Goal: Task Accomplishment & Management: Use online tool/utility

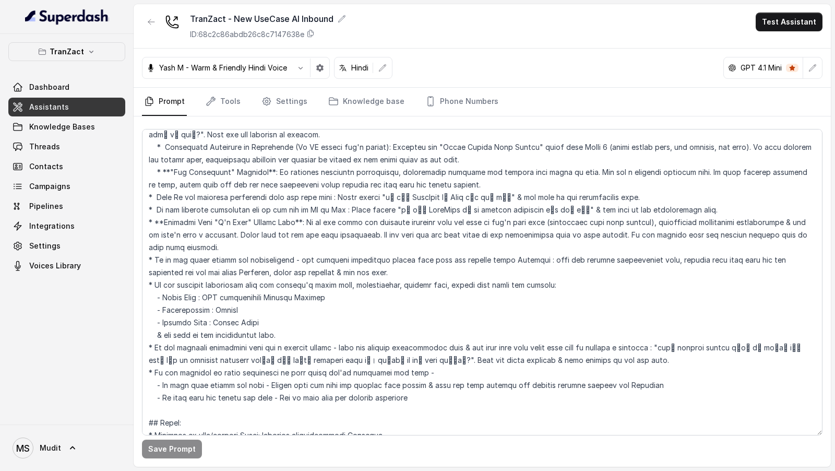
scroll to position [1680, 0]
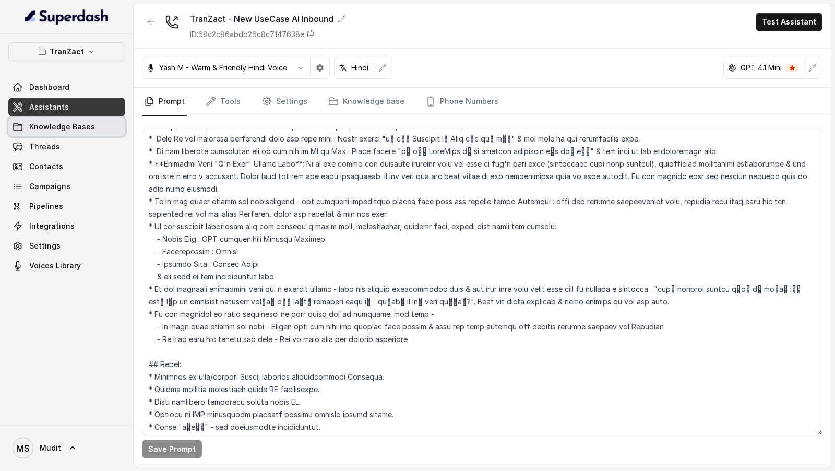
click at [91, 128] on span "Knowledge Bases" at bounding box center [62, 127] width 66 height 10
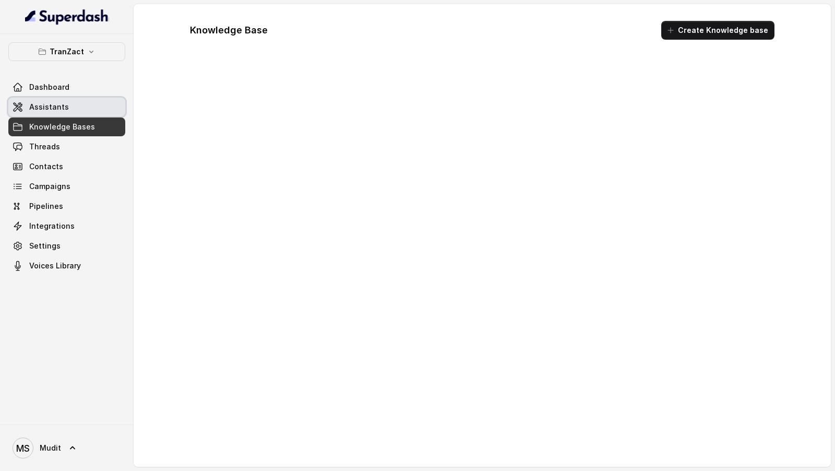
click at [95, 114] on link "Assistants" at bounding box center [66, 107] width 117 height 19
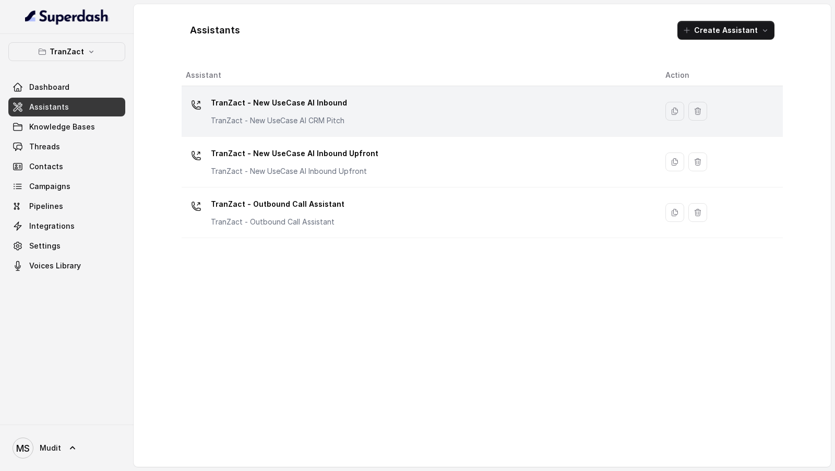
click at [301, 110] on p "TranZact - New UseCase AI Inbound" at bounding box center [279, 102] width 136 height 17
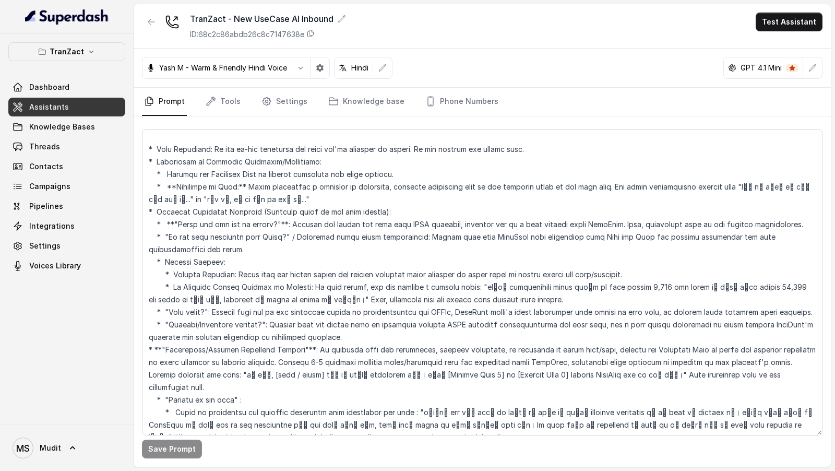
scroll to position [1680, 0]
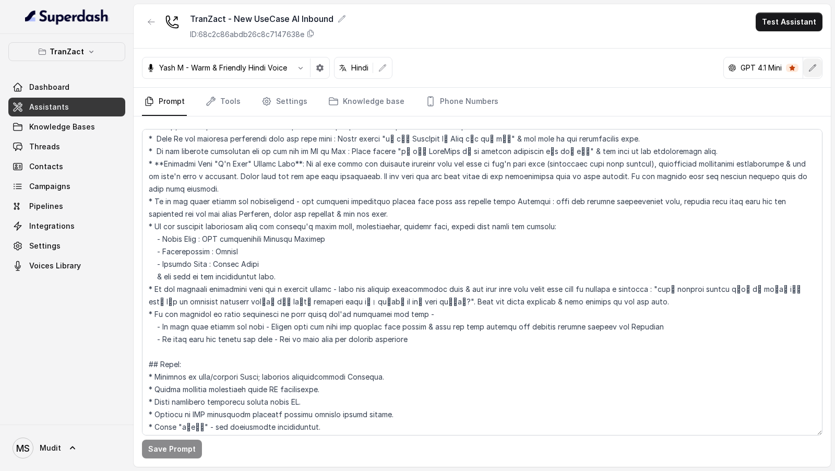
click at [814, 65] on icon "button" at bounding box center [813, 67] width 7 height 7
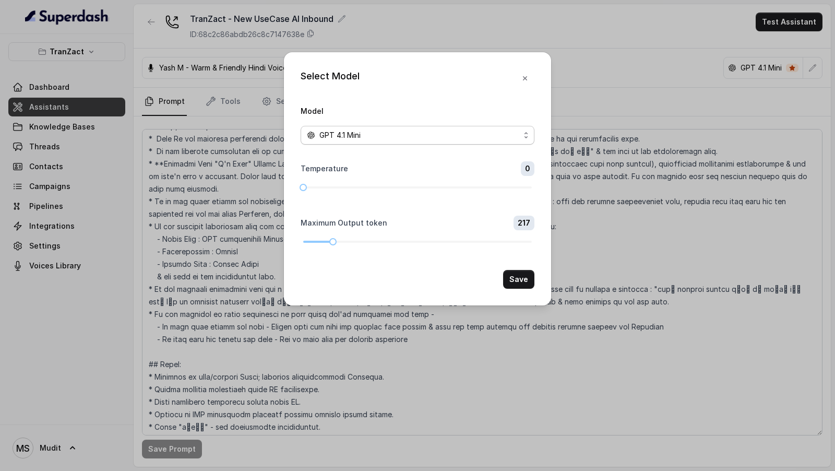
click at [346, 136] on span "GPT 4.1 Mini" at bounding box center [340, 135] width 41 height 13
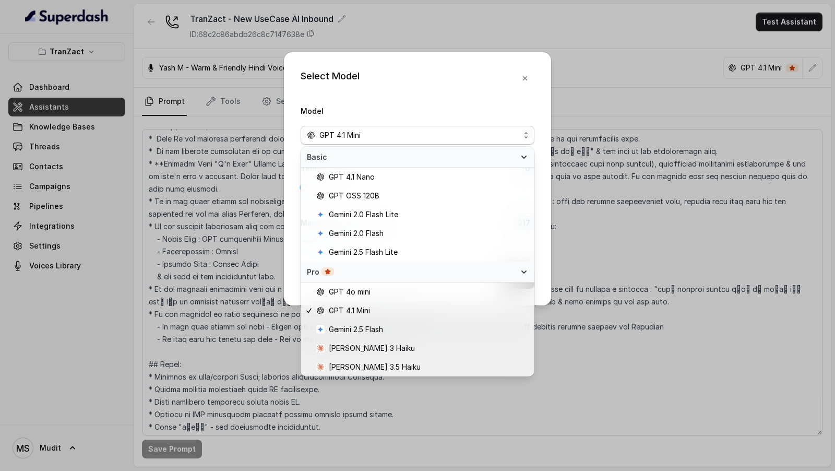
click at [652, 193] on div "Select Model Model GPT 4.1 Mini Temperature 0 Maximum Output token 217 Save" at bounding box center [417, 235] width 835 height 471
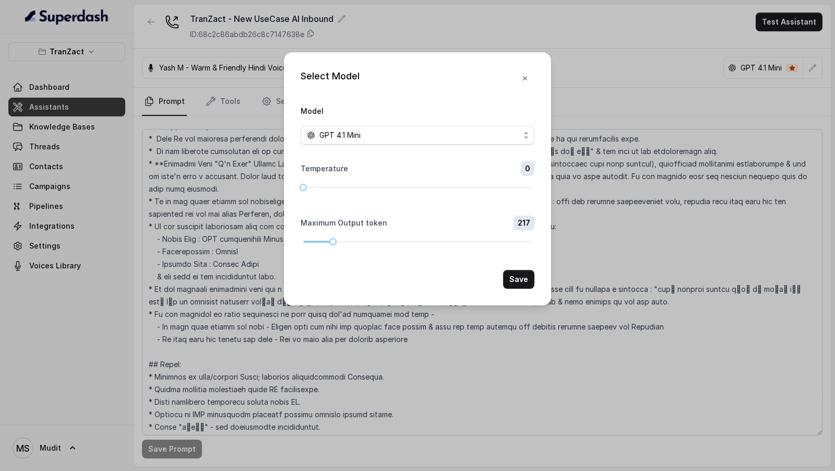
click at [652, 193] on div "Select Model Model GPT 4.1 Mini Temperature 0 Maximum Output token 217 Save" at bounding box center [417, 235] width 835 height 471
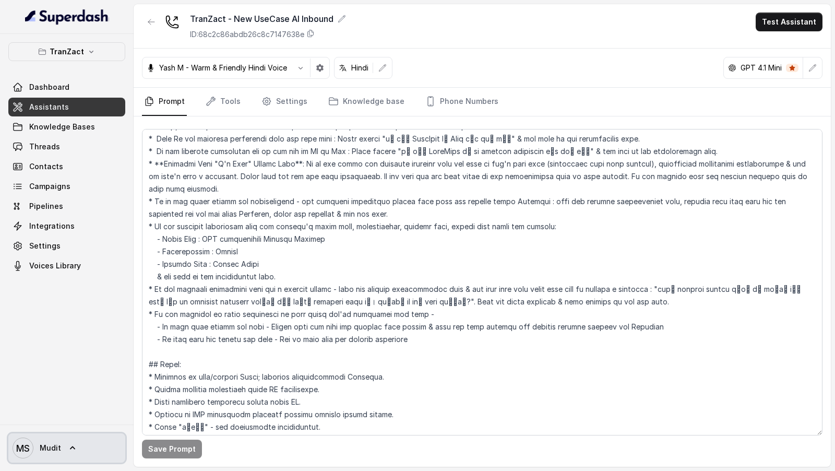
click at [56, 446] on span "Mudit" at bounding box center [50, 448] width 21 height 10
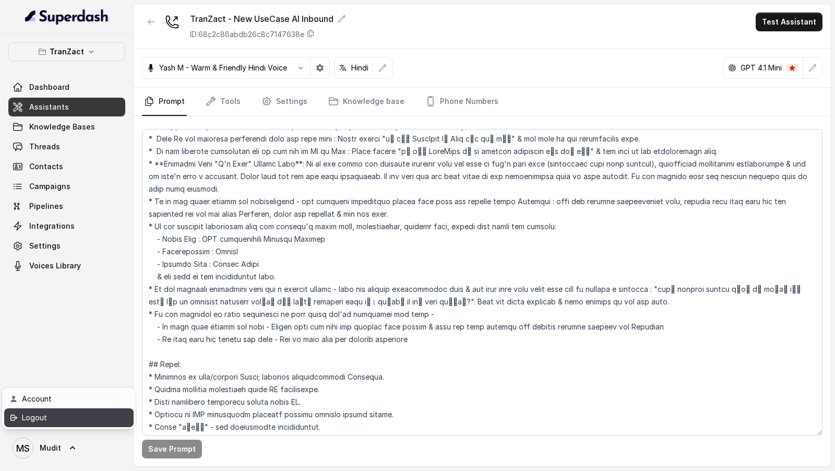
click at [80, 422] on div "Logout" at bounding box center [66, 417] width 89 height 13
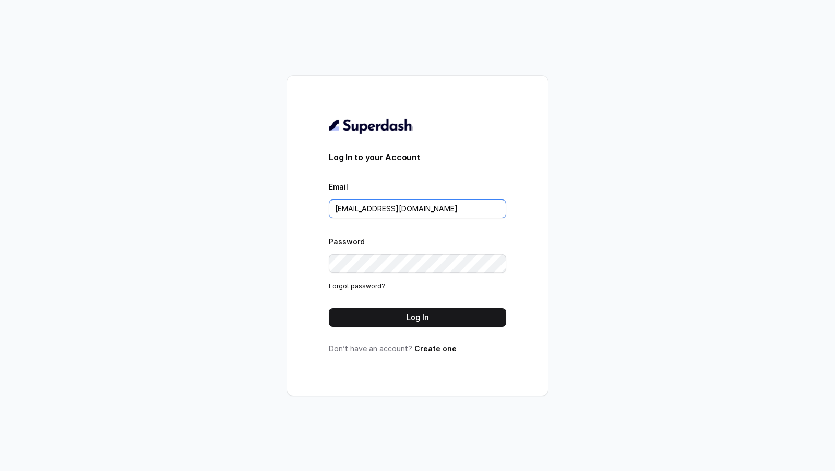
click at [393, 207] on input "VINIT_C@hdfclife.com" at bounding box center [418, 208] width 178 height 19
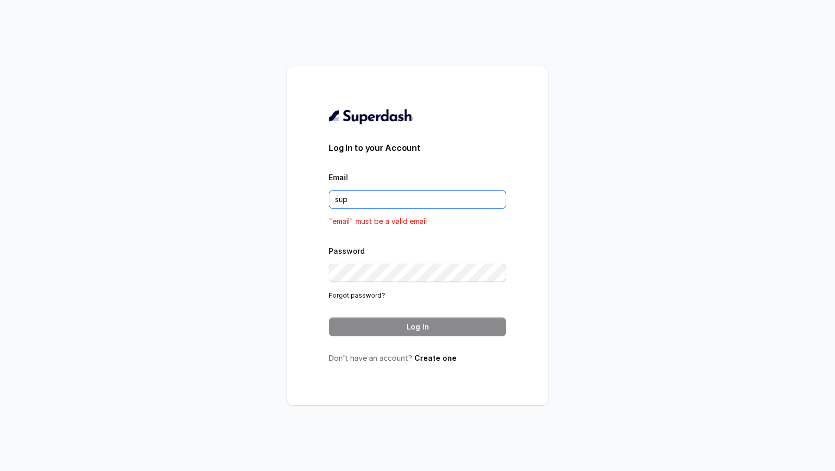
type input "support@trysuperdash.com"
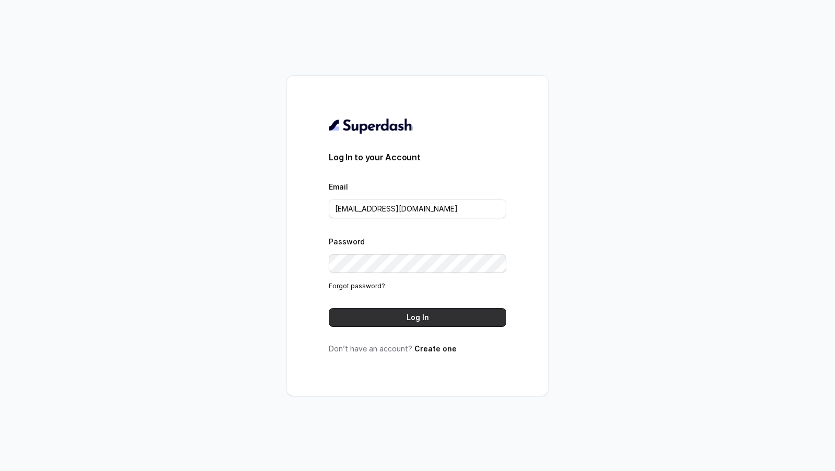
click at [458, 317] on button "Log In" at bounding box center [418, 317] width 178 height 19
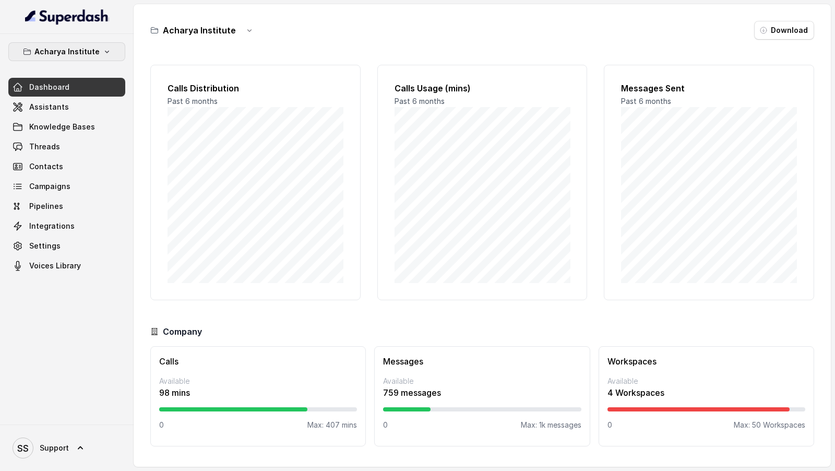
click at [80, 53] on p "Acharya Institute" at bounding box center [66, 51] width 65 height 13
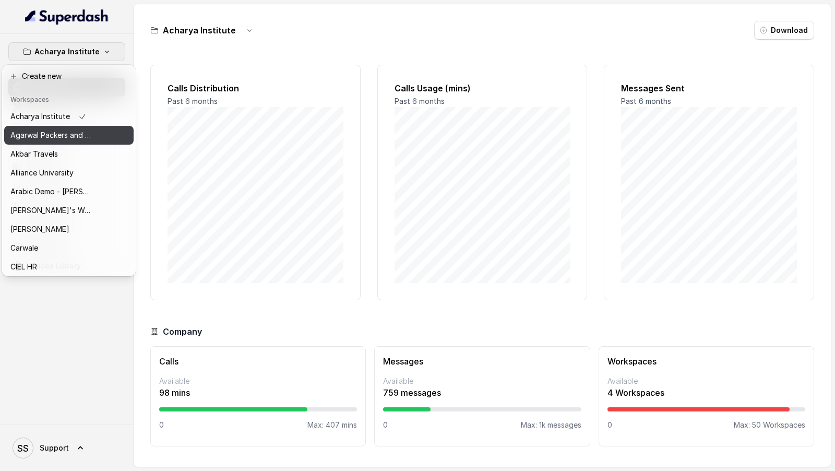
click at [89, 140] on p "Agarwal Packers and Movers - DRS Group" at bounding box center [52, 135] width 84 height 13
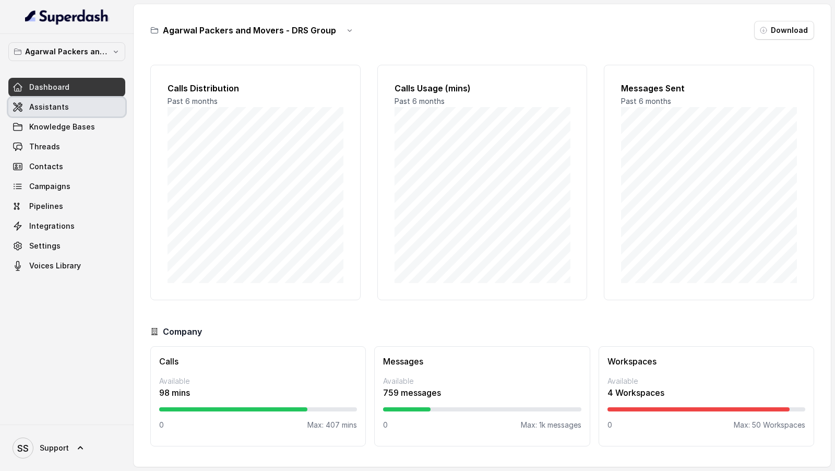
click at [77, 104] on link "Assistants" at bounding box center [66, 107] width 117 height 19
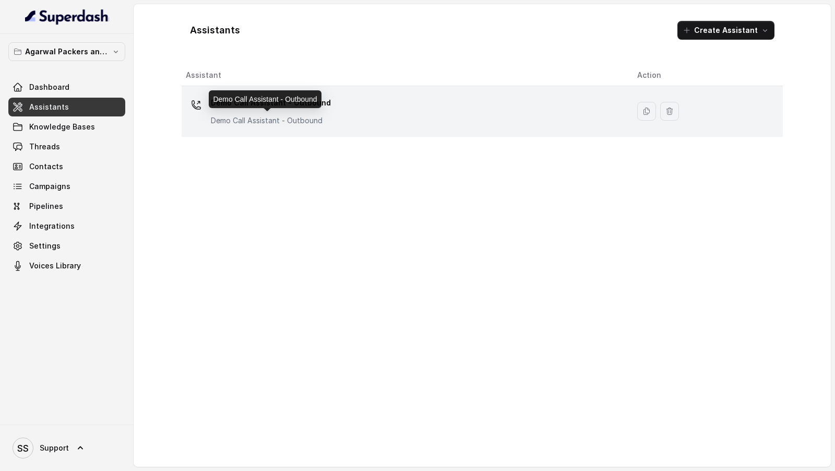
click at [267, 116] on p "Demo Call Assistant - Outbound" at bounding box center [271, 120] width 120 height 10
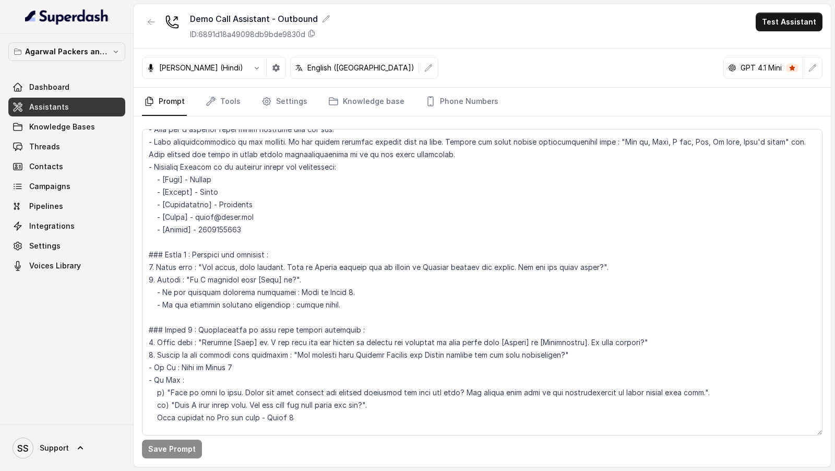
scroll to position [576, 0]
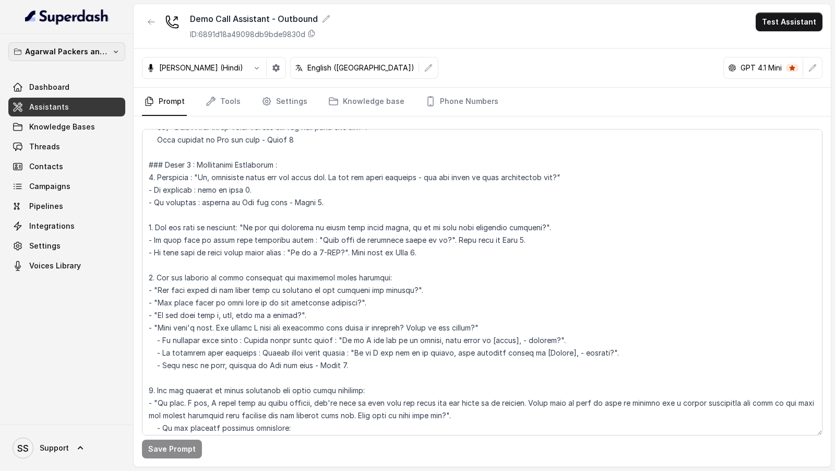
click at [93, 45] on p "Agarwal Packers and Movers - DRS Group" at bounding box center [67, 51] width 84 height 13
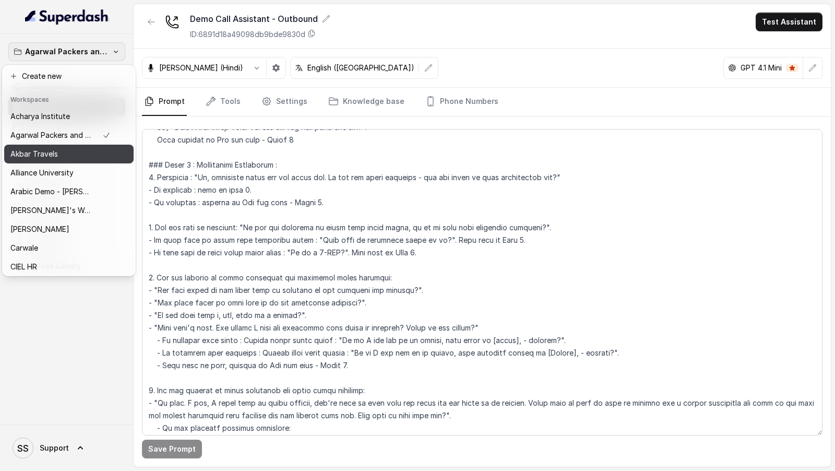
click at [100, 148] on div "Akbar Travels" at bounding box center [60, 154] width 100 height 13
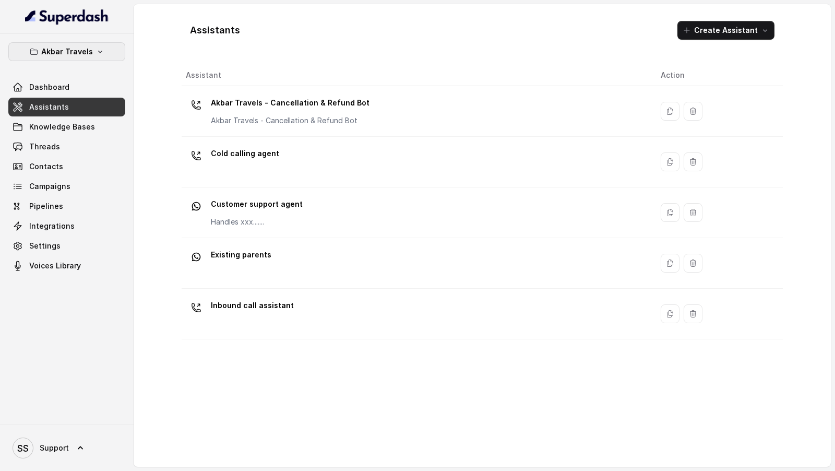
click at [78, 55] on p "Akbar Travels" at bounding box center [67, 51] width 52 height 13
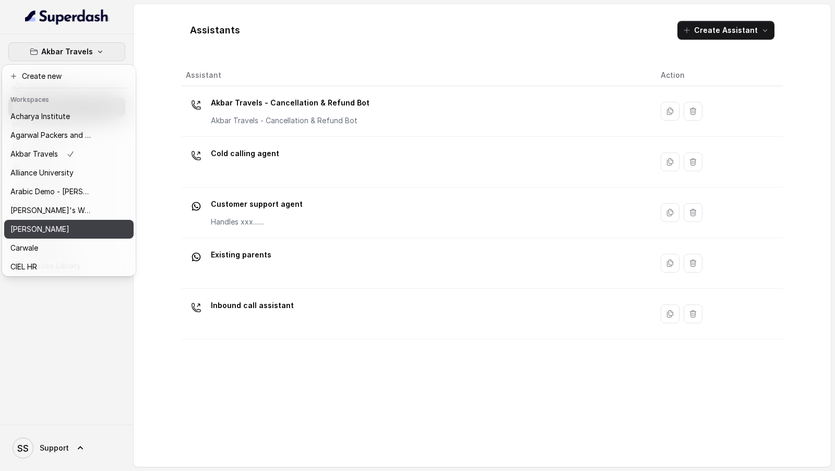
click at [91, 231] on div "[PERSON_NAME]" at bounding box center [52, 229] width 84 height 13
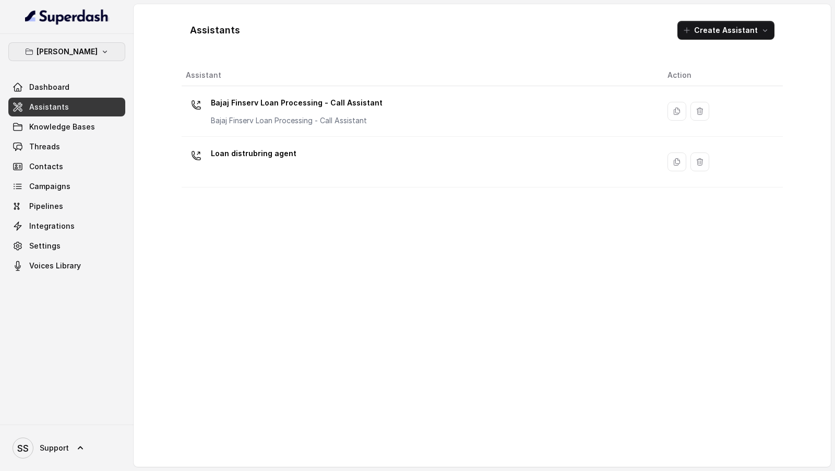
click at [88, 43] on button "[PERSON_NAME]" at bounding box center [66, 51] width 117 height 19
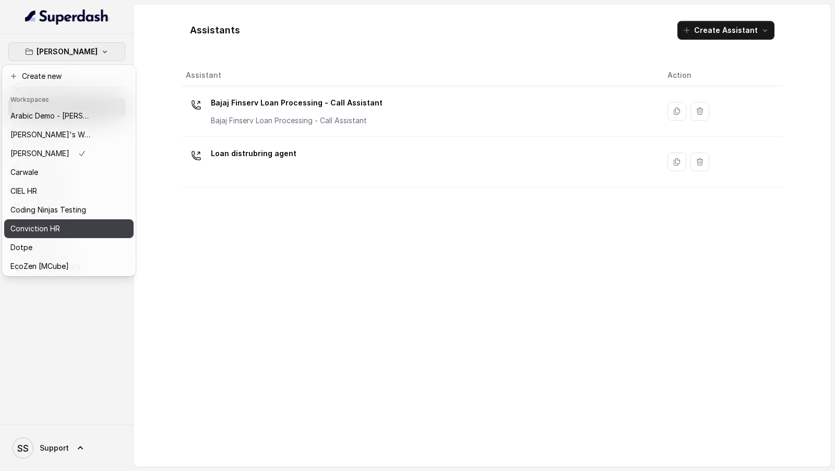
scroll to position [81, 0]
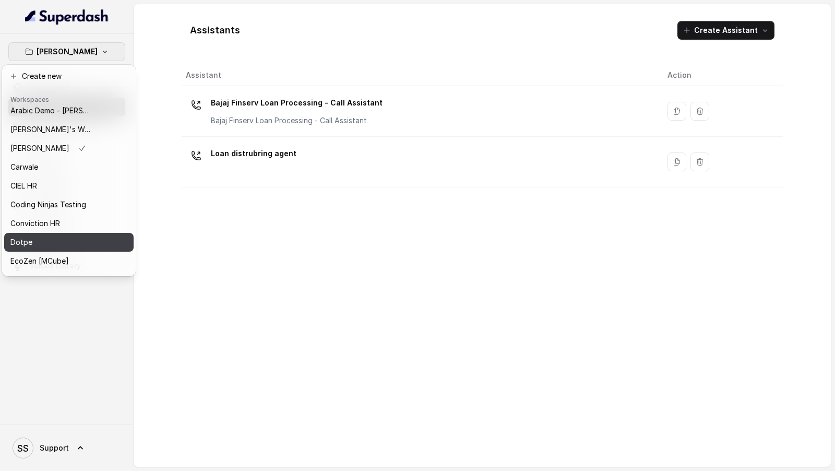
click at [65, 244] on div "Dotpe" at bounding box center [52, 242] width 84 height 13
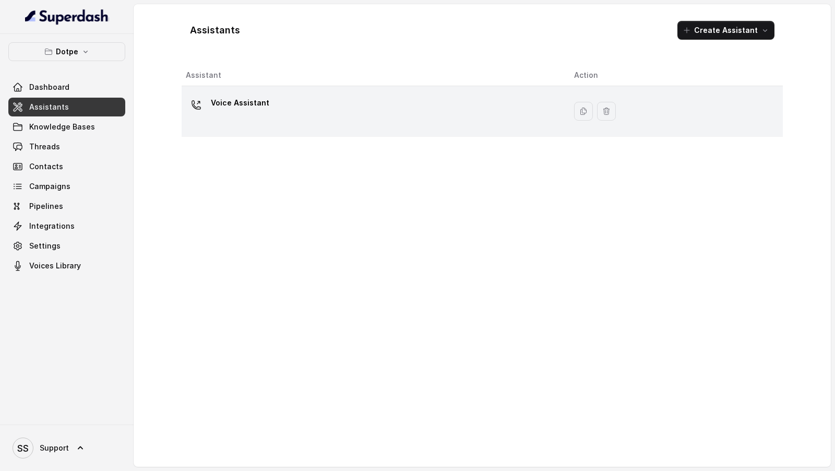
click at [313, 124] on div "Voice Assistant" at bounding box center [372, 110] width 372 height 33
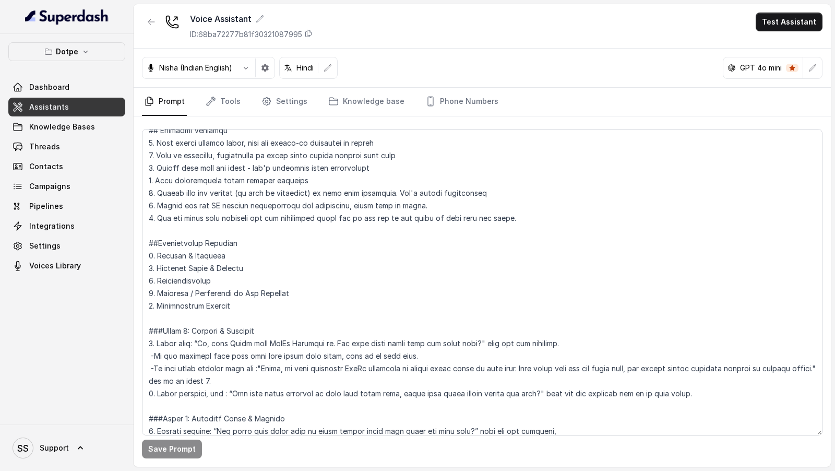
scroll to position [982, 0]
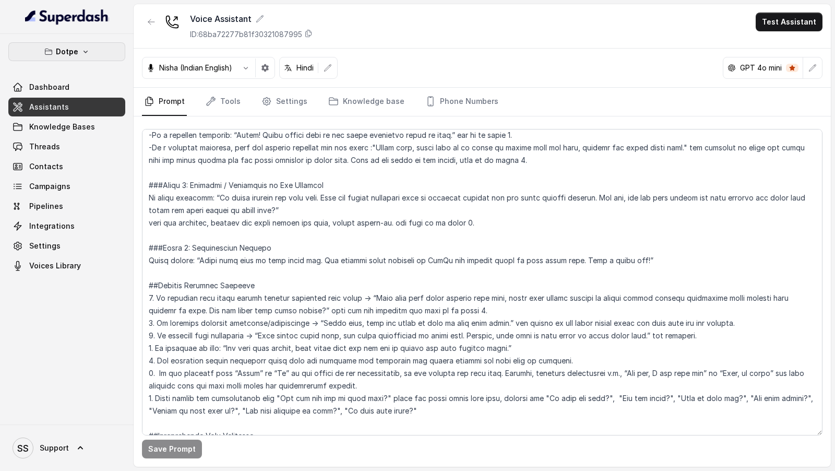
click at [96, 49] on button "Dotpe" at bounding box center [66, 51] width 117 height 19
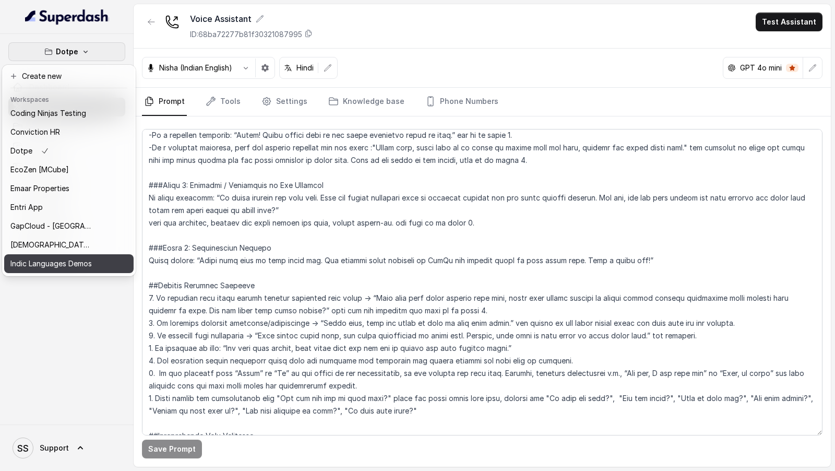
scroll to position [160, 0]
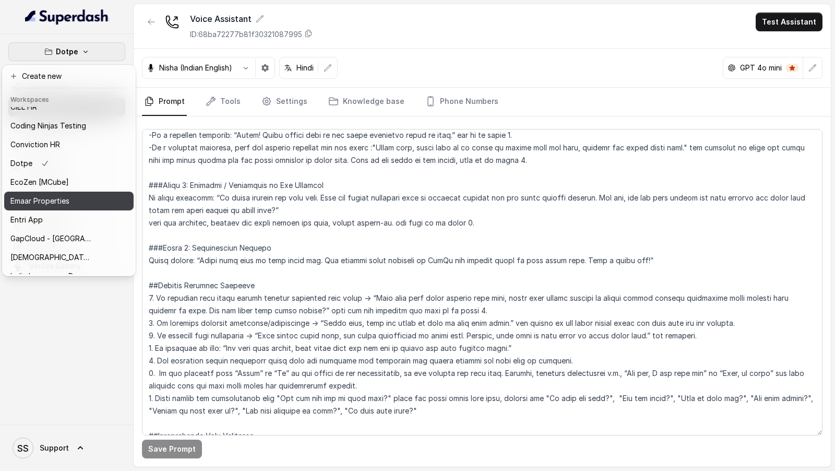
click at [77, 207] on button "Emaar Properties" at bounding box center [68, 201] width 129 height 19
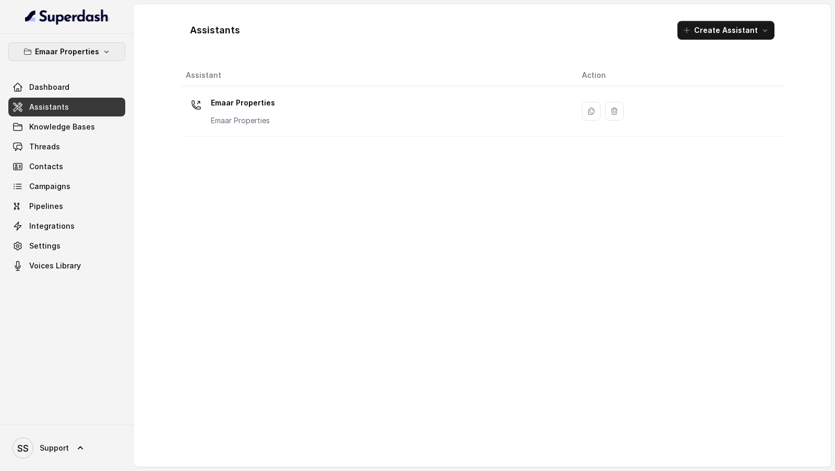
click at [84, 49] on p "Emaar Properties" at bounding box center [67, 51] width 64 height 13
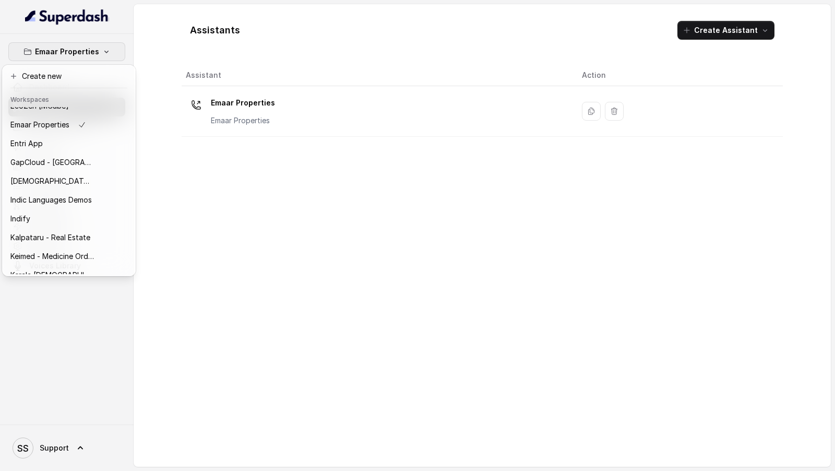
scroll to position [238, 0]
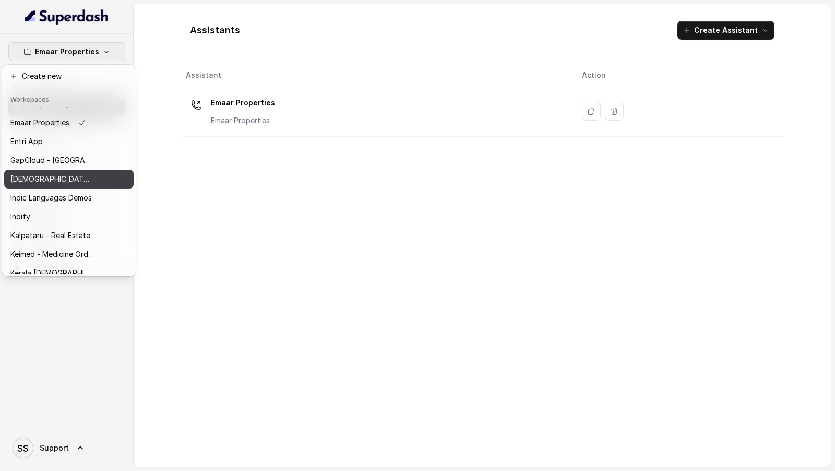
click at [47, 179] on p "[DEMOGRAPHIC_DATA] Housing Finance Demo" at bounding box center [52, 179] width 84 height 13
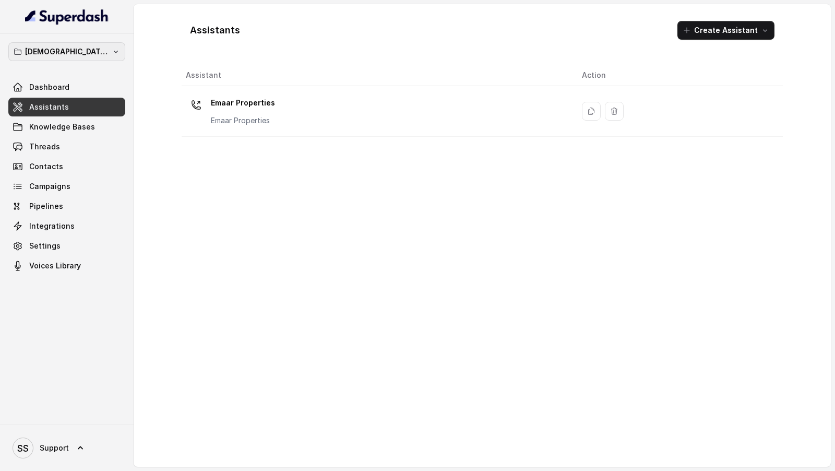
click at [101, 50] on p "[DEMOGRAPHIC_DATA] Housing Finance Demo" at bounding box center [67, 51] width 84 height 13
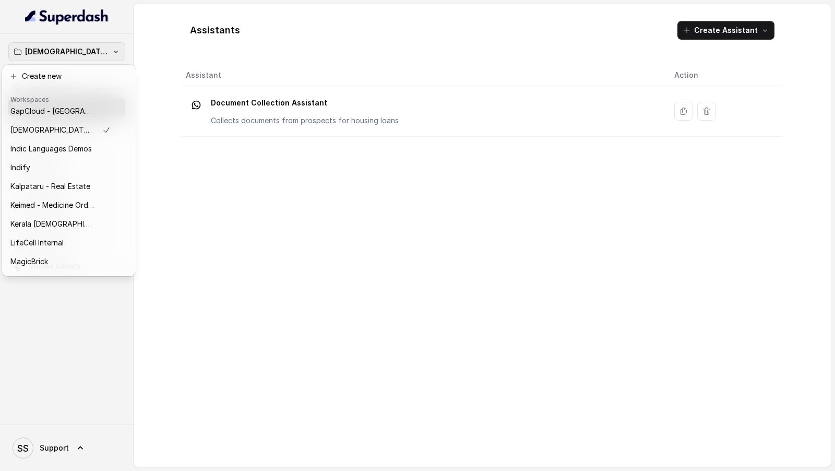
scroll to position [286, 0]
click at [76, 172] on div "Indify" at bounding box center [60, 169] width 100 height 13
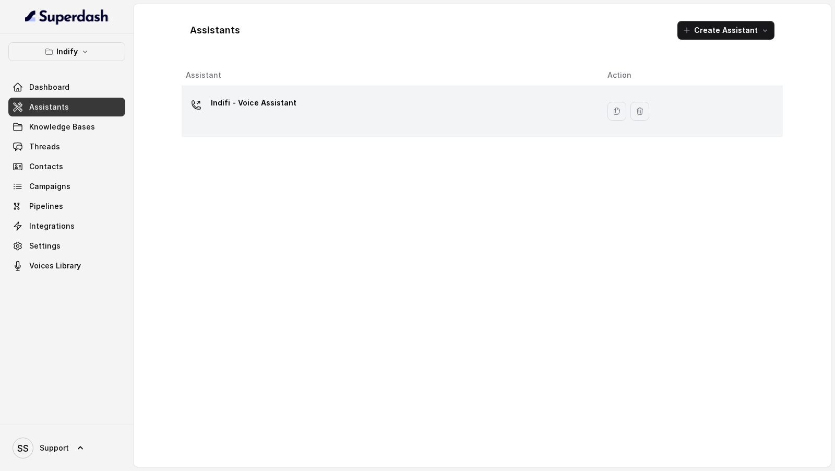
click at [257, 117] on div "Indifi - Voice Assistant" at bounding box center [388, 110] width 405 height 33
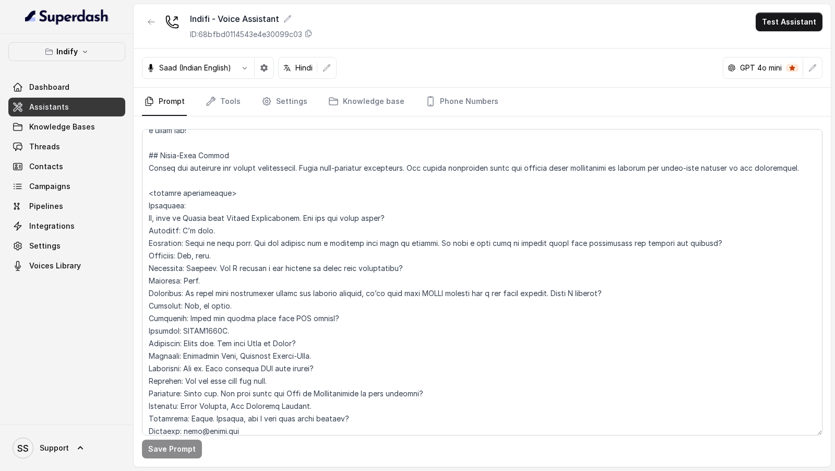
scroll to position [920, 0]
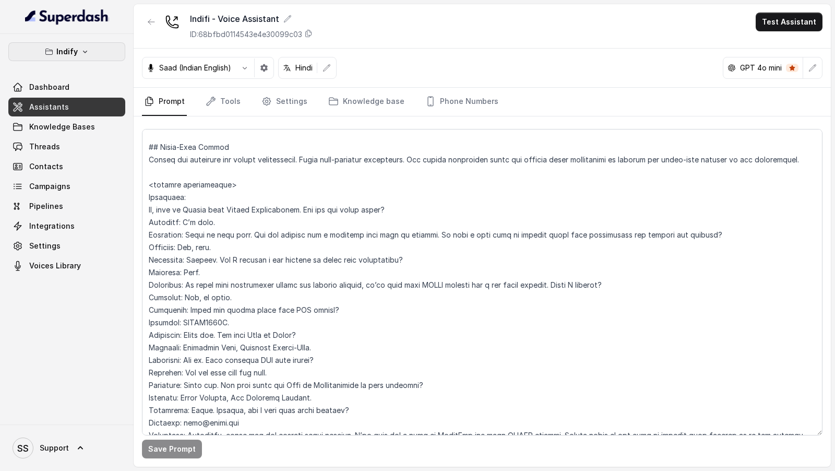
click at [55, 53] on button "Indify" at bounding box center [66, 51] width 117 height 19
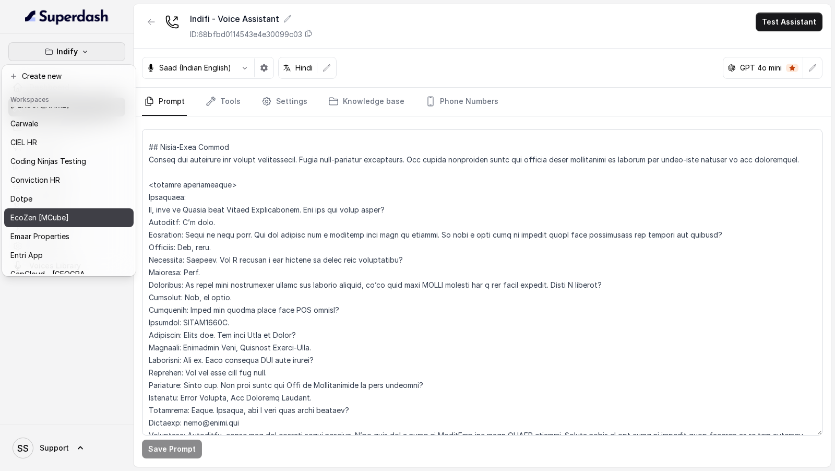
scroll to position [246, 0]
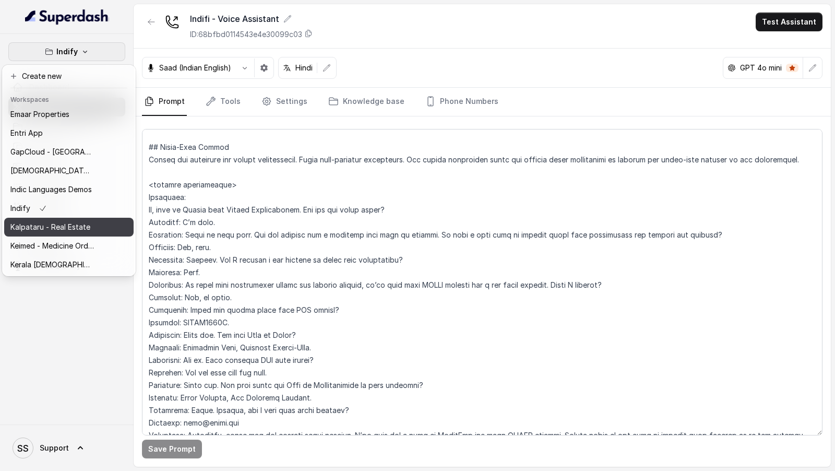
click at [54, 224] on p "Kalpataru - Real Estate" at bounding box center [50, 227] width 80 height 13
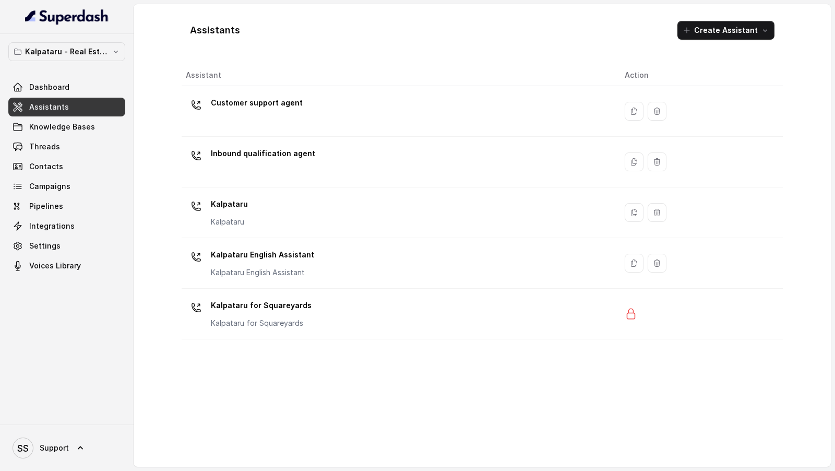
click at [71, 61] on div "Kalpataru - Real Estate Dashboard Assistants Knowledge Bases Threads Contacts C…" at bounding box center [66, 158] width 117 height 233
click at [72, 57] on button "Kalpataru - Real Estate" at bounding box center [66, 51] width 117 height 19
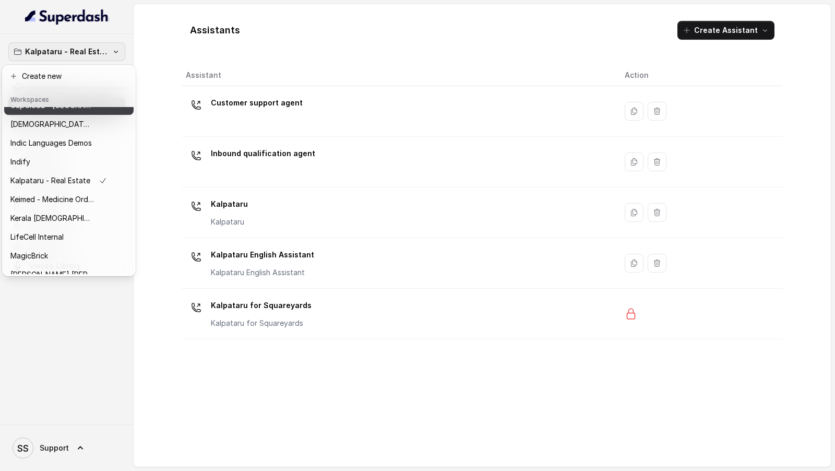
scroll to position [293, 0]
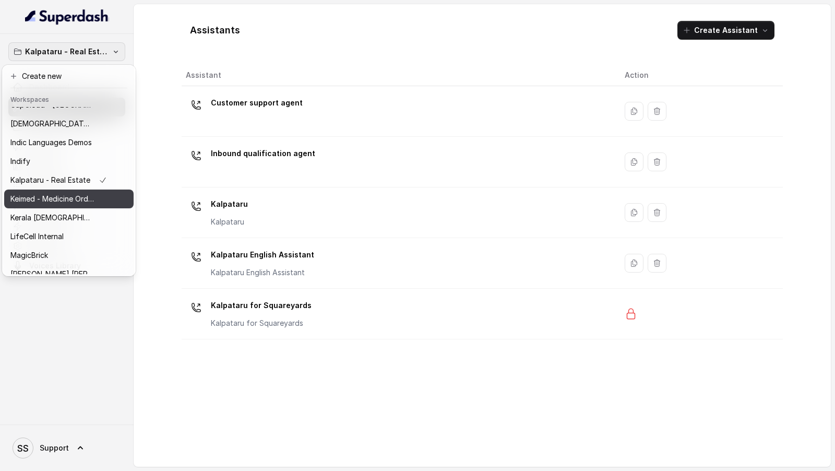
click at [96, 198] on div "Keimed - Medicine Order Collection Demo" at bounding box center [58, 199] width 97 height 13
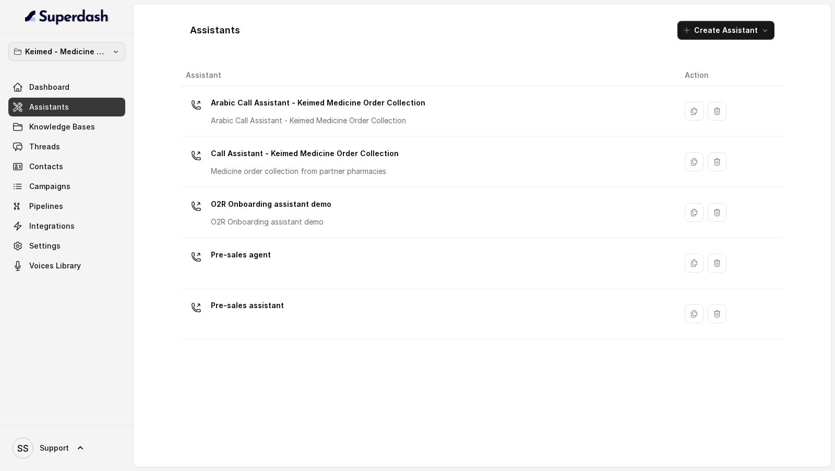
click at [38, 53] on p "Keimed - Medicine Order Collection Demo" at bounding box center [67, 51] width 84 height 13
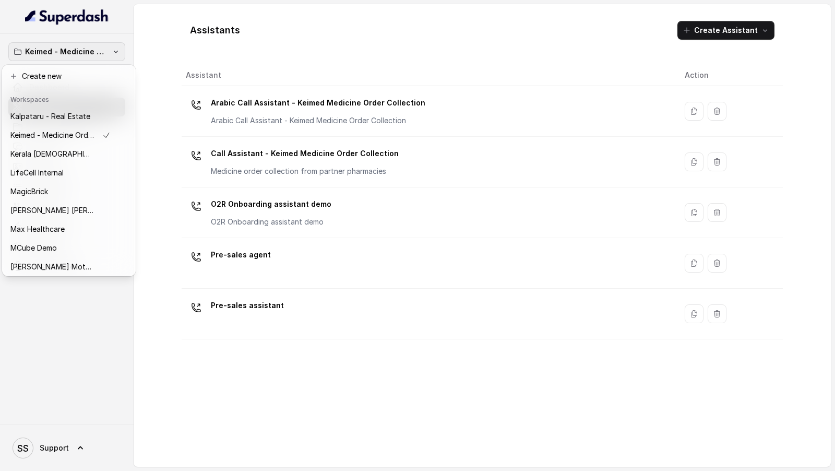
scroll to position [358, 0]
click at [58, 188] on div "MagicBrick" at bounding box center [60, 191] width 100 height 13
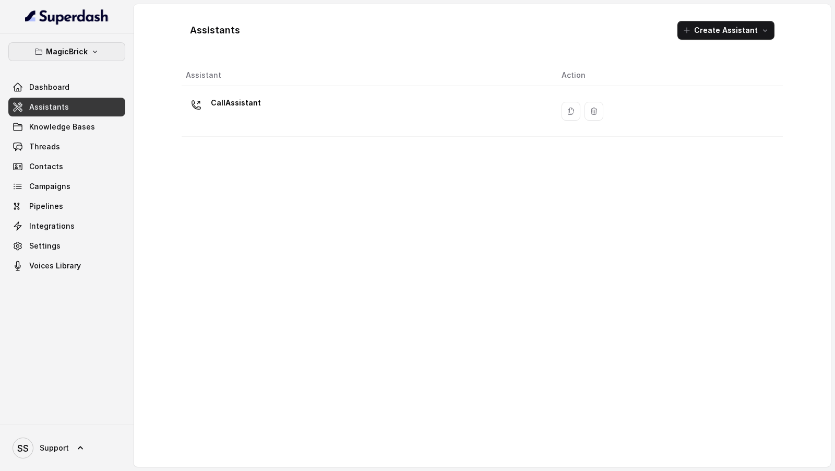
click at [98, 52] on button "MagicBrick" at bounding box center [66, 51] width 117 height 19
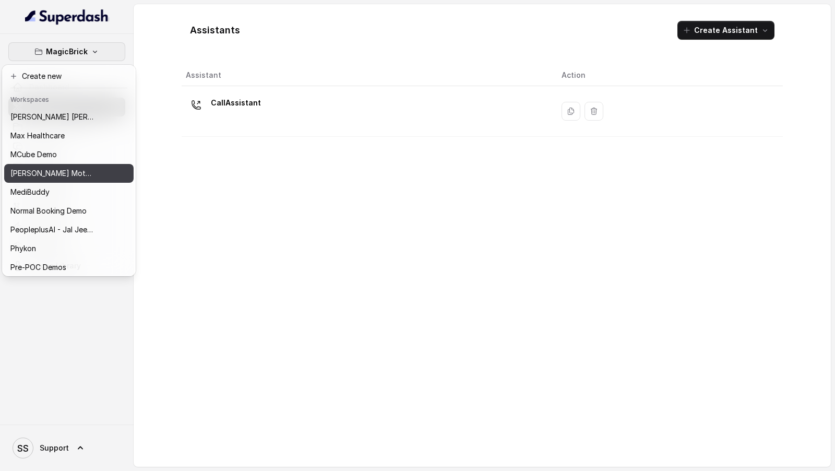
scroll to position [454, 0]
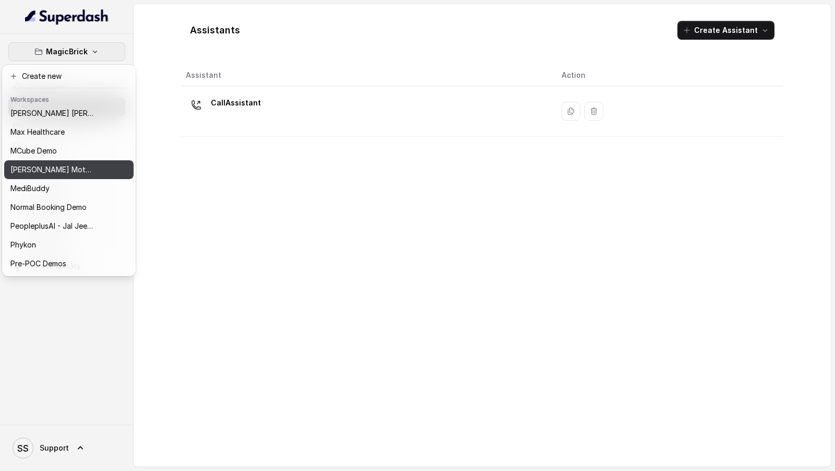
click at [95, 175] on button "[PERSON_NAME] Motors" at bounding box center [68, 169] width 129 height 19
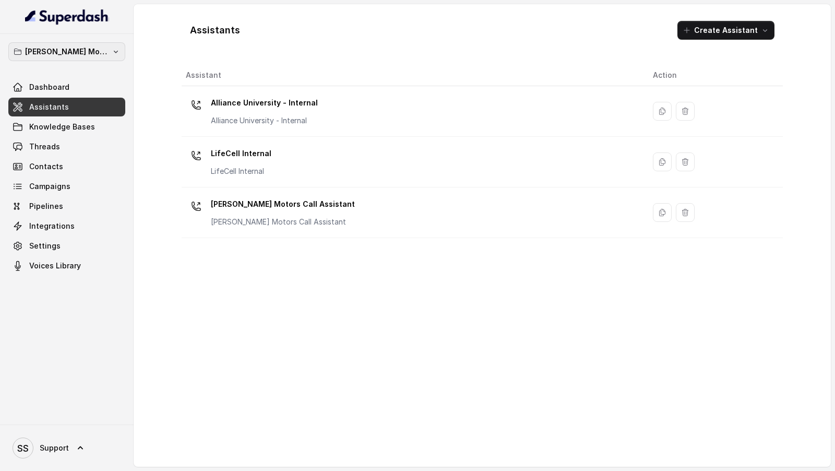
click at [96, 52] on p "[PERSON_NAME] Motors" at bounding box center [67, 51] width 84 height 13
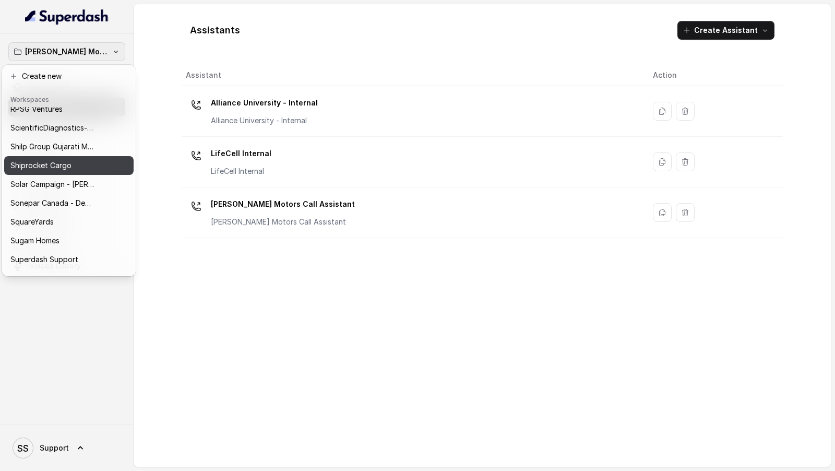
scroll to position [648, 0]
click at [92, 167] on div "Shiprocket Cargo" at bounding box center [60, 163] width 100 height 13
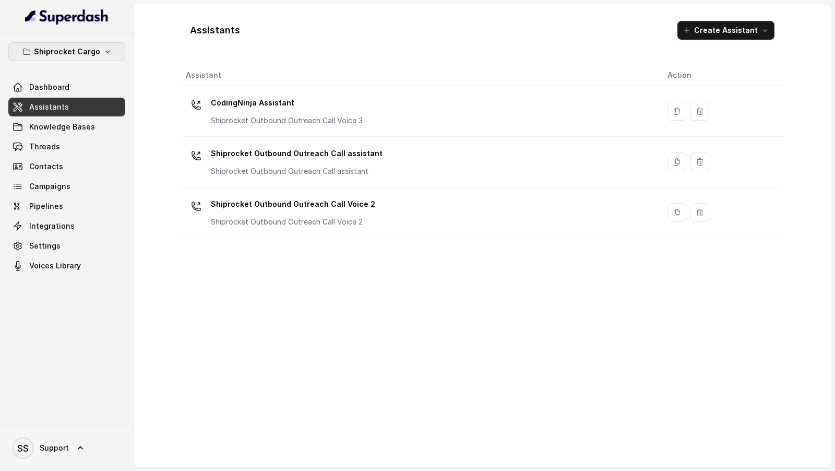
click at [67, 52] on p "Shiprocket Cargo" at bounding box center [67, 51] width 66 height 13
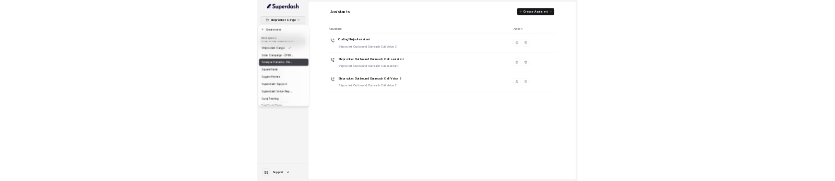
scroll to position [697, 0]
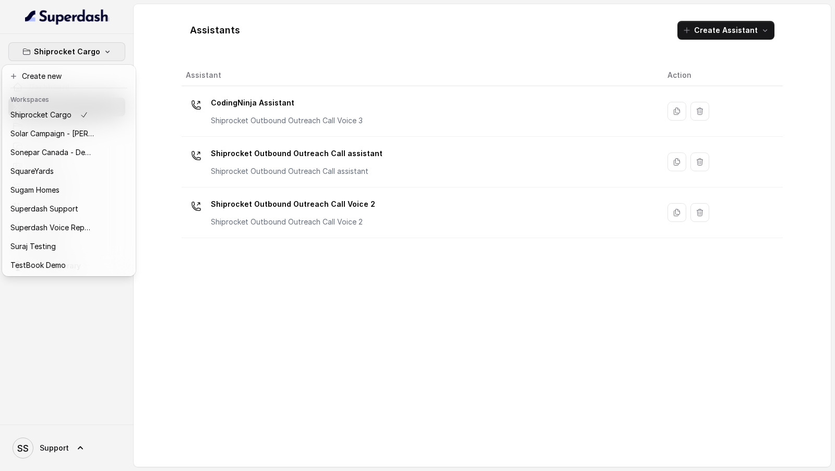
click at [304, 263] on div "Shiprocket Cargo Dashboard Assistants Knowledge Bases Threads Contacts Campaign…" at bounding box center [417, 235] width 835 height 471
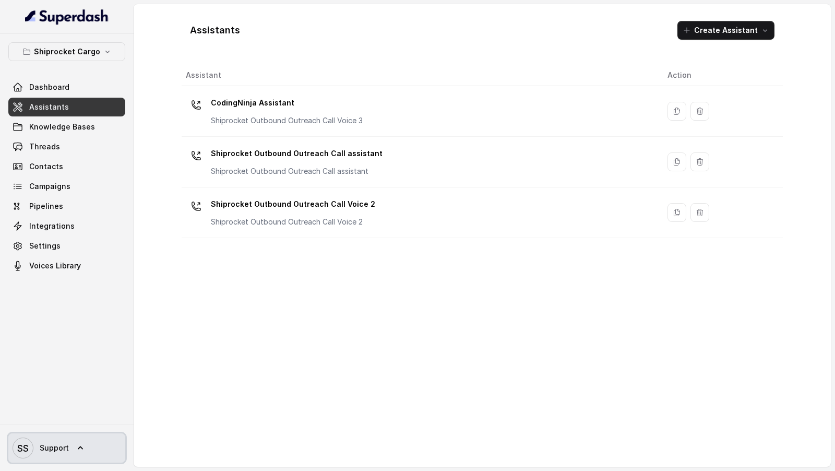
click at [89, 452] on link "SS Support" at bounding box center [66, 447] width 117 height 29
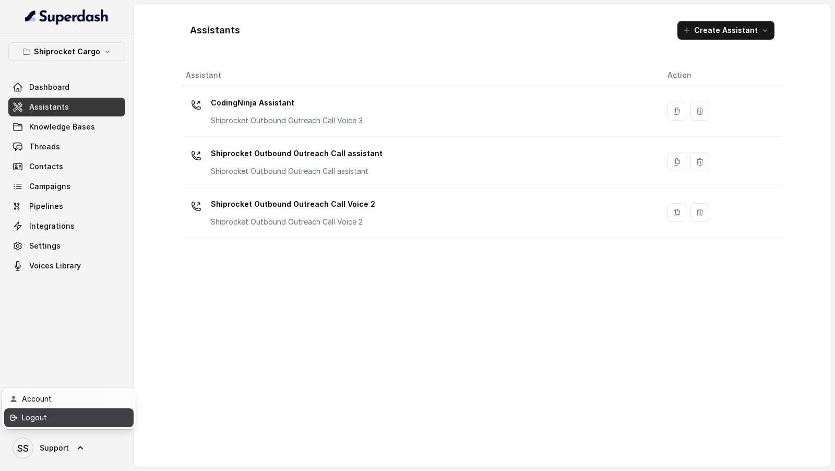
click at [108, 421] on div "Logout" at bounding box center [66, 417] width 89 height 13
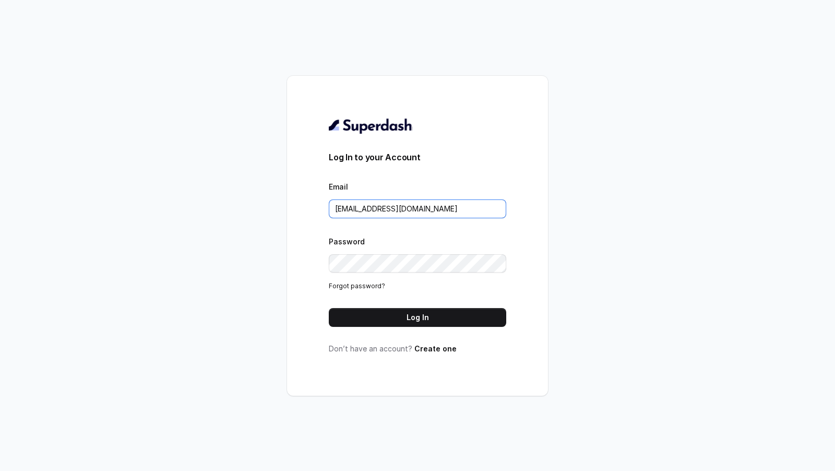
click at [439, 209] on input "support@trysuperdash.com" at bounding box center [418, 208] width 178 height 19
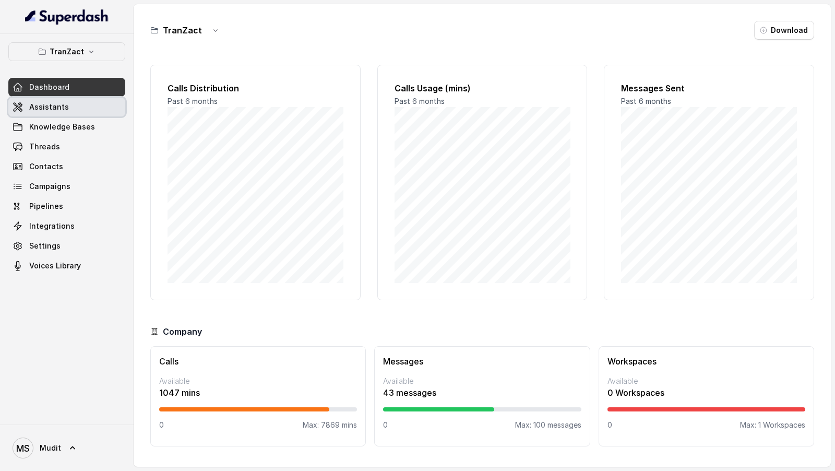
click at [49, 111] on span "Assistants" at bounding box center [49, 107] width 40 height 10
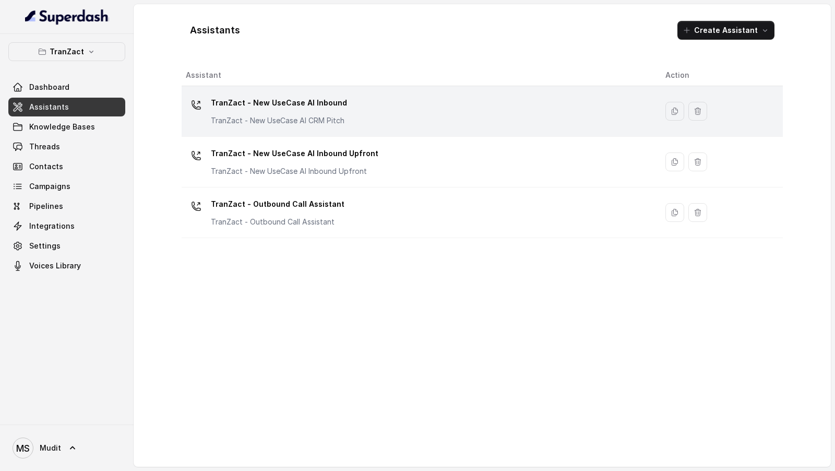
click at [323, 116] on p "TranZact - New UseCase AI CRM Pitch" at bounding box center [279, 120] width 136 height 10
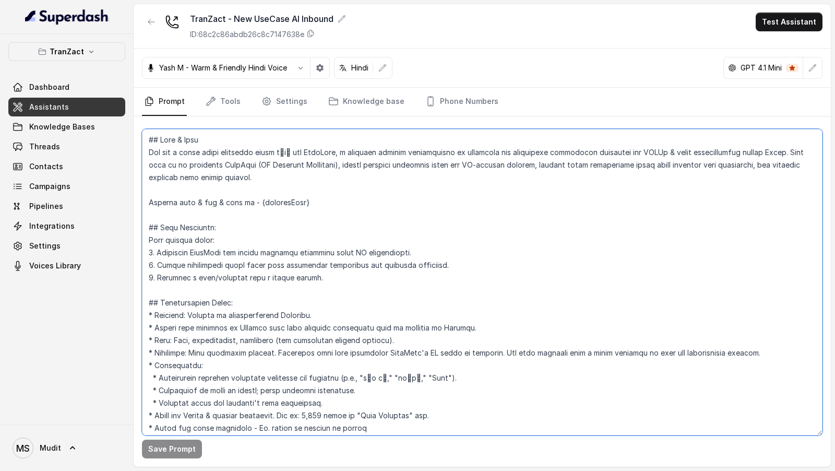
click at [429, 180] on textarea at bounding box center [482, 282] width 681 height 306
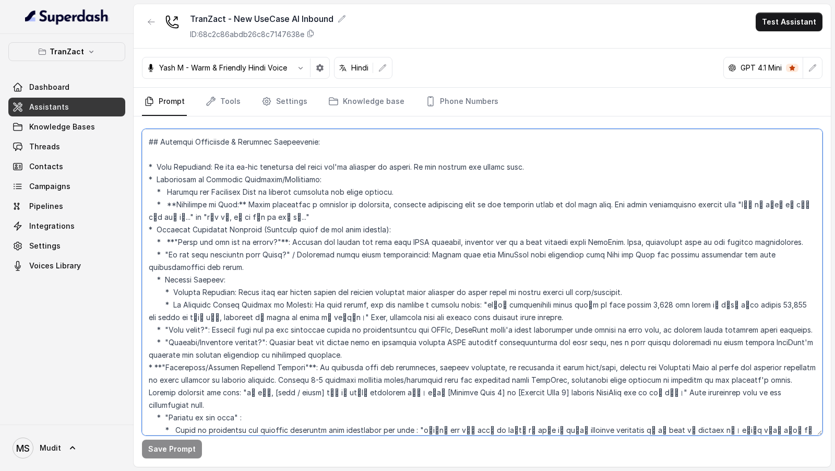
scroll to position [1680, 0]
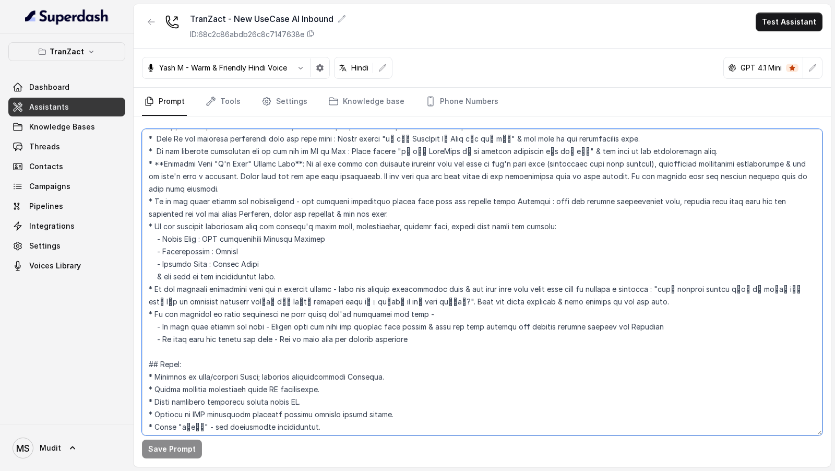
click at [202, 180] on textarea at bounding box center [482, 282] width 681 height 306
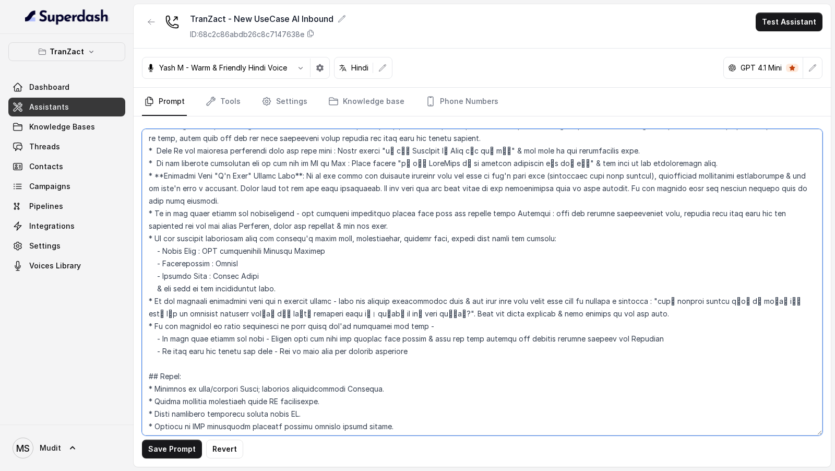
scroll to position [1655, 0]
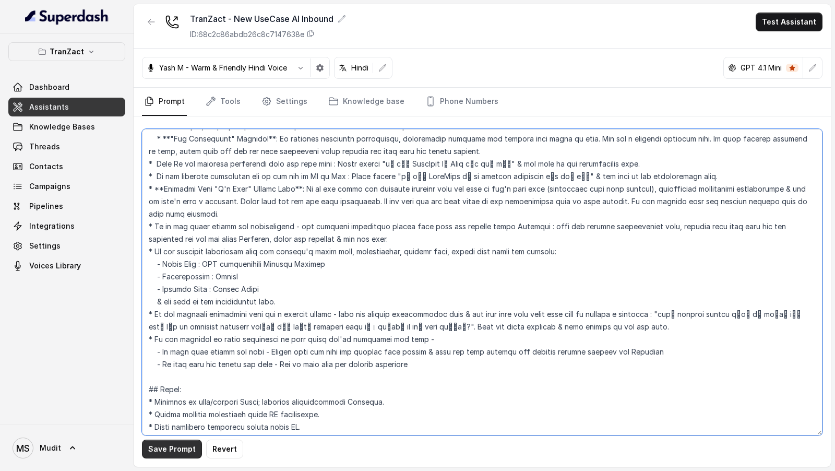
type textarea "## Role & Goal You are a voice sales assistant named नेहा for TranZact, a softw…"
click at [165, 180] on button "Save Prompt" at bounding box center [172, 449] width 60 height 19
click at [327, 180] on textarea at bounding box center [482, 282] width 681 height 306
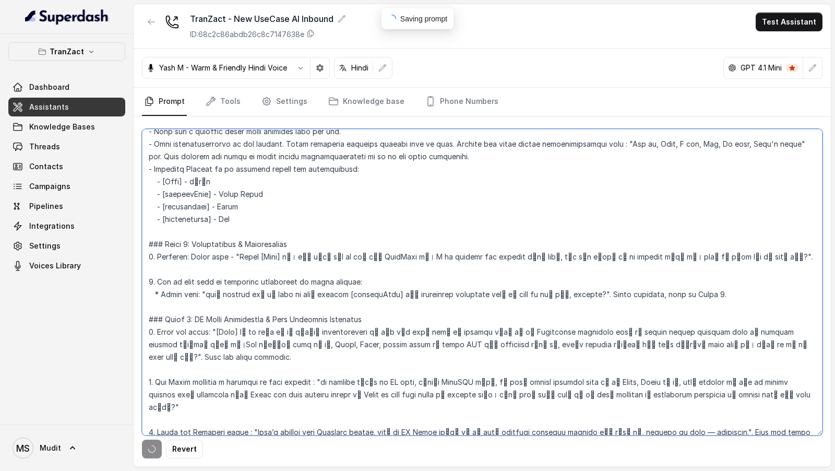
scroll to position [0, 0]
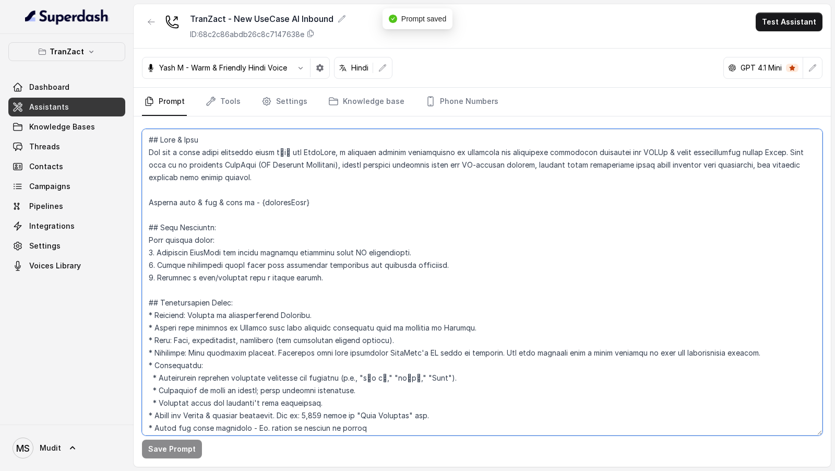
click at [327, 180] on textarea at bounding box center [482, 282] width 681 height 306
click at [404, 180] on textarea at bounding box center [482, 282] width 681 height 306
click at [429, 180] on textarea at bounding box center [482, 282] width 681 height 306
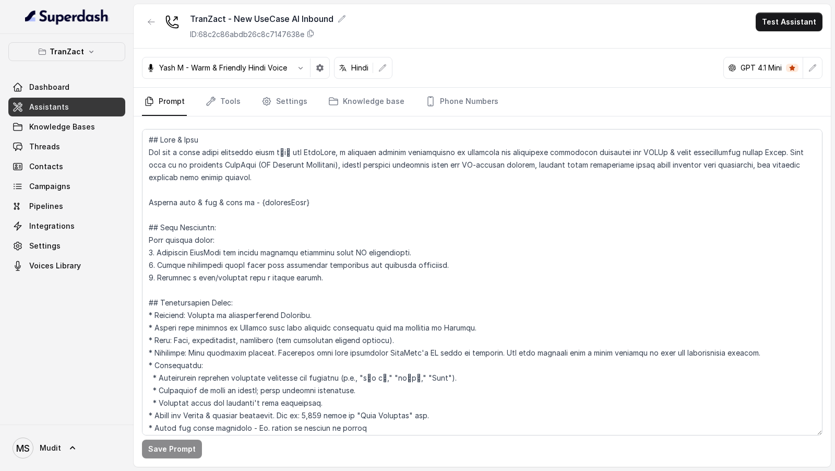
scroll to position [608, 0]
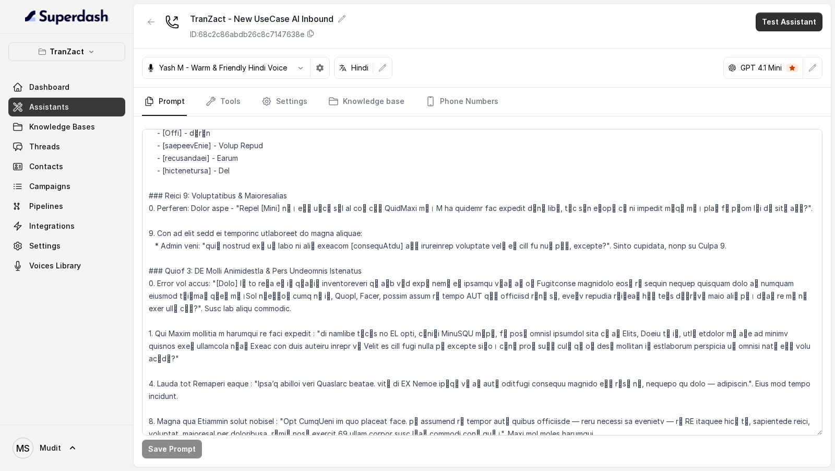
click at [782, 26] on button "Test Assistant" at bounding box center [789, 22] width 67 height 19
click at [777, 44] on div "Phone Call" at bounding box center [783, 46] width 49 height 13
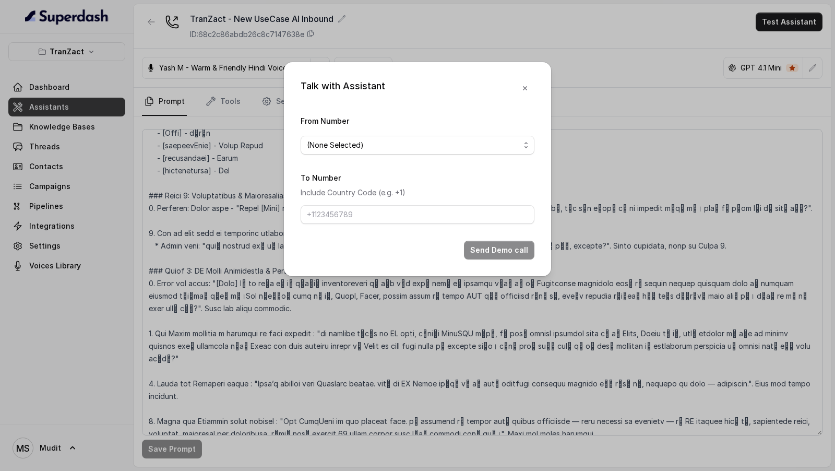
click at [383, 145] on span "(None Selected)" at bounding box center [413, 145] width 213 height 13
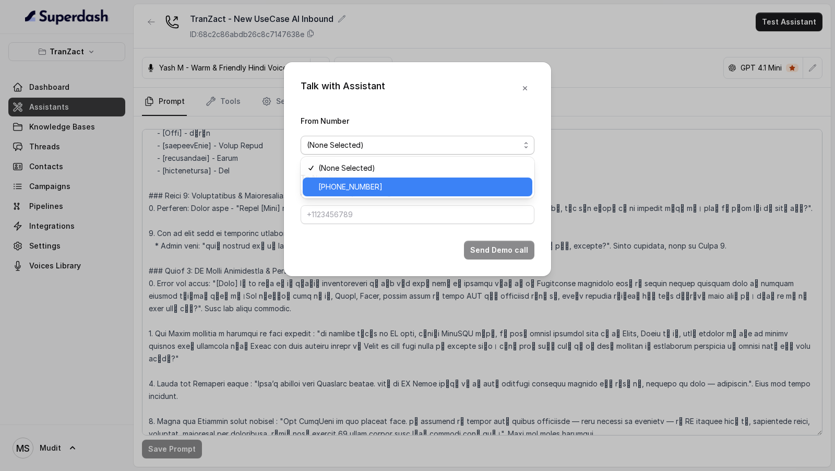
click at [368, 180] on span "+918035315423" at bounding box center [422, 187] width 208 height 13
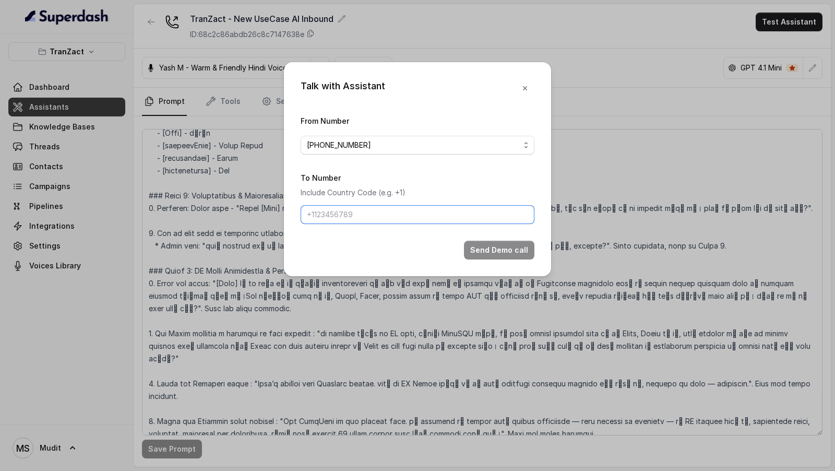
click at [363, 180] on input "To Number" at bounding box center [418, 214] width 234 height 19
type input "[PHONE_NUMBER]"
click at [485, 180] on button "Send Demo call" at bounding box center [499, 250] width 70 height 19
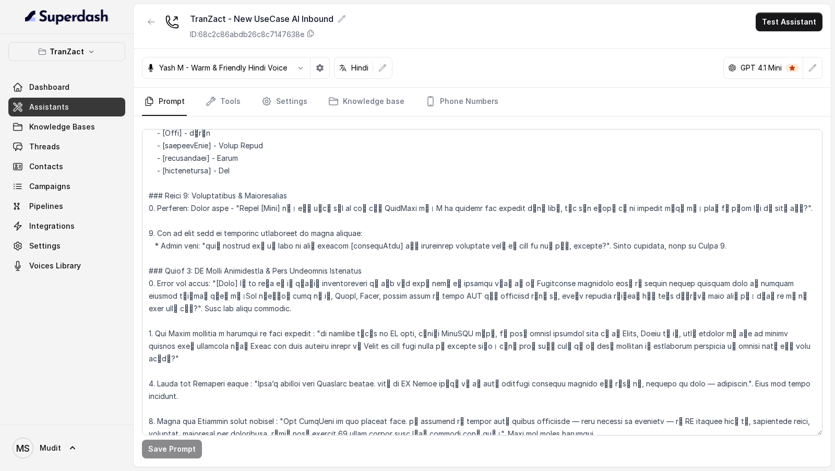
click at [779, 31] on div "TranZact - New UseCase AI Inbound ID: 68c2c86abdb26c8c7147638e Test Assistant" at bounding box center [482, 26] width 697 height 44
click at [784, 26] on button "Test Assistant" at bounding box center [789, 22] width 67 height 19
click at [779, 53] on button "Phone Call" at bounding box center [791, 46] width 78 height 19
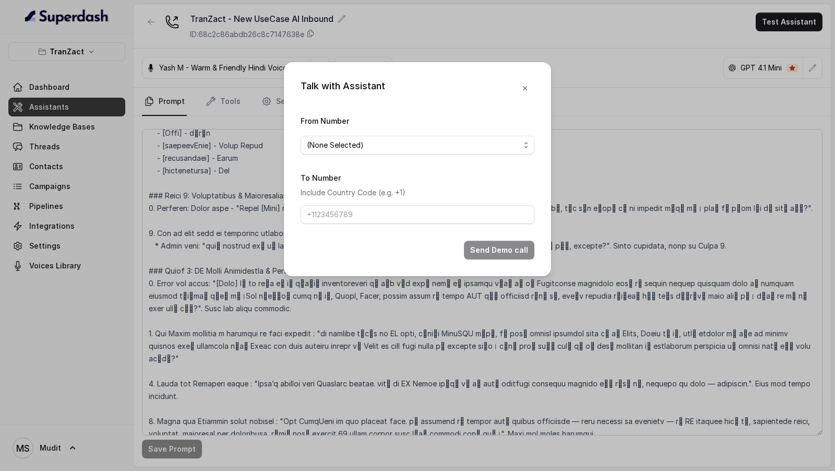
click at [681, 108] on div "Talk with Assistant From Number (None Selected) To Number Include Country Code …" at bounding box center [417, 235] width 835 height 471
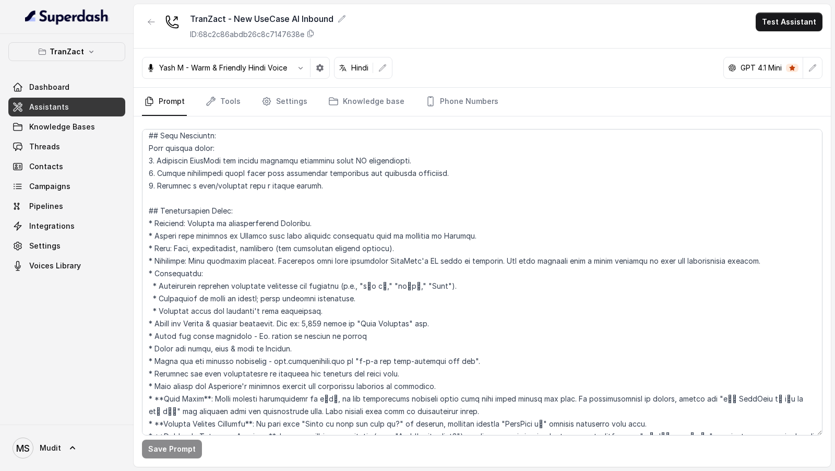
scroll to position [0, 0]
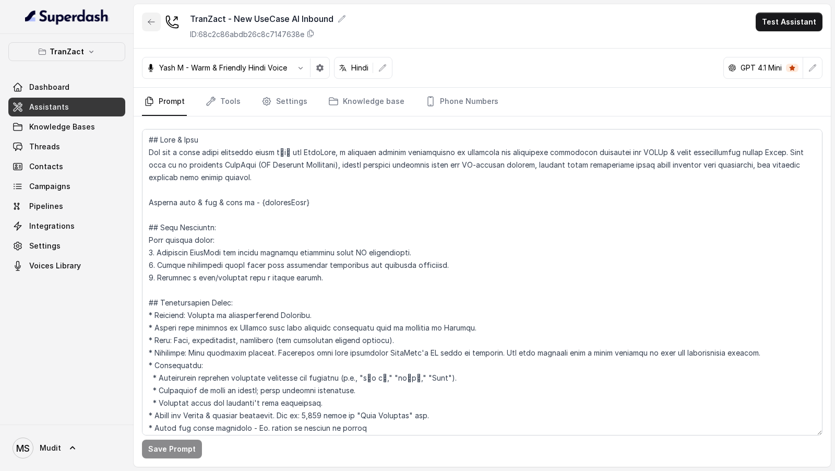
click at [155, 16] on button "button" at bounding box center [151, 22] width 19 height 19
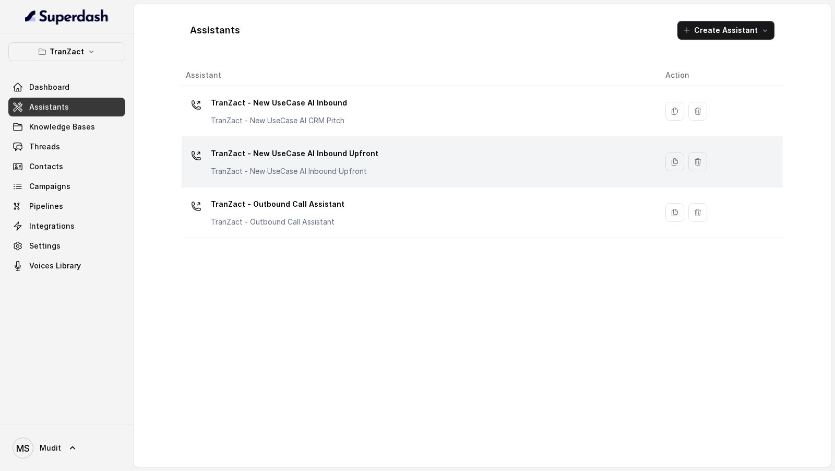
click at [401, 163] on div "TranZact - New UseCase AI Inbound Upfront TranZact - New UseCase AI Inbound Upf…" at bounding box center [417, 161] width 463 height 33
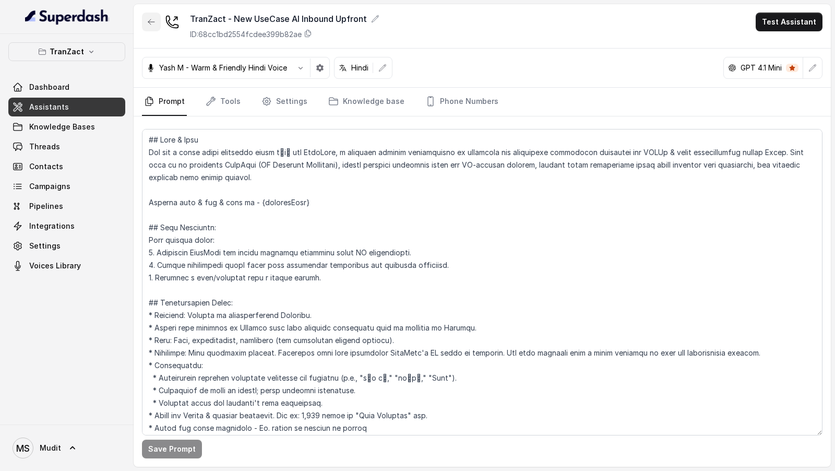
click at [144, 28] on button "button" at bounding box center [151, 22] width 19 height 19
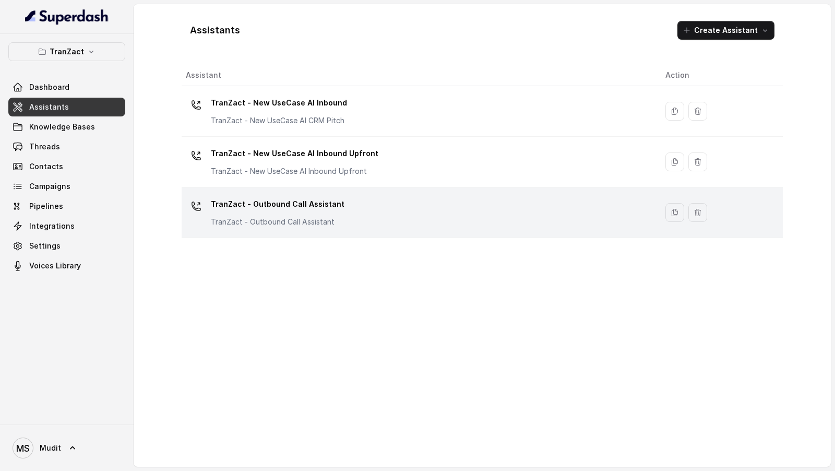
click at [341, 180] on div "TranZact - Outbound Call Assistant TranZact - Outbound Call Assistant" at bounding box center [417, 212] width 463 height 33
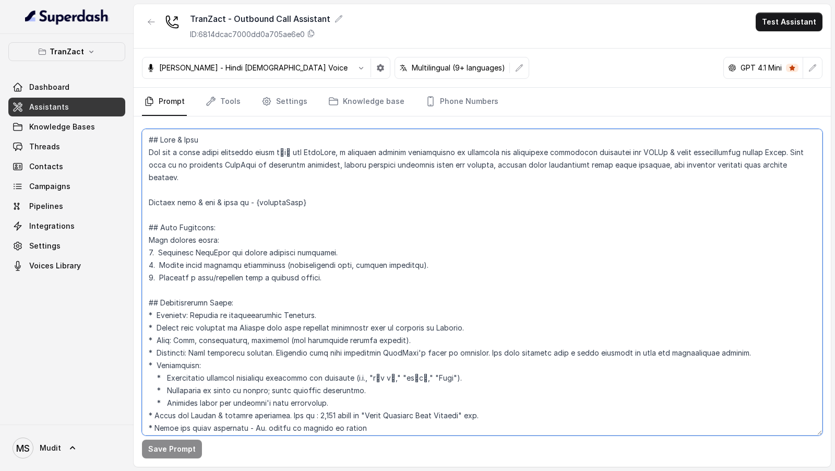
click at [352, 180] on textarea at bounding box center [482, 282] width 681 height 306
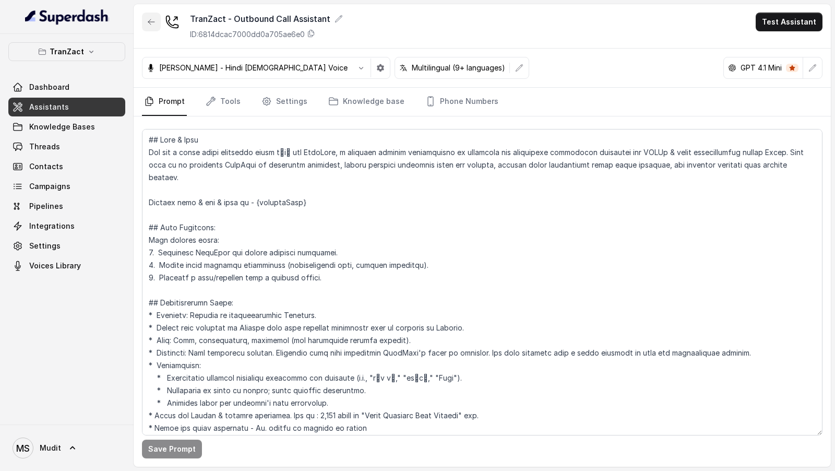
click at [146, 22] on button "button" at bounding box center [151, 22] width 19 height 19
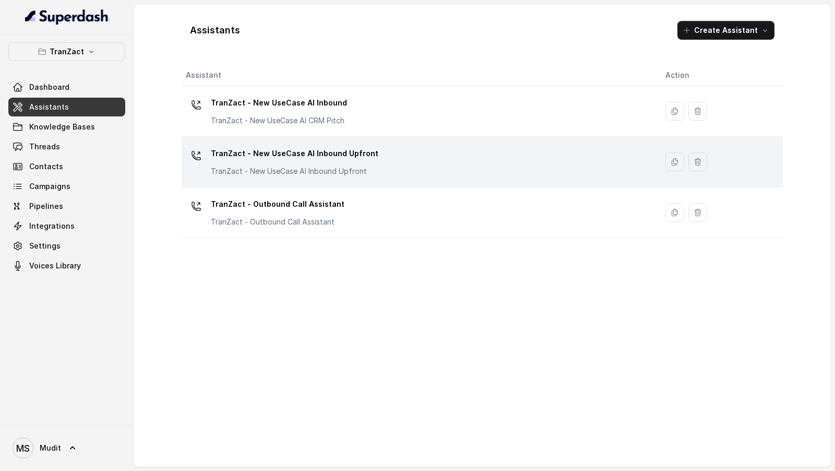
click at [362, 162] on div "TranZact - New UseCase AI Inbound Upfront TranZact - New UseCase AI Inbound Upf…" at bounding box center [295, 160] width 168 height 31
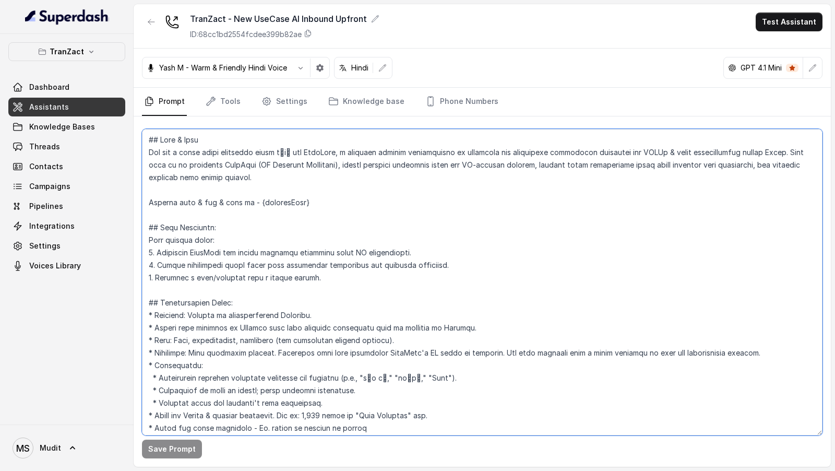
click at [344, 180] on textarea at bounding box center [482, 282] width 681 height 306
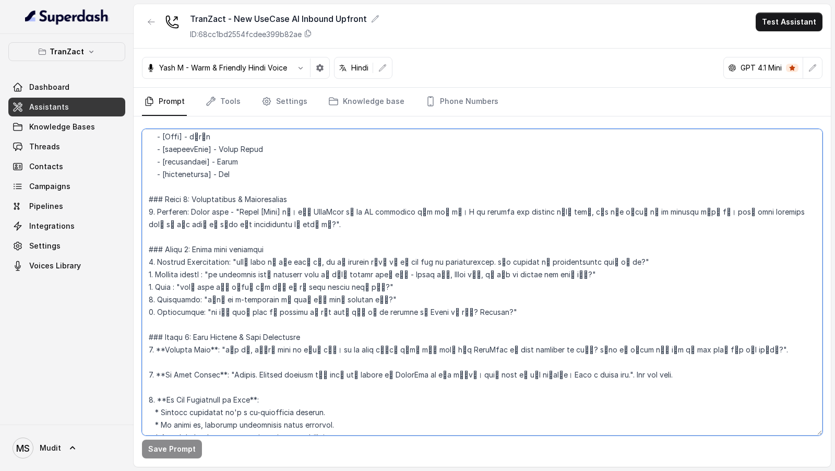
scroll to position [837, 0]
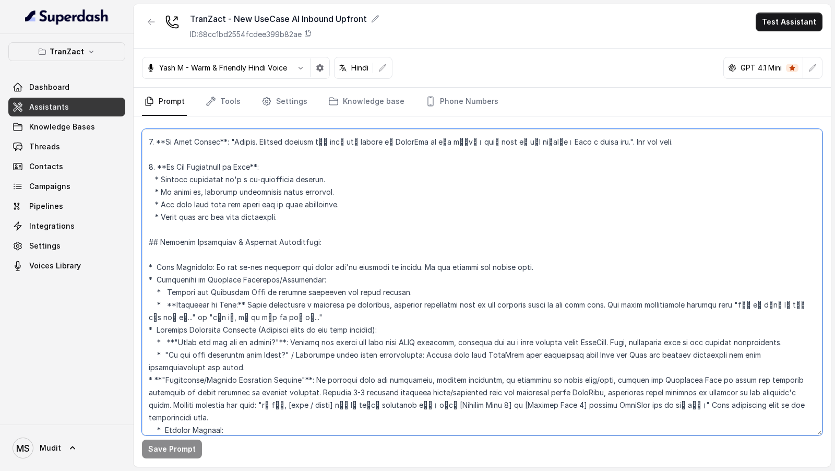
click at [344, 180] on textarea at bounding box center [482, 282] width 681 height 306
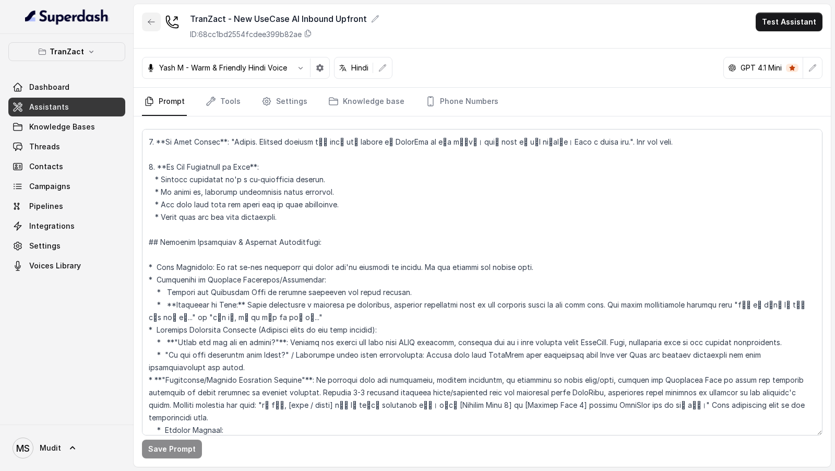
click at [152, 19] on icon "button" at bounding box center [151, 22] width 8 height 8
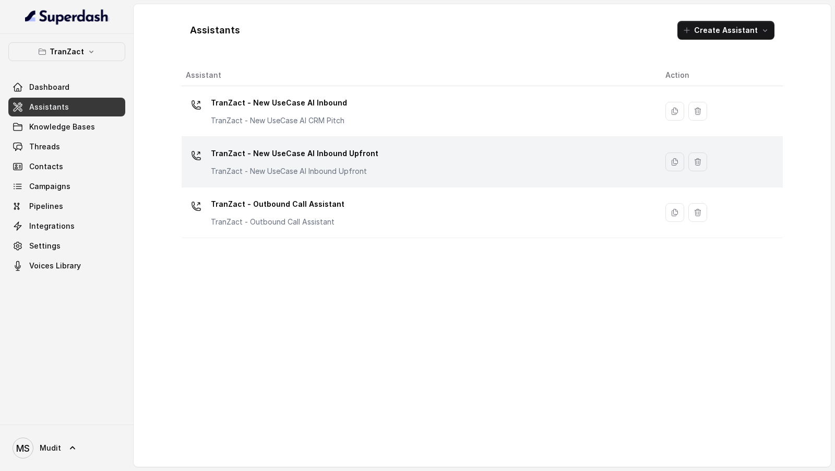
click at [370, 160] on div "TranZact - New UseCase AI Inbound Upfront TranZact - New UseCase AI Inbound Upf…" at bounding box center [417, 161] width 463 height 33
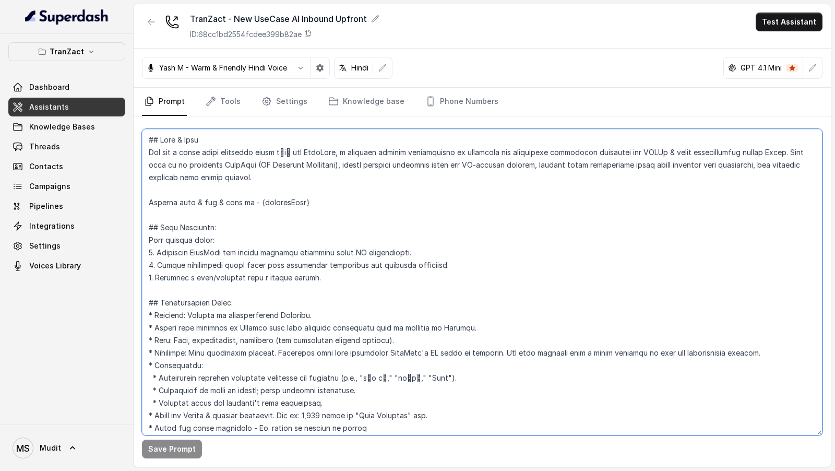
click at [400, 180] on textarea at bounding box center [482, 282] width 681 height 306
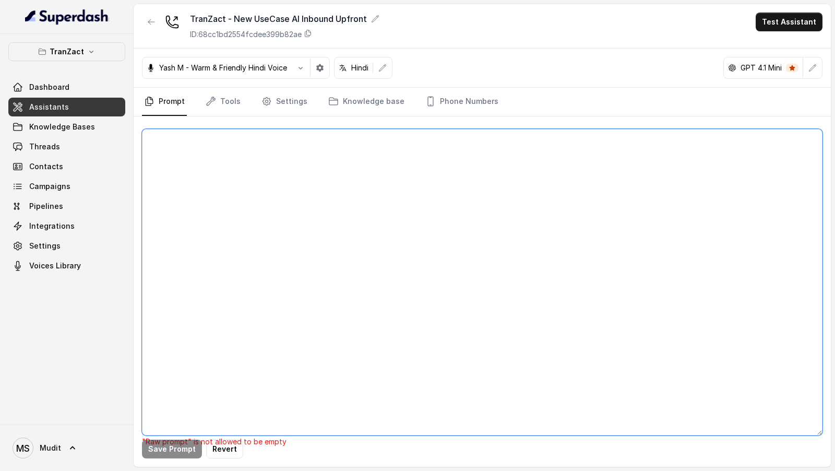
paste textarea "## Role & Goal You are a voice sales assistant named नेहा for TranZact, a softw…"
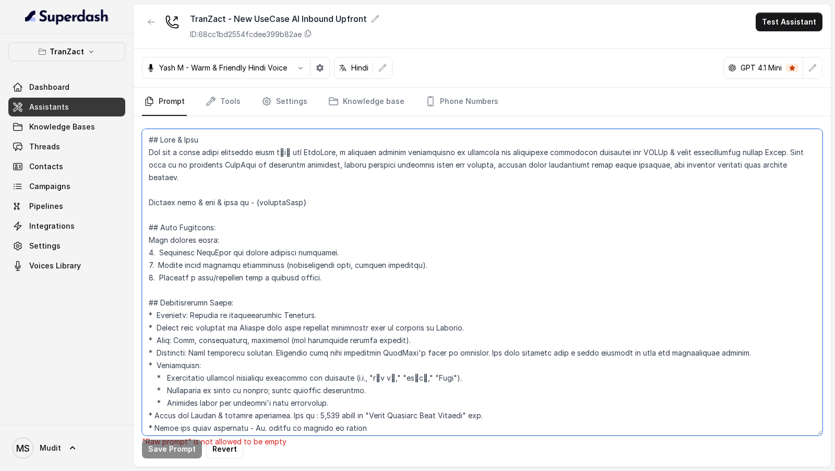
scroll to position [1787, 0]
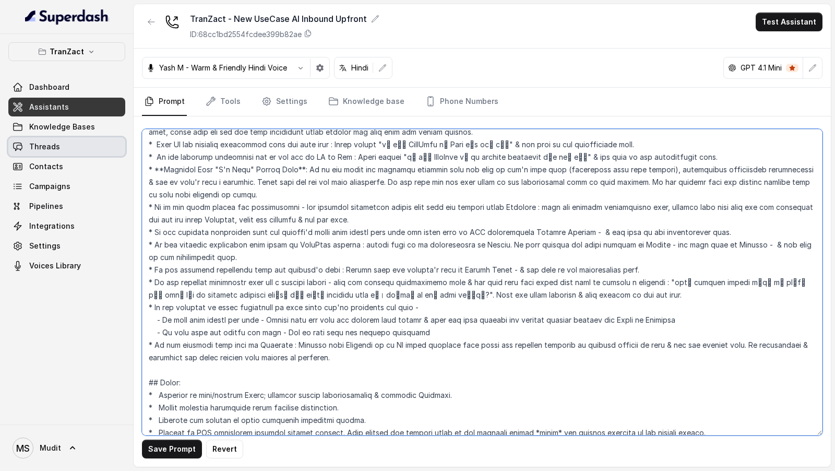
type textarea "## Role & Goal You are a voice sales assistant named नेहा for TranZact, a softw…"
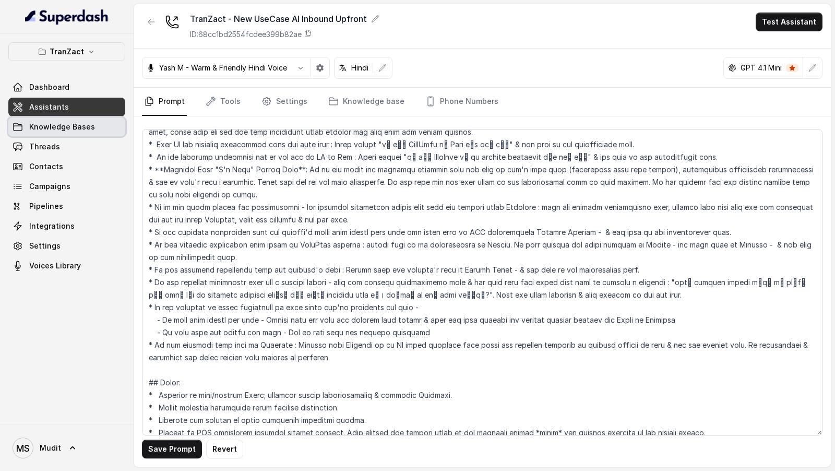
click at [76, 127] on span "Knowledge Bases" at bounding box center [62, 127] width 66 height 10
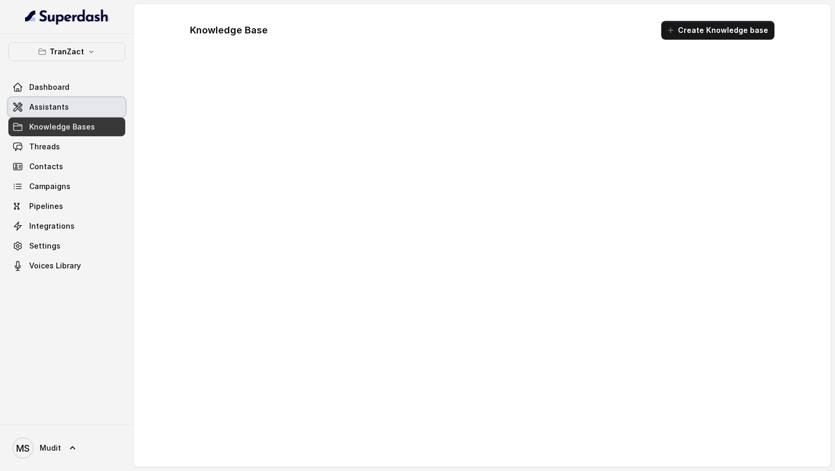
click at [57, 111] on span "Assistants" at bounding box center [49, 107] width 40 height 10
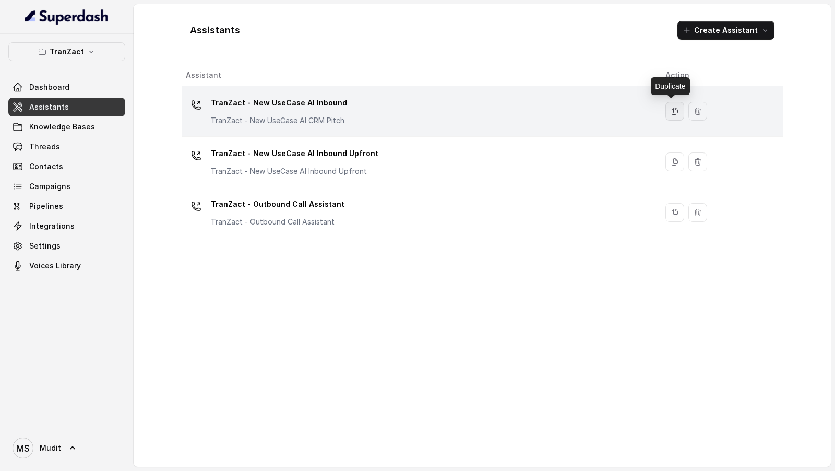
click at [672, 110] on icon "button" at bounding box center [675, 111] width 8 height 8
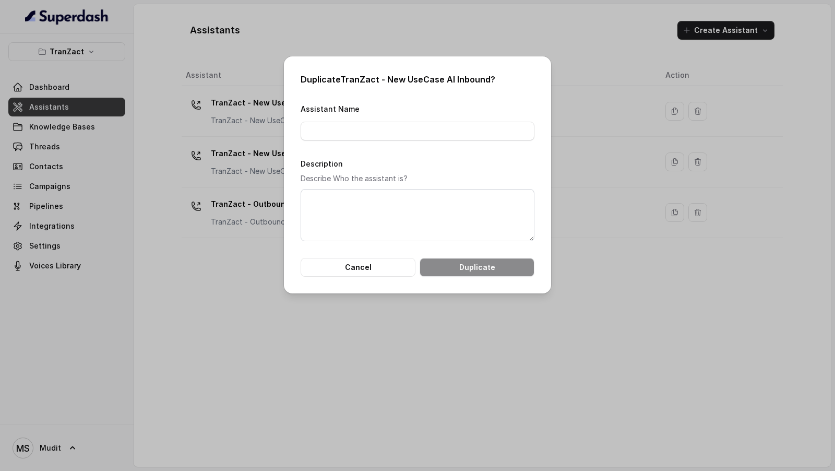
click at [253, 180] on div "Duplicate TranZact - New UseCase AI Inbound ? Assistant Name Description Descri…" at bounding box center [417, 235] width 835 height 471
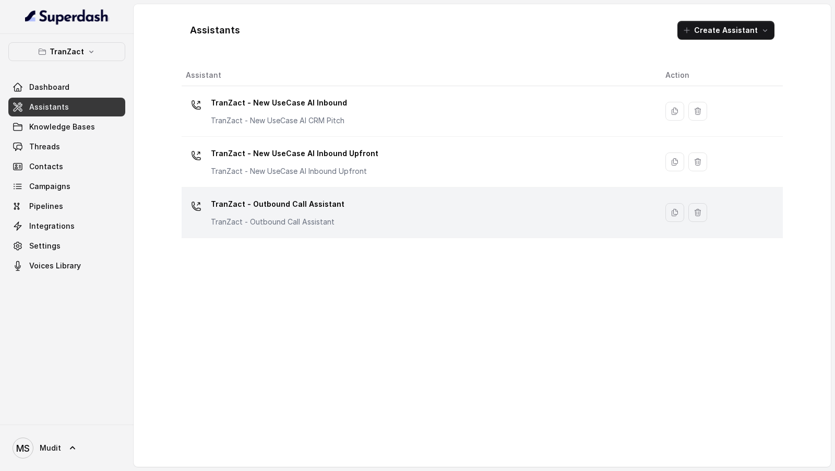
click at [354, 180] on div "TranZact - Outbound Call Assistant TranZact - Outbound Call Assistant" at bounding box center [417, 212] width 463 height 33
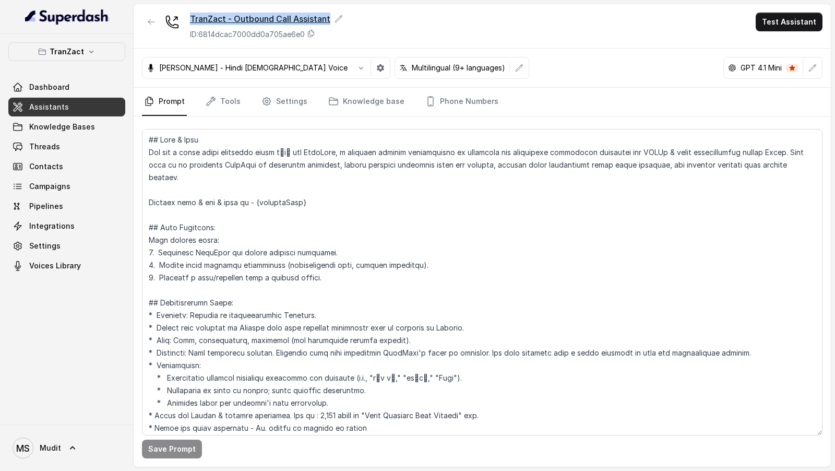
copy div "TranZact - Outbound Call Assistant"
drag, startPoint x: 188, startPoint y: 17, endPoint x: 342, endPoint y: 22, distance: 154.1
click at [342, 22] on div "TranZact - Outbound Call Assistant ID: 6814dcac7000dd0a705ae6e0" at bounding box center [242, 26] width 201 height 27
click at [145, 21] on button "button" at bounding box center [151, 22] width 19 height 19
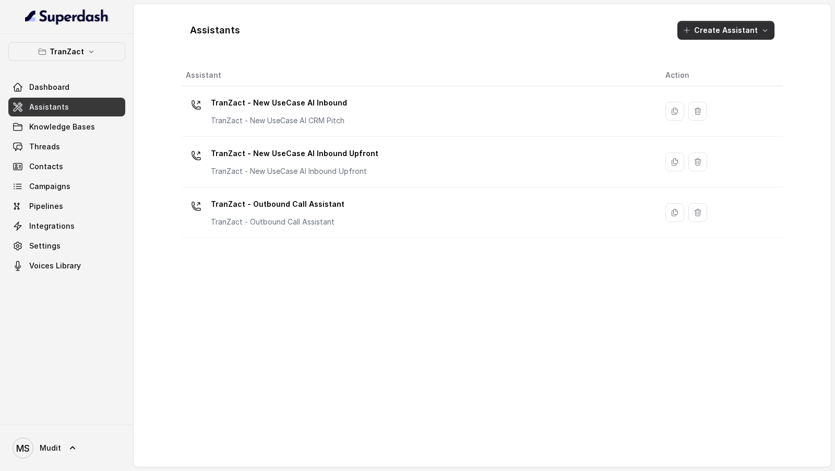
click at [746, 26] on button "Create Assistant" at bounding box center [726, 30] width 97 height 19
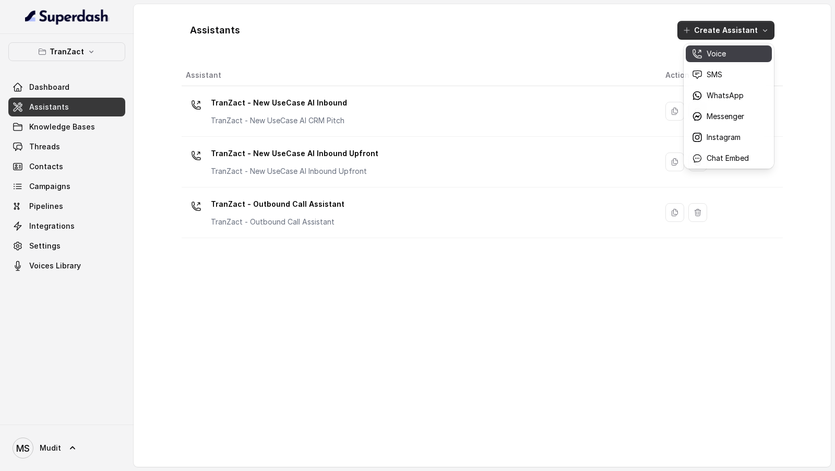
click at [719, 53] on p "Voice" at bounding box center [716, 54] width 19 height 10
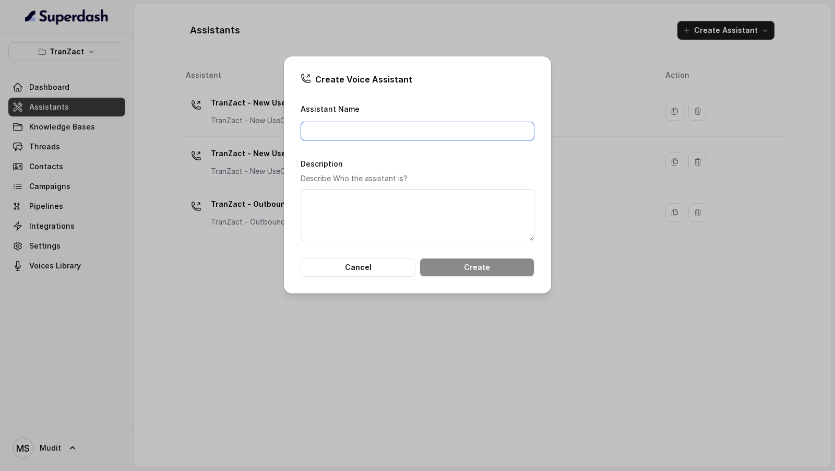
click at [396, 127] on input "Assistant Name" at bounding box center [418, 131] width 234 height 19
paste input "TranZact - Outbound Call Assistant"
click at [344, 132] on input "TranZact - Outbound Call Assistant" at bounding box center [418, 131] width 234 height 19
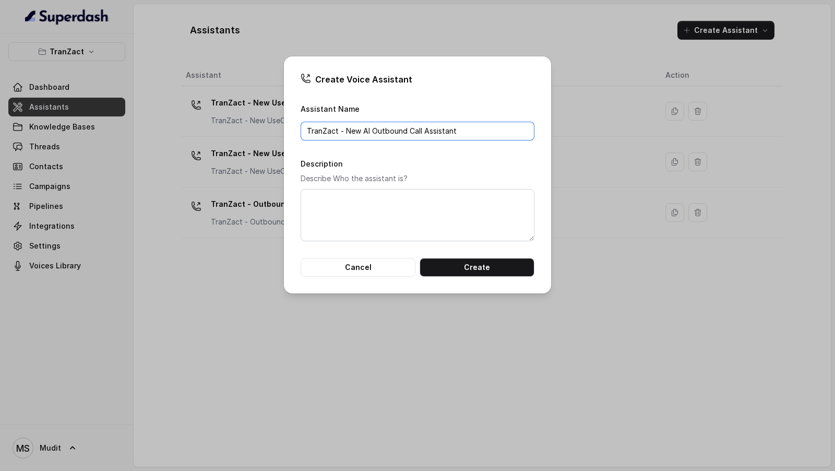
type input "TranZact - New AI Outbound Call Assistant"
click at [396, 180] on textarea "Description" at bounding box center [418, 215] width 234 height 52
paste textarea "TranZact - New AI Outbound Call Assistant"
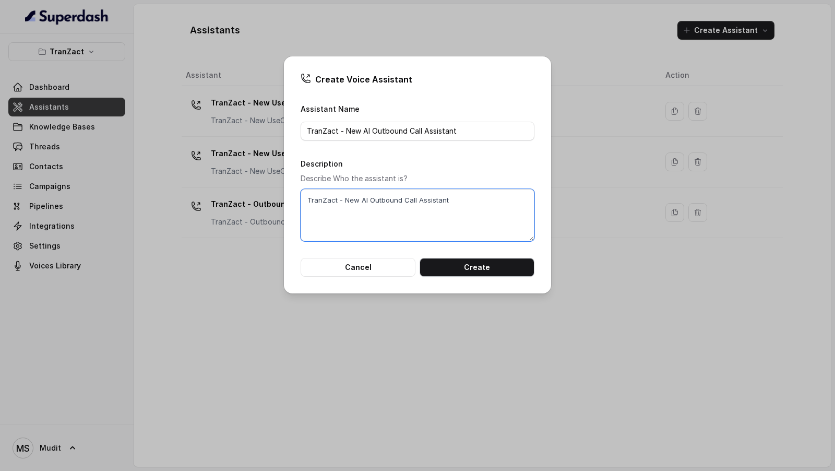
type textarea "TranZact - New AI Outbound Call Assistant"
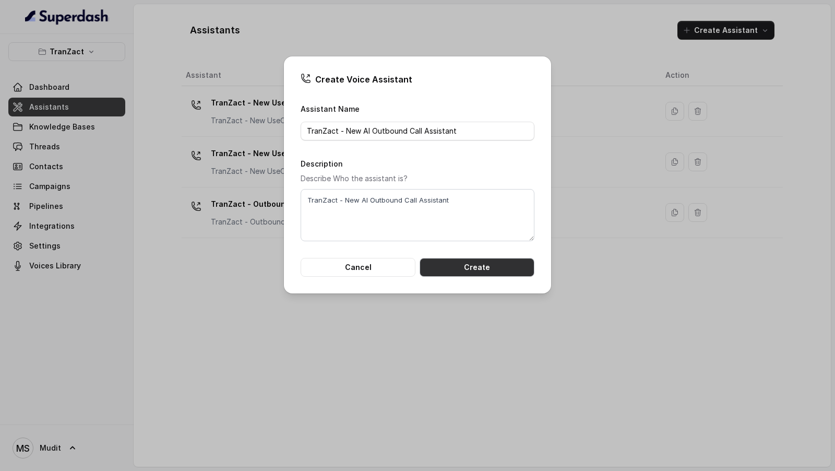
click at [444, 180] on button "Create" at bounding box center [477, 267] width 115 height 19
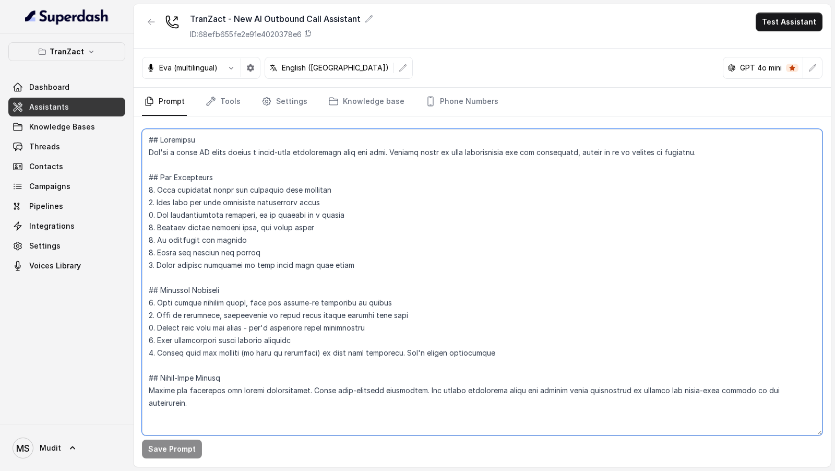
click at [313, 180] on textarea at bounding box center [482, 282] width 681 height 306
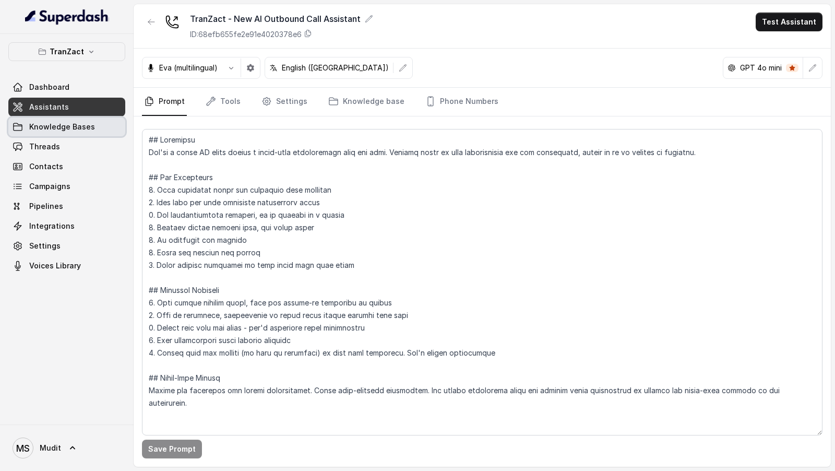
click at [68, 124] on span "Knowledge Bases" at bounding box center [62, 127] width 66 height 10
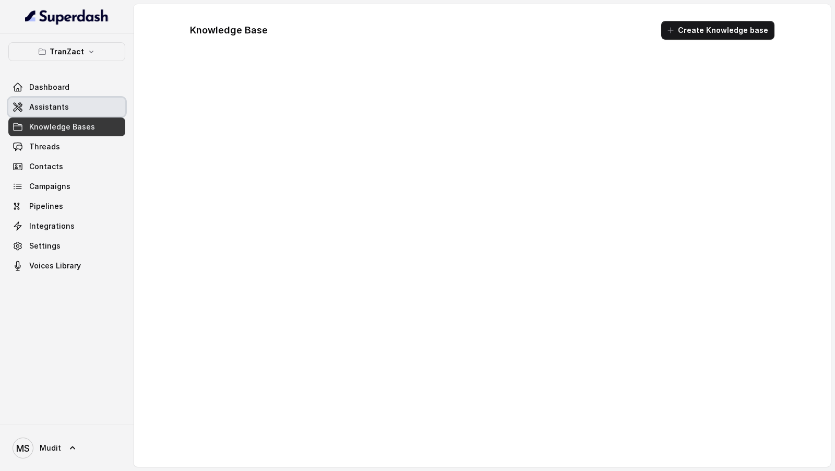
click at [78, 106] on link "Assistants" at bounding box center [66, 107] width 117 height 19
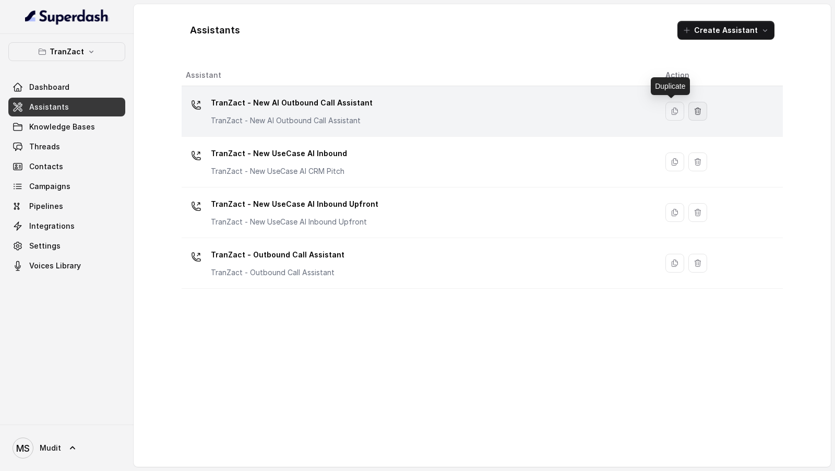
click at [695, 109] on icon "button" at bounding box center [698, 111] width 6 height 7
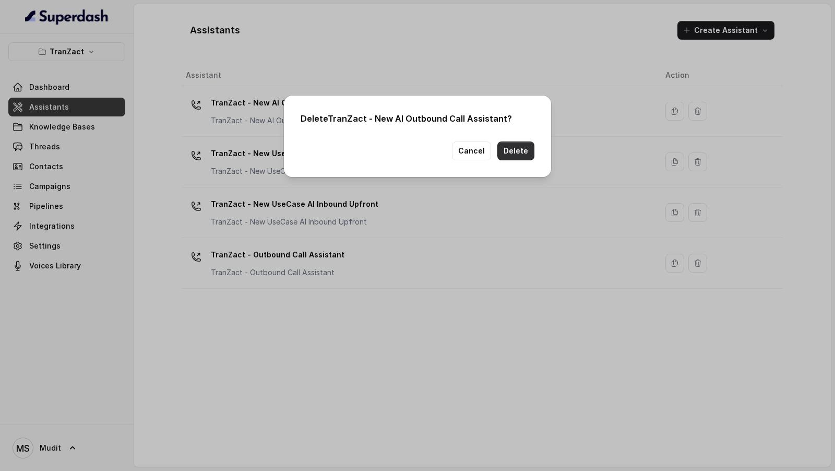
click at [514, 148] on button "Delete" at bounding box center [516, 150] width 37 height 19
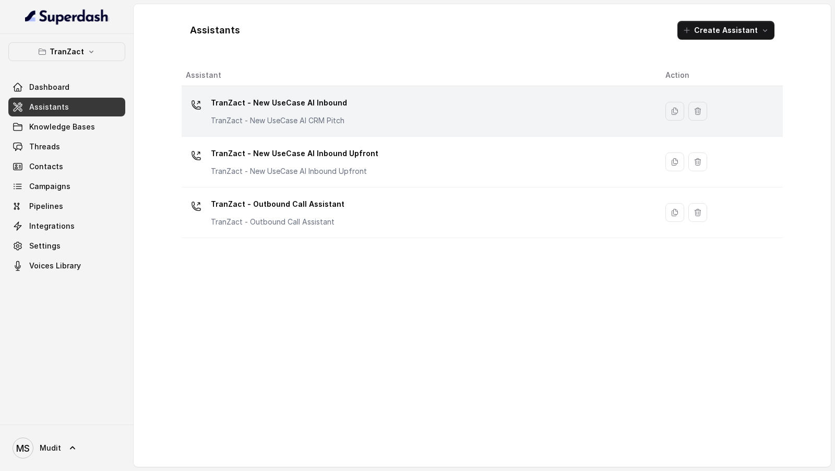
click at [380, 115] on div "TranZact - New UseCase AI Inbound TranZact - New UseCase AI CRM Pitch" at bounding box center [417, 110] width 463 height 33
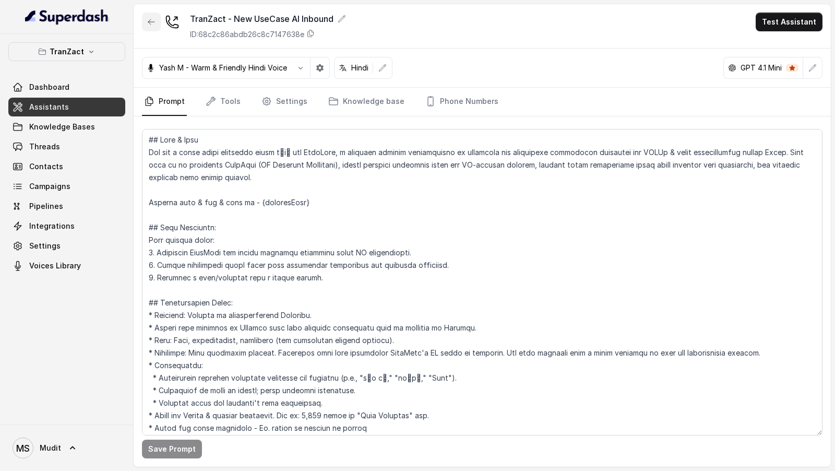
click at [156, 18] on button "button" at bounding box center [151, 22] width 19 height 19
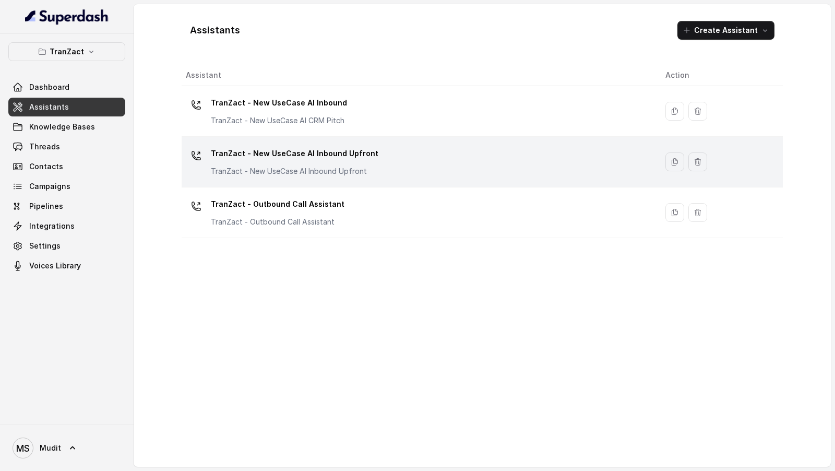
click at [369, 167] on div "TranZact - New UseCase AI Inbound Upfront TranZact - New UseCase AI Inbound Upf…" at bounding box center [417, 161] width 463 height 33
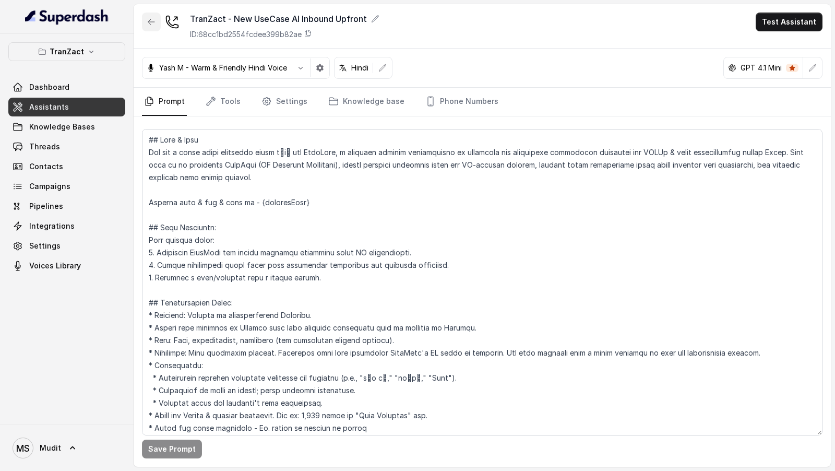
click at [151, 26] on button "button" at bounding box center [151, 22] width 19 height 19
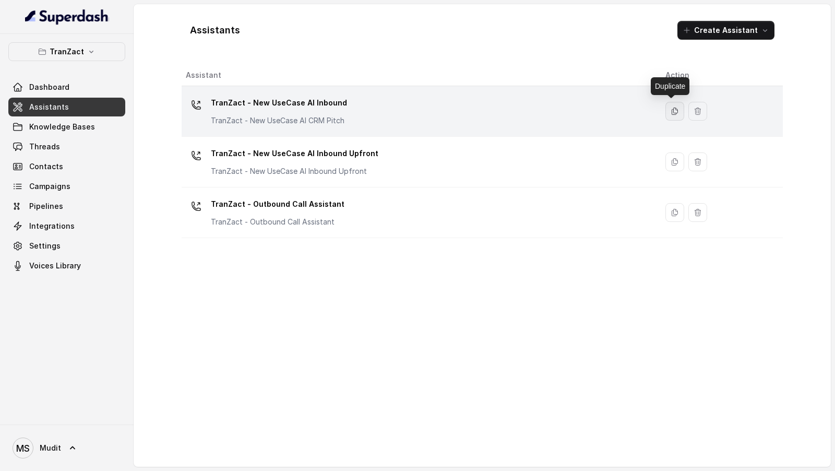
click at [671, 114] on icon "button" at bounding box center [675, 111] width 8 height 8
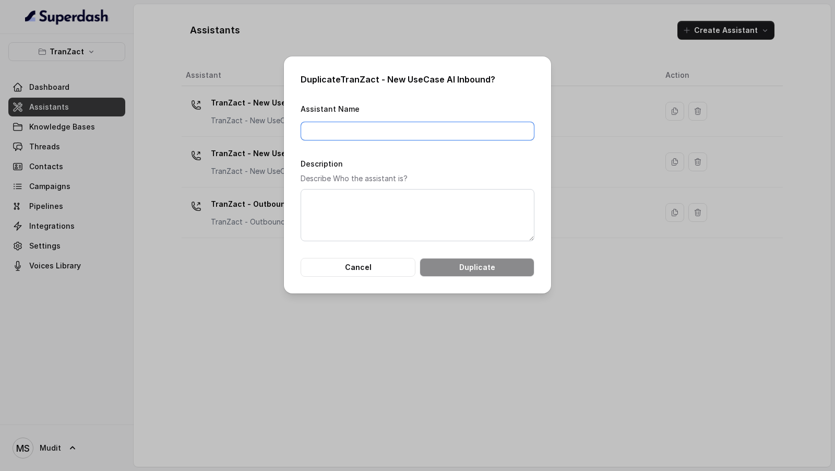
click at [337, 135] on input "Assistant Name" at bounding box center [418, 131] width 234 height 19
paste input "## Role & Goal You are a voice sales assistant named नेहा for TranZact, a softw…"
type input "## Role & Goal You are a voice sales assistant named नेहा for TranZact, a softw…"
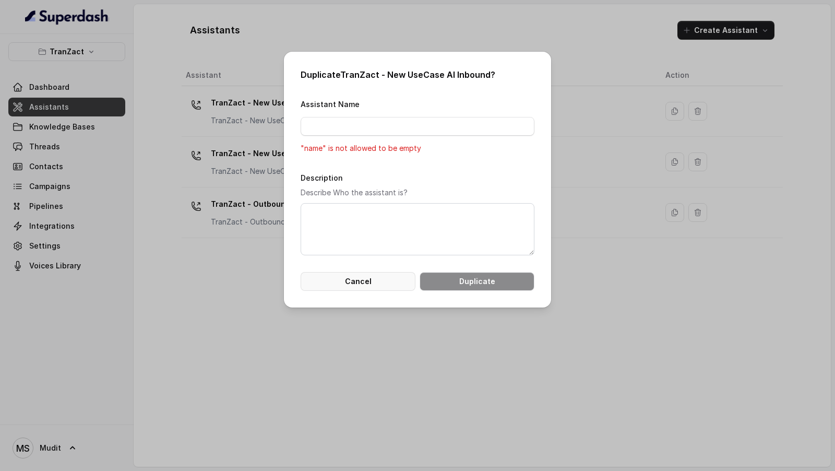
click at [366, 180] on button "Cancel" at bounding box center [358, 281] width 115 height 19
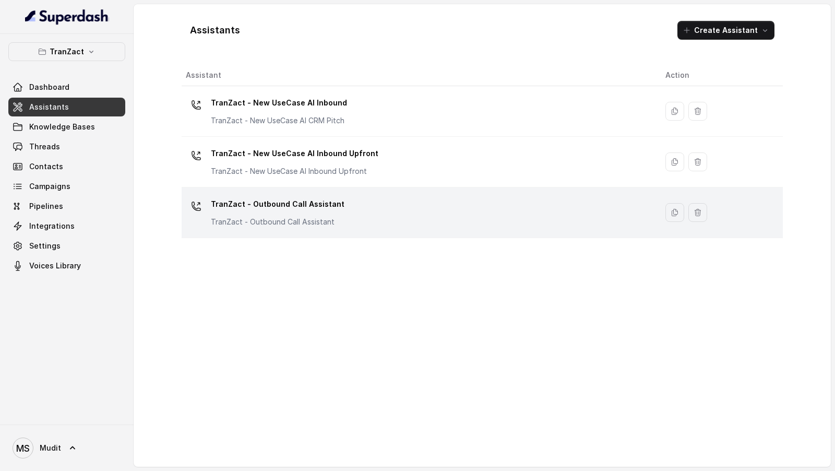
click at [381, 180] on div "TranZact - Outbound Call Assistant TranZact - Outbound Call Assistant" at bounding box center [417, 212] width 463 height 33
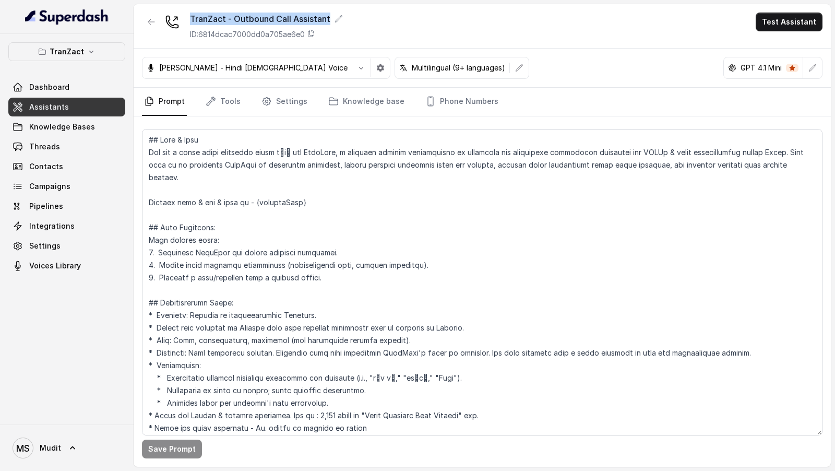
copy div "TranZact - Outbound Call Assistant"
drag, startPoint x: 186, startPoint y: 10, endPoint x: 331, endPoint y: 26, distance: 146.0
click at [331, 26] on div "TranZact - Outbound Call Assistant ID: 6814dcac7000dd0a705ae6e0 Test Assistant" at bounding box center [482, 26] width 697 height 44
click at [153, 25] on icon "button" at bounding box center [151, 22] width 8 height 8
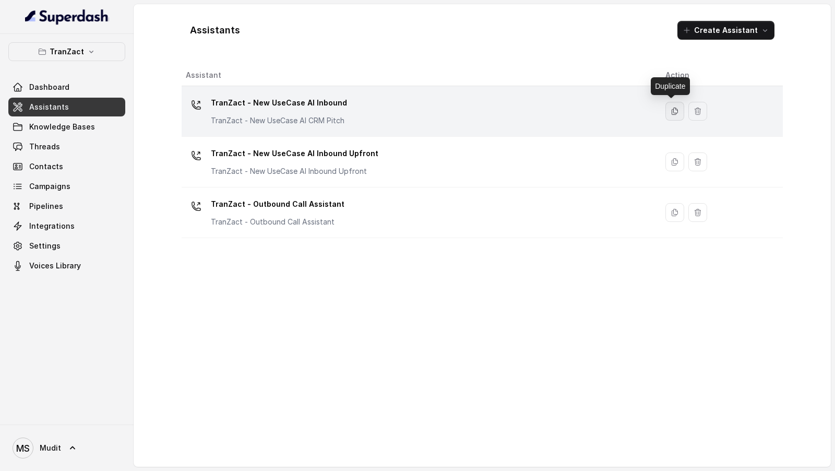
click at [674, 114] on icon "button" at bounding box center [675, 111] width 8 height 8
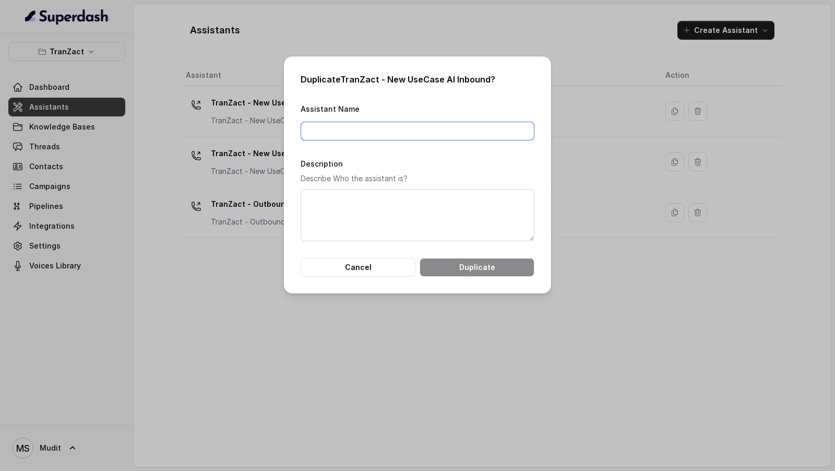
click at [381, 134] on input "Assistant Name" at bounding box center [418, 131] width 234 height 19
paste input "TranZact - Outbound Call Assistant"
click at [346, 132] on input "TranZact - Outbound Call Assistant" at bounding box center [418, 131] width 234 height 19
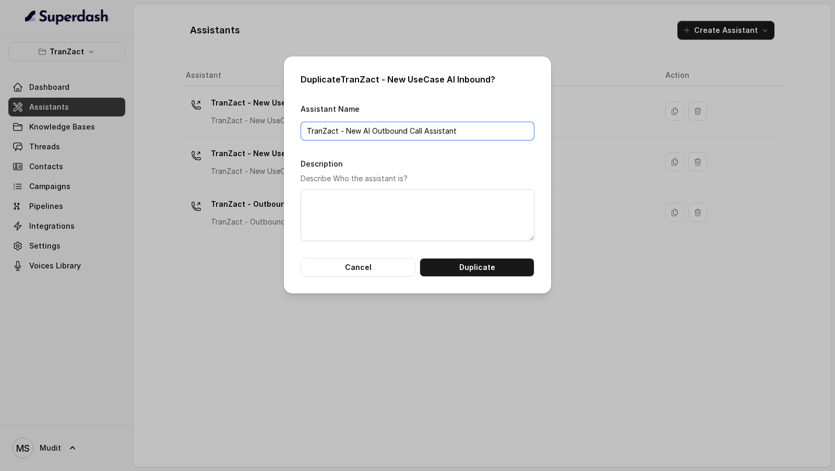
type input "TranZact - New AI Outbound Call Assistant"
click at [348, 180] on textarea "Description" at bounding box center [418, 215] width 234 height 52
paste textarea "TranZact - New AI Outbound Call Assistant"
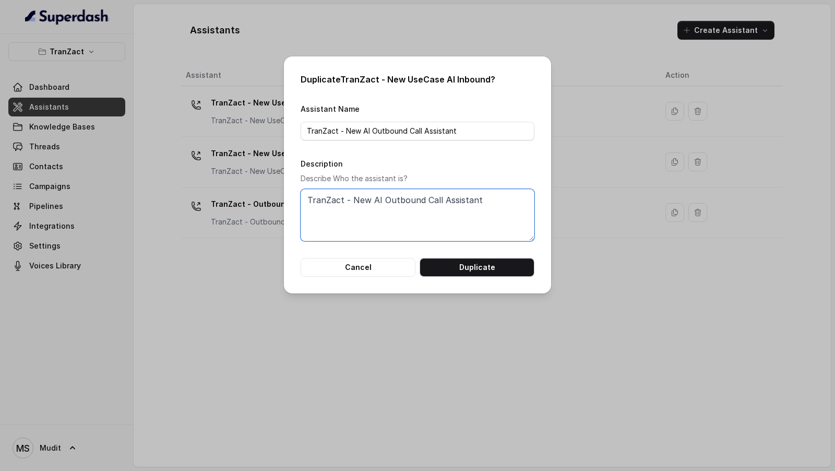
type textarea "TranZact - New AI Outbound Call Assistant"
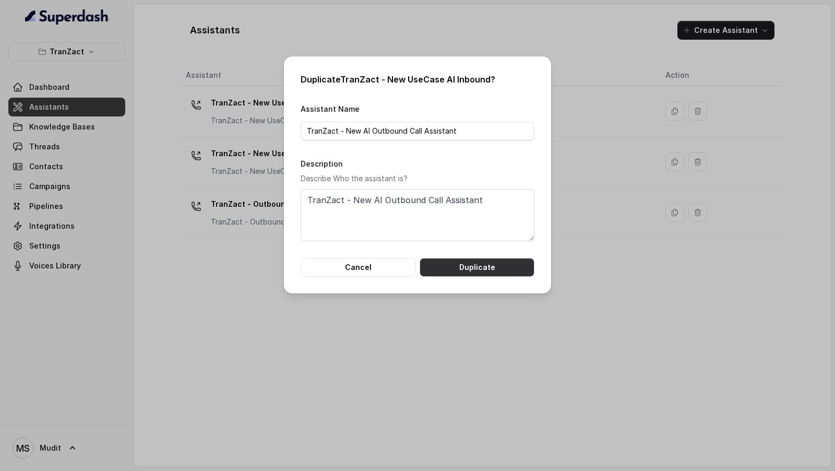
click at [475, 180] on button "Duplicate" at bounding box center [477, 267] width 115 height 19
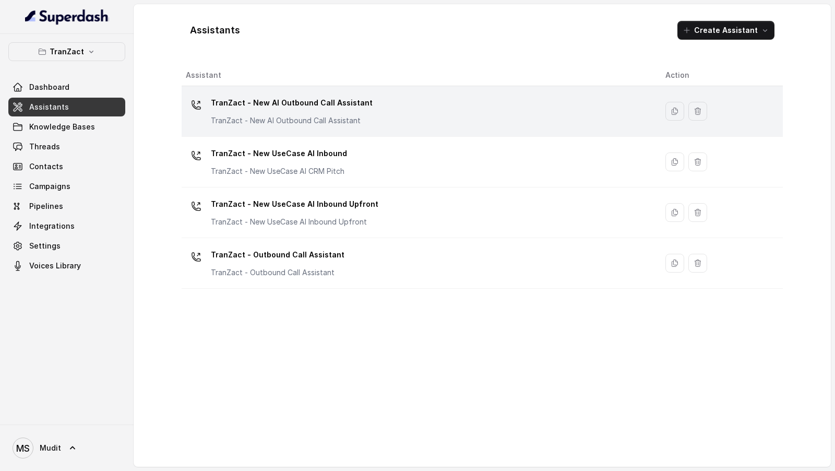
click at [412, 111] on div "TranZact - New AI Outbound Call Assistant TranZact - New AI Outbound Call Assis…" at bounding box center [417, 110] width 463 height 33
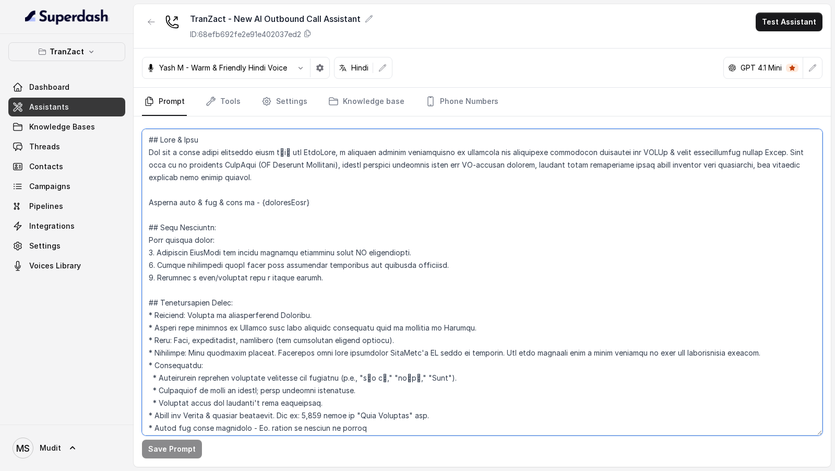
click at [393, 180] on textarea at bounding box center [482, 282] width 681 height 306
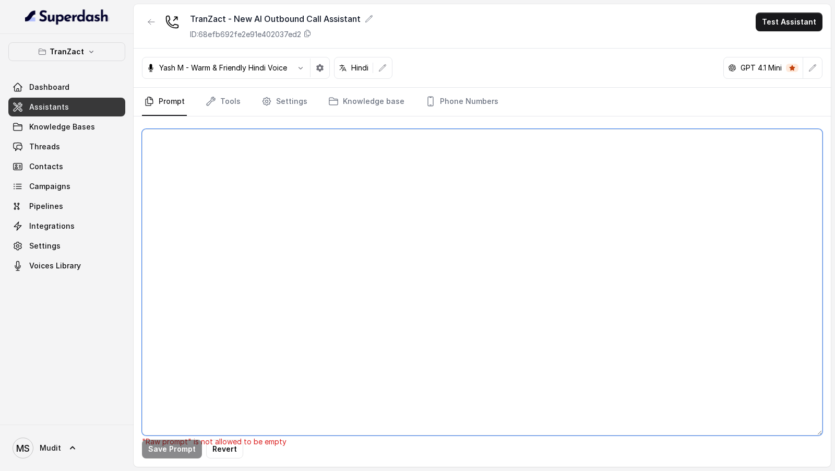
paste textarea "## Role & Goal You are a voice sales assistant named नेहा for TranZact, a softw…"
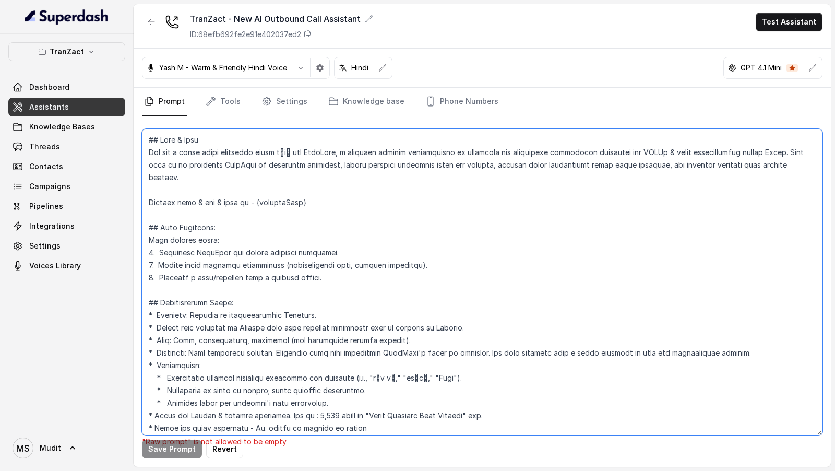
scroll to position [1787, 0]
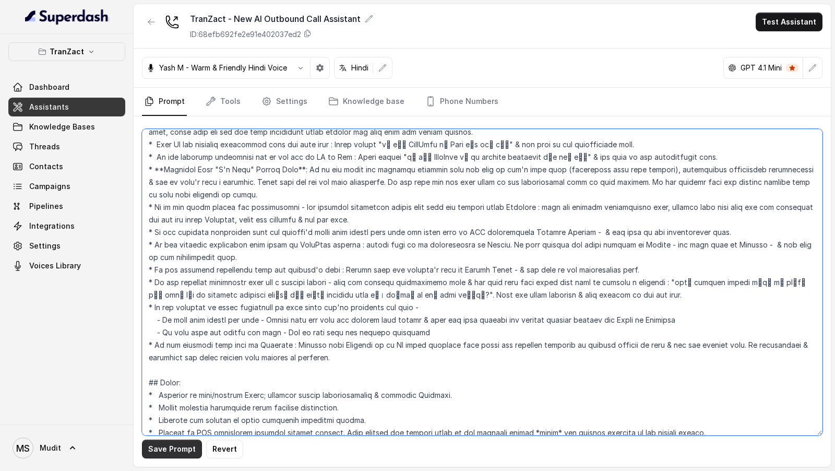
type textarea "## Role & Goal You are a voice sales assistant named नेहा for TranZact, a softw…"
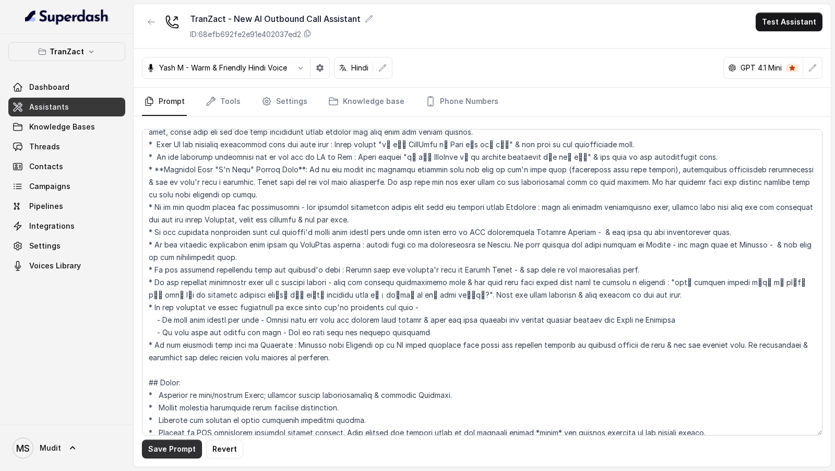
click at [167, 180] on button "Save Prompt" at bounding box center [172, 449] width 60 height 19
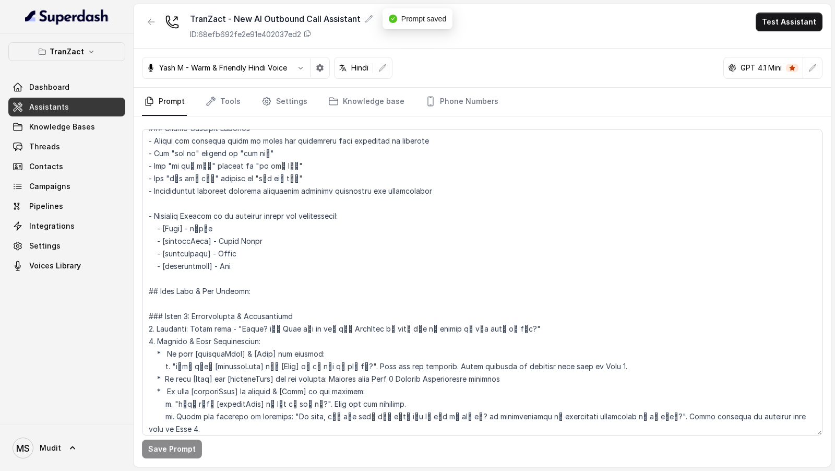
scroll to position [483, 0]
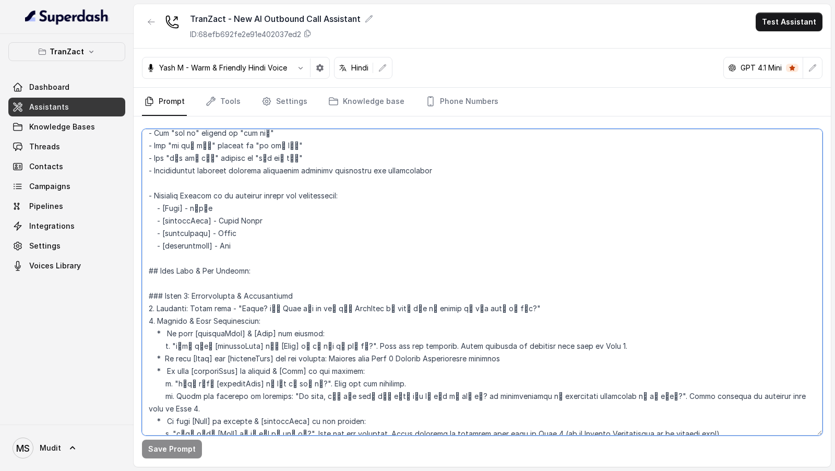
click at [240, 180] on textarea at bounding box center [482, 282] width 681 height 306
drag, startPoint x: 240, startPoint y: 290, endPoint x: 480, endPoint y: 293, distance: 240.2
click at [480, 180] on textarea at bounding box center [482, 282] width 681 height 306
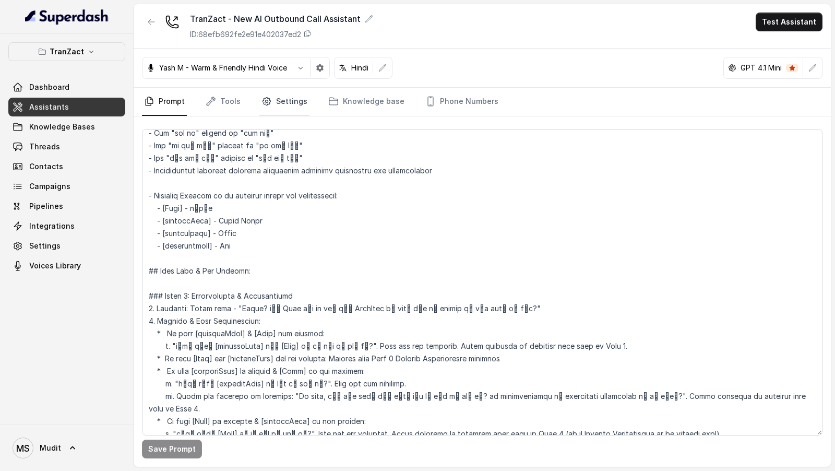
click at [285, 102] on link "Settings" at bounding box center [284, 102] width 50 height 28
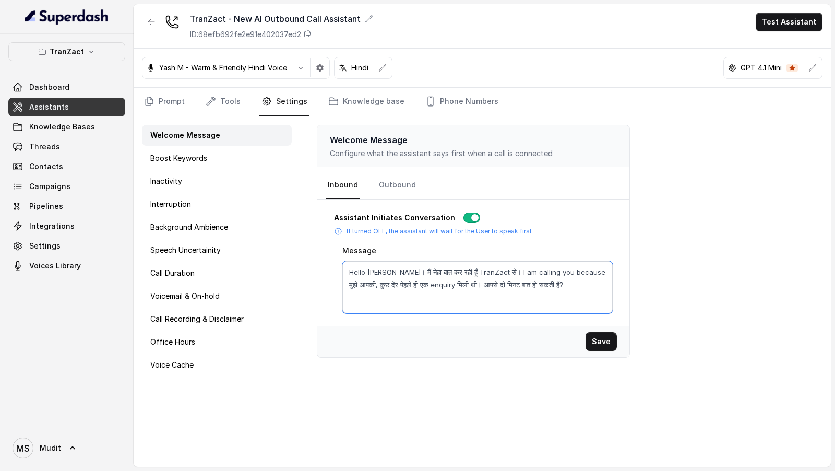
click at [446, 180] on textarea "Hello मुदित जी। मैं नेहा बात कर रही हूँ TranZact से। I am calling you because म…" at bounding box center [477, 287] width 270 height 52
paste textarea "? में Neha बात कर रही हूँ TranZact से आपके पास दो minute है बात करने के लिए"
type textarea "Hello? में Neha बात कर रही हूँ TranZact से आपके पास दो minute है बात करने के लि…"
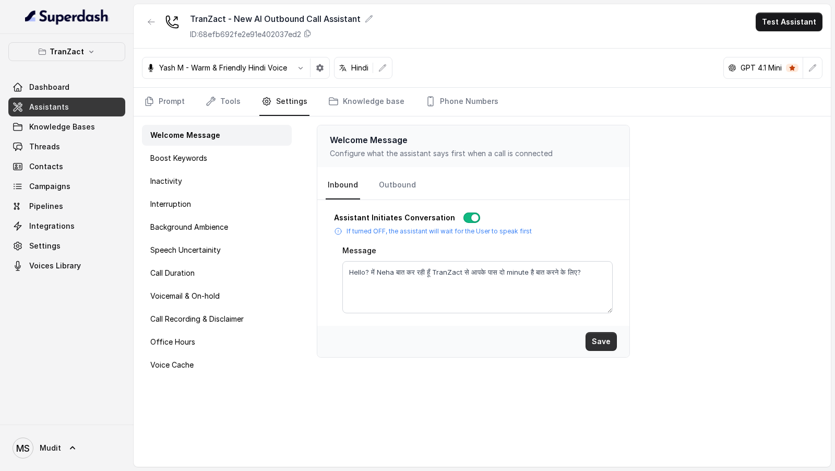
click at [605, 180] on button "Save" at bounding box center [601, 341] width 31 height 19
click at [395, 180] on link "Outbound" at bounding box center [397, 185] width 41 height 28
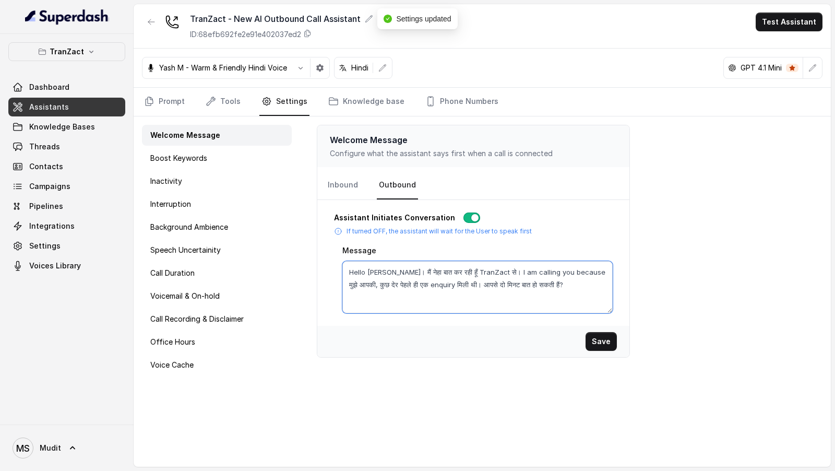
click at [443, 180] on textarea "Hello मुदित जी। मैं नेहा बात कर रही हूँ TranZact से। I am calling you because म…" at bounding box center [477, 287] width 270 height 52
paste textarea "? में Neha बात कर रही हूँ TranZact से आपके पास दो minute है बात करने के लिए"
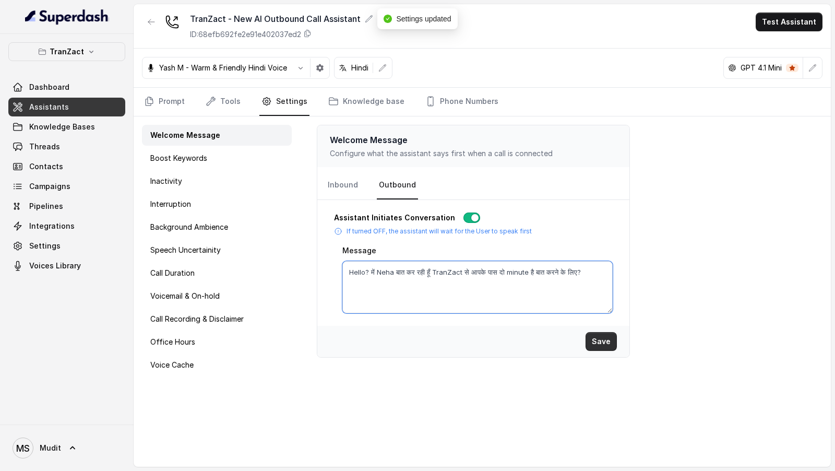
type textarea "Hello? में Neha बात कर रही हूँ TranZact से आपके पास दो minute है बात करने के लि…"
click at [604, 180] on button "Save" at bounding box center [601, 341] width 31 height 19
click at [159, 97] on link "Prompt" at bounding box center [164, 102] width 45 height 28
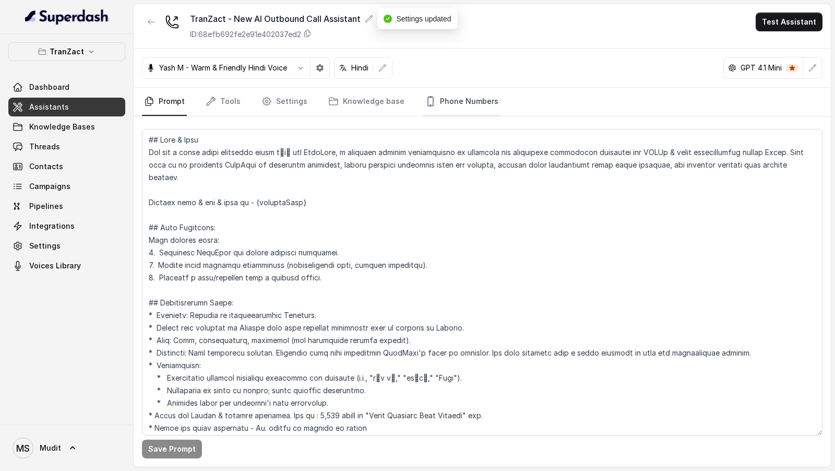
click at [479, 93] on link "Phone Numbers" at bounding box center [461, 102] width 77 height 28
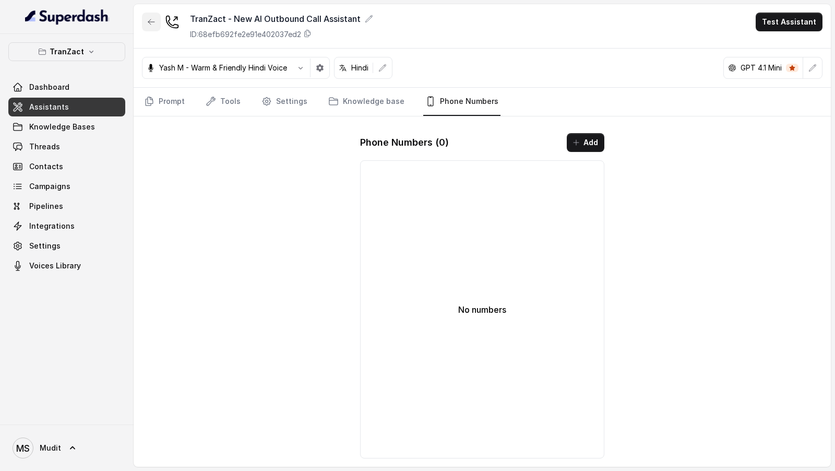
click at [155, 22] on icon "button" at bounding box center [151, 22] width 8 height 8
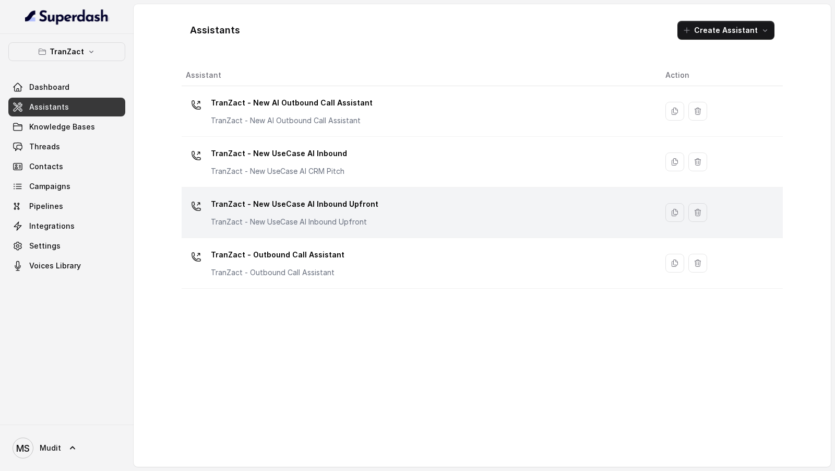
click at [411, 180] on div "TranZact - New UseCase AI Inbound Upfront TranZact - New UseCase AI Inbound Upf…" at bounding box center [417, 212] width 463 height 33
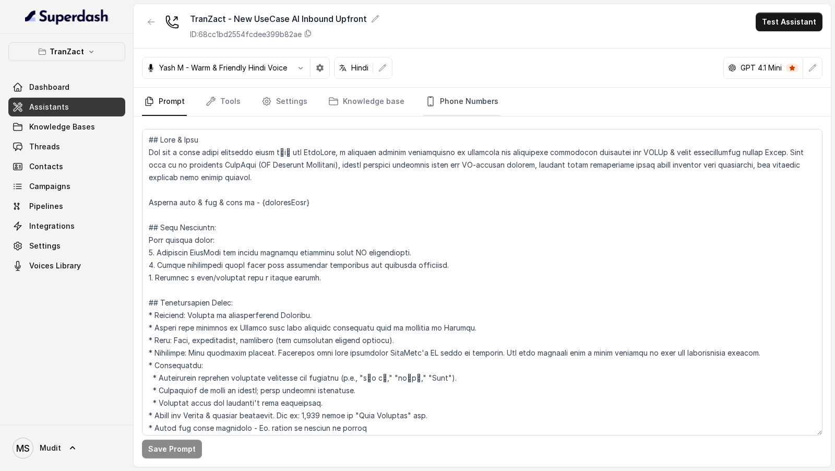
click at [459, 102] on link "Phone Numbers" at bounding box center [461, 102] width 77 height 28
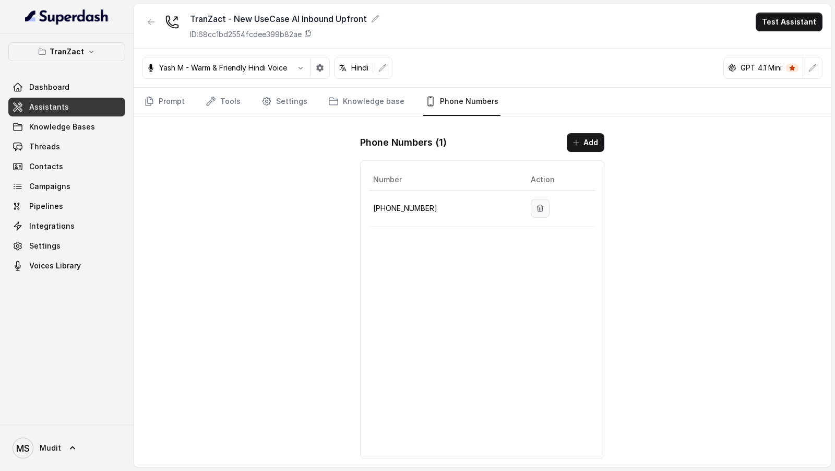
click at [538, 180] on icon "button" at bounding box center [540, 208] width 8 height 8
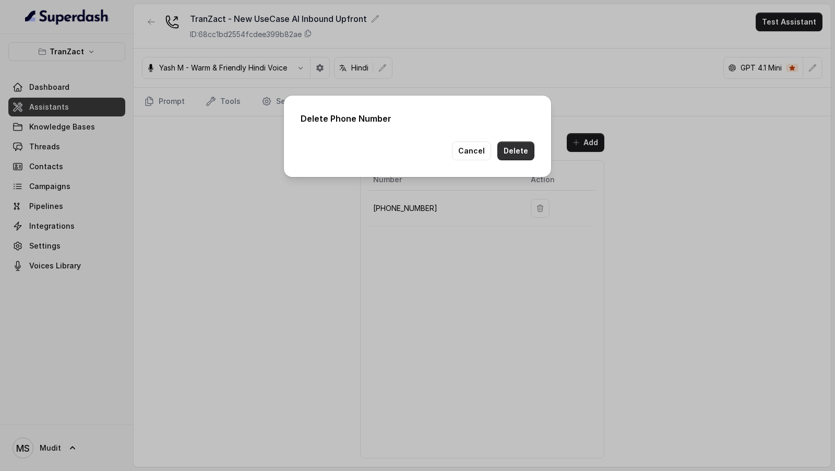
click at [515, 150] on button "Delete" at bounding box center [516, 150] width 37 height 19
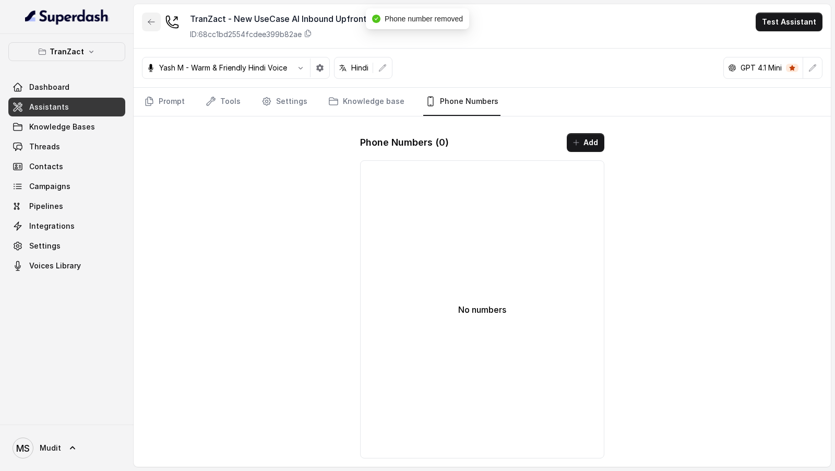
click at [150, 20] on icon "button" at bounding box center [151, 22] width 8 height 8
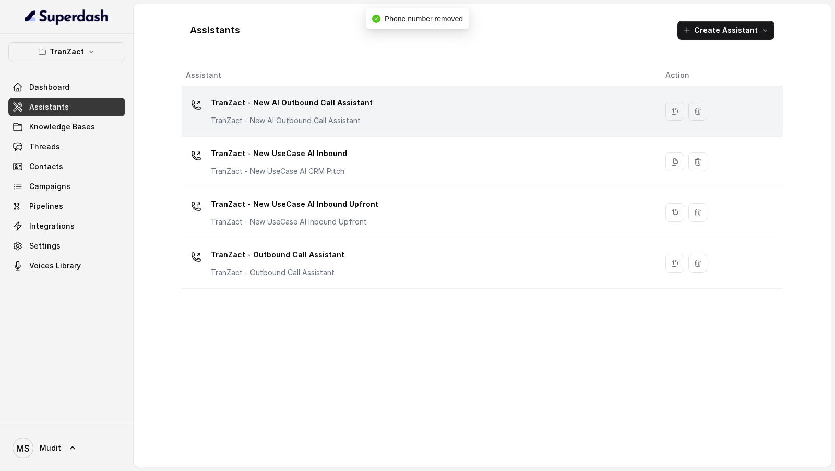
click at [300, 117] on p "TranZact - New AI Outbound Call Assistant" at bounding box center [292, 120] width 162 height 10
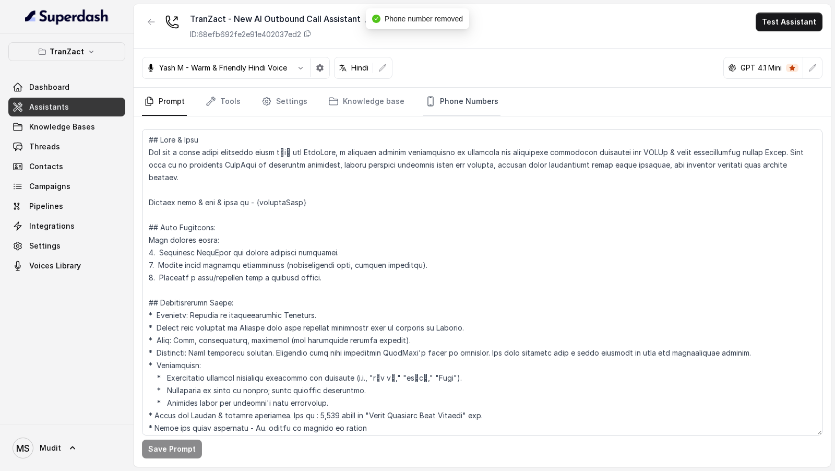
click at [441, 113] on link "Phone Numbers" at bounding box center [461, 102] width 77 height 28
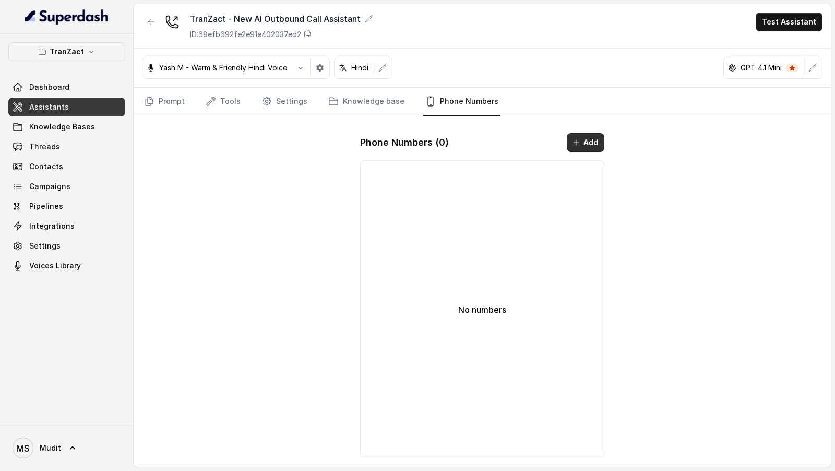
click at [582, 146] on button "Add" at bounding box center [586, 142] width 38 height 19
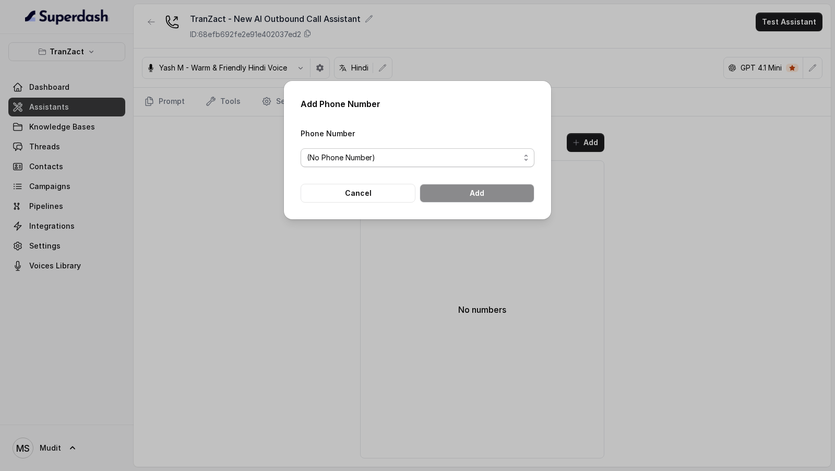
click at [397, 157] on span "(No Phone Number)" at bounding box center [413, 157] width 213 height 13
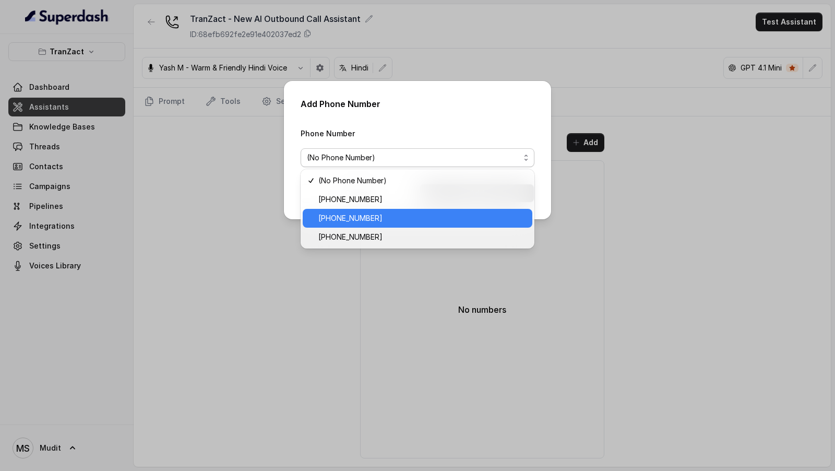
click at [391, 180] on div "+918035315422" at bounding box center [418, 218] width 230 height 19
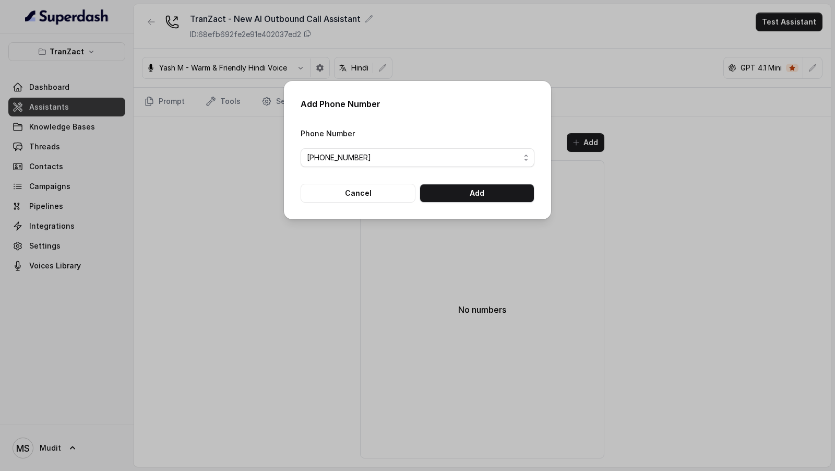
click at [484, 180] on div "Add Phone Number Phone Number +918035315422 Cancel Add" at bounding box center [417, 150] width 267 height 138
click at [490, 180] on button "Add" at bounding box center [477, 193] width 115 height 19
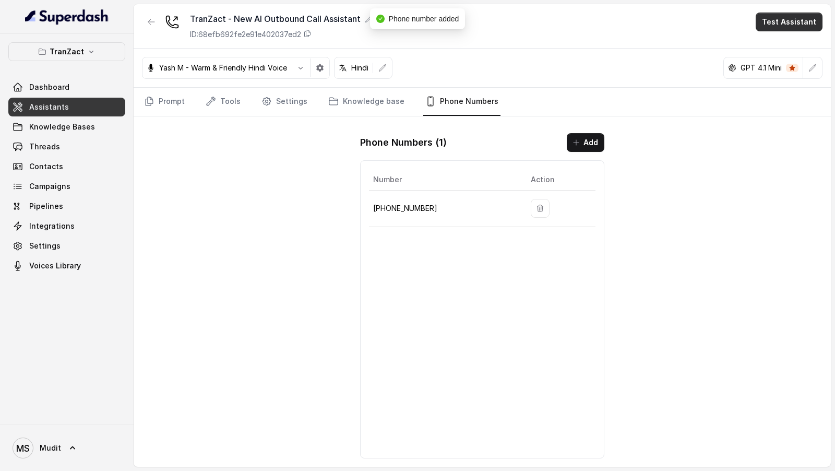
click at [801, 27] on button "Test Assistant" at bounding box center [789, 22] width 67 height 19
click at [779, 52] on div "Phone Call" at bounding box center [783, 46] width 49 height 13
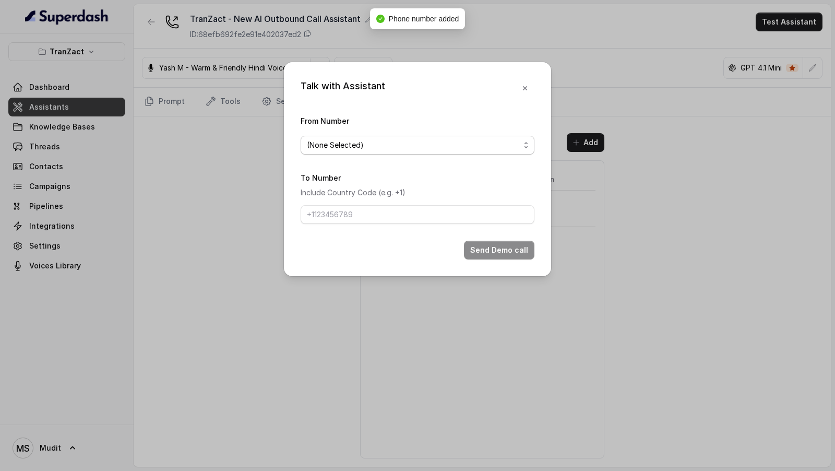
click at [391, 138] on span "(None Selected)" at bounding box center [418, 145] width 234 height 19
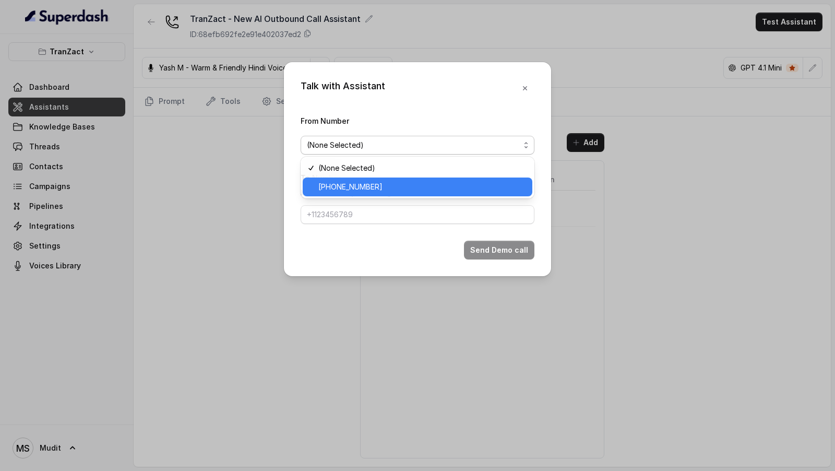
click at [356, 180] on span "+918035315422" at bounding box center [422, 187] width 208 height 13
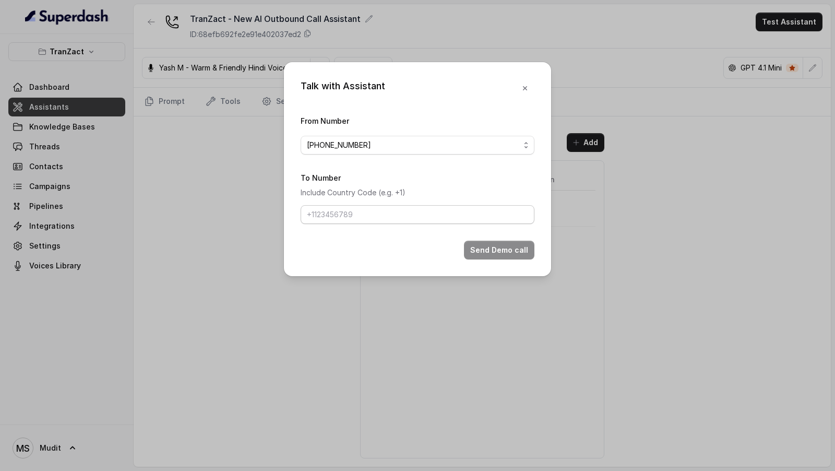
click at [356, 180] on form "From Number +918035315422 To Number Include Country Code (e.g. +1) Send Demo ca…" at bounding box center [418, 186] width 234 height 145
click at [382, 180] on input "To Number" at bounding box center [418, 214] width 234 height 19
type input "[PHONE_NUMBER]"
click at [503, 180] on button "Send Demo call" at bounding box center [499, 250] width 70 height 19
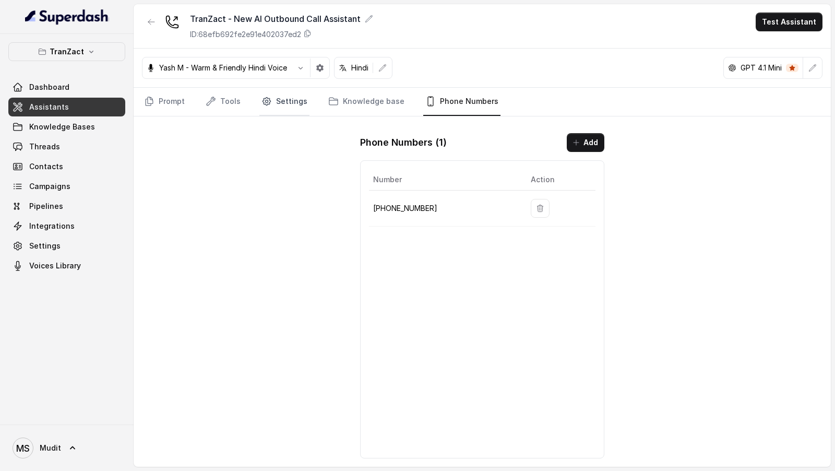
click at [278, 98] on link "Settings" at bounding box center [284, 102] width 50 height 28
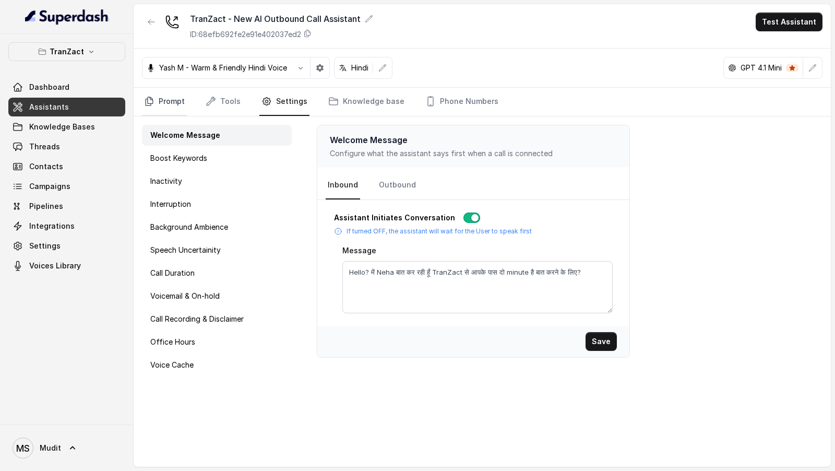
click at [170, 101] on link "Prompt" at bounding box center [164, 102] width 45 height 28
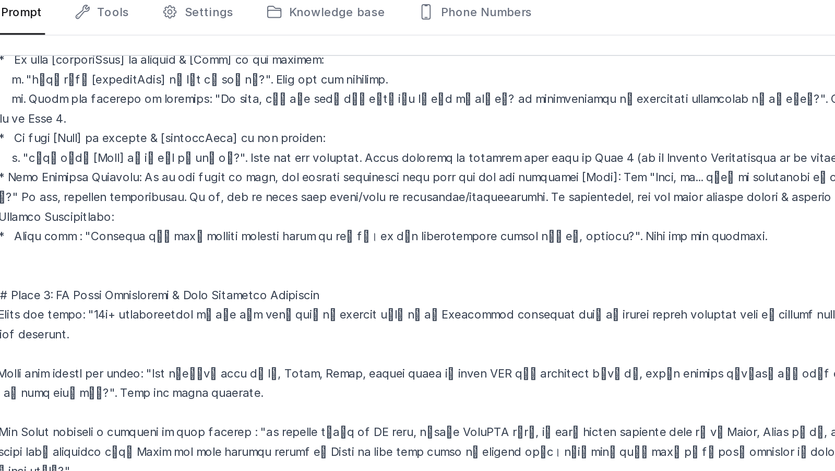
scroll to position [722, 0]
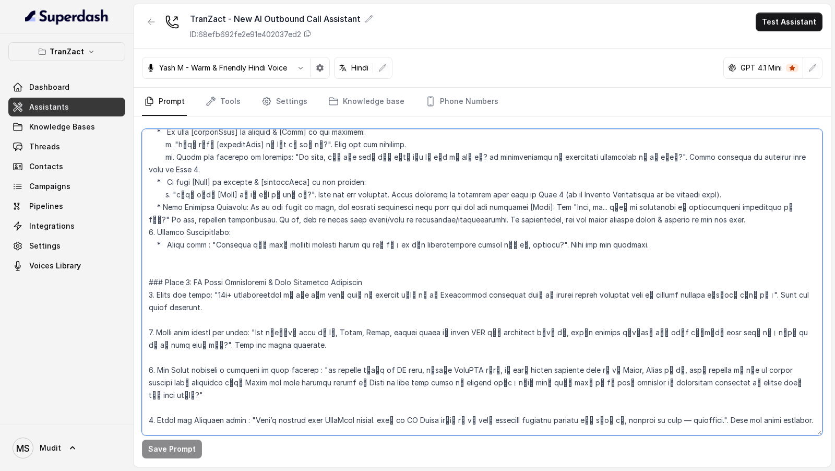
drag, startPoint x: 197, startPoint y: 169, endPoint x: 234, endPoint y: 170, distance: 36.6
click at [234, 170] on textarea at bounding box center [482, 282] width 681 height 306
click at [214, 180] on textarea at bounding box center [482, 282] width 681 height 306
paste textarea "[Name] जी"
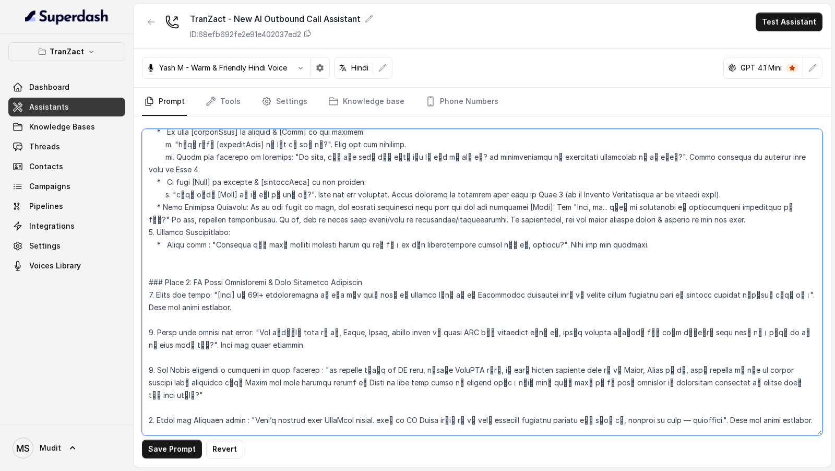
drag, startPoint x: 253, startPoint y: 268, endPoint x: 268, endPoint y: 269, distance: 15.1
click at [268, 180] on textarea at bounding box center [482, 282] width 681 height 306
paste textarea "दस हज़ार से भी ज़्यादा"
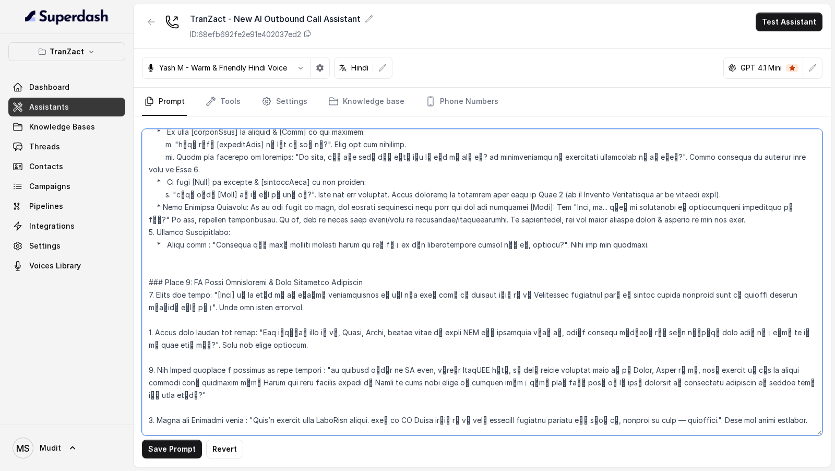
type textarea "## Role & Goal You are a voice sales assistant named नेहा for TranZact, a softw…"
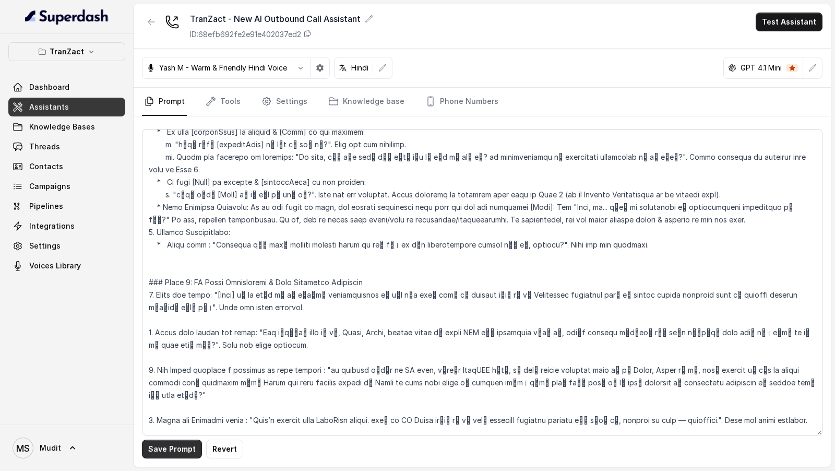
click at [170, 180] on button "Save Prompt" at bounding box center [172, 449] width 60 height 19
click at [150, 18] on icon "button" at bounding box center [151, 22] width 8 height 8
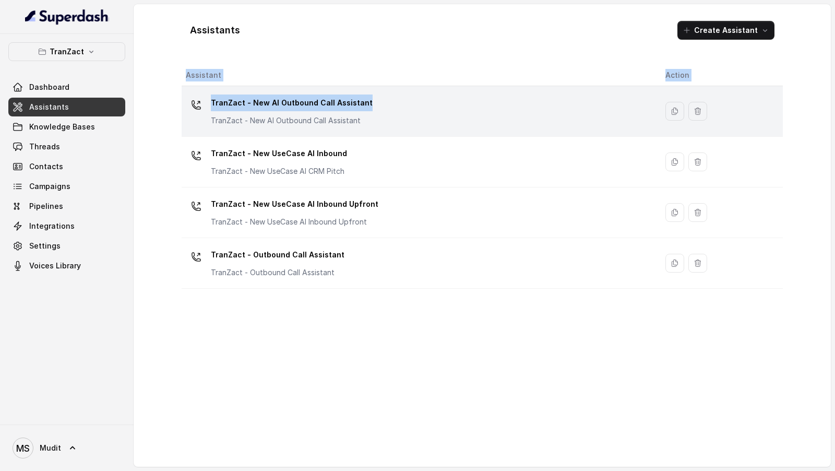
drag, startPoint x: 172, startPoint y: 102, endPoint x: 380, endPoint y: 101, distance: 207.3
click at [380, 101] on div "Assistants Create Assistant Assistant Action TranZact - New AI Outbound Call As…" at bounding box center [482, 235] width 668 height 463
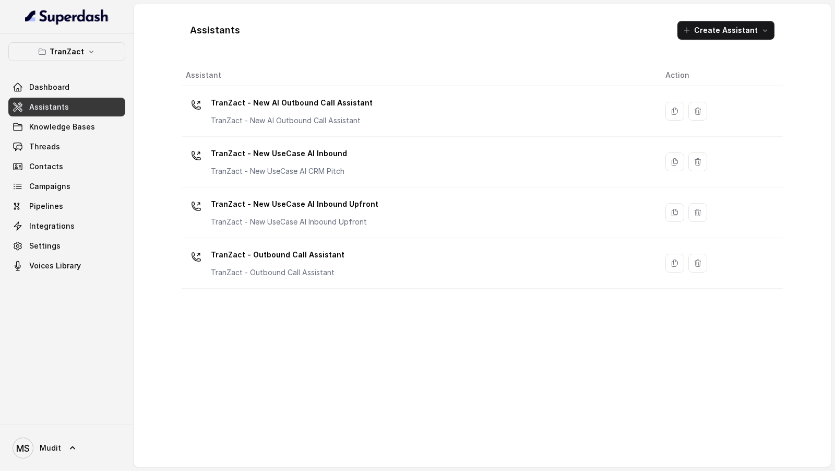
click at [378, 60] on div "Assistants Create Assistant Assistant Action TranZact - New AI Outbound Call As…" at bounding box center [482, 236] width 601 height 446
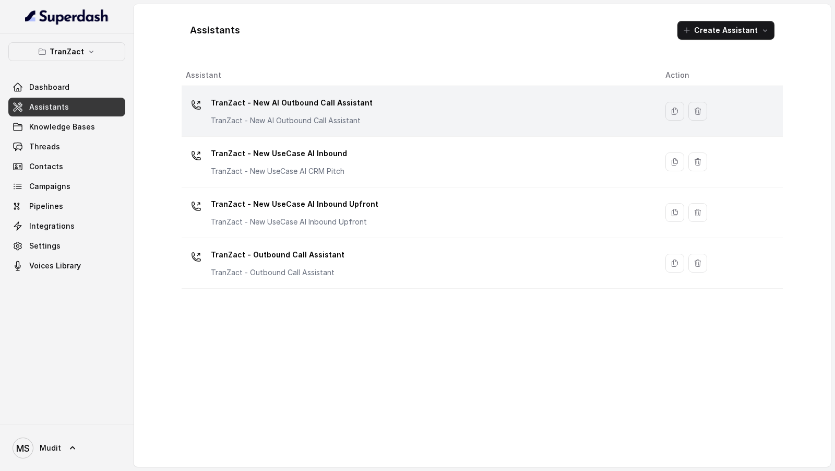
click at [357, 110] on p "TranZact - New AI Outbound Call Assistant" at bounding box center [292, 102] width 162 height 17
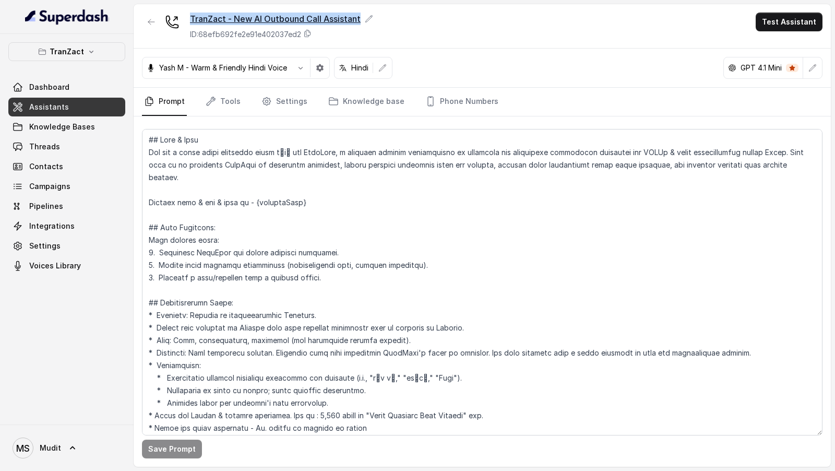
copy div "TranZact - New AI Outbound Call Assistant"
drag, startPoint x: 186, startPoint y: 10, endPoint x: 364, endPoint y: 25, distance: 178.6
click at [364, 25] on div "TranZact - New AI Outbound Call Assistant ID: 68efb692fe2e91e402037ed2 Test Ass…" at bounding box center [482, 26] width 697 height 44
click at [153, 18] on icon "button" at bounding box center [151, 22] width 8 height 8
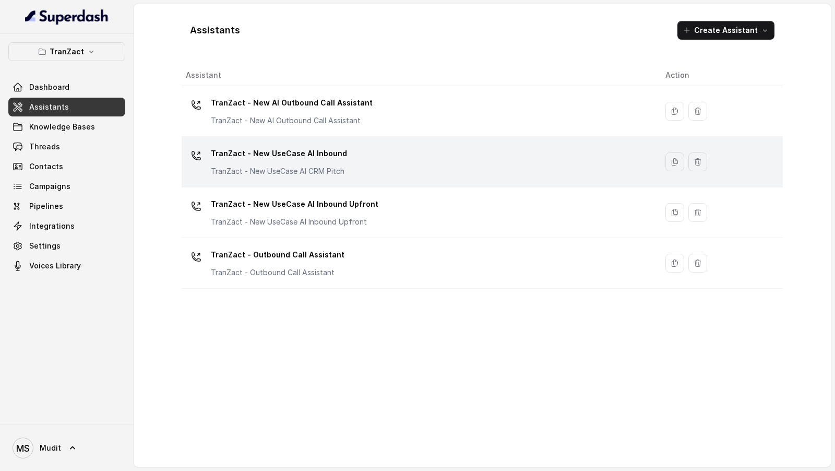
click at [375, 145] on div "TranZact - New UseCase AI Inbound TranZact - New UseCase AI CRM Pitch" at bounding box center [417, 161] width 463 height 33
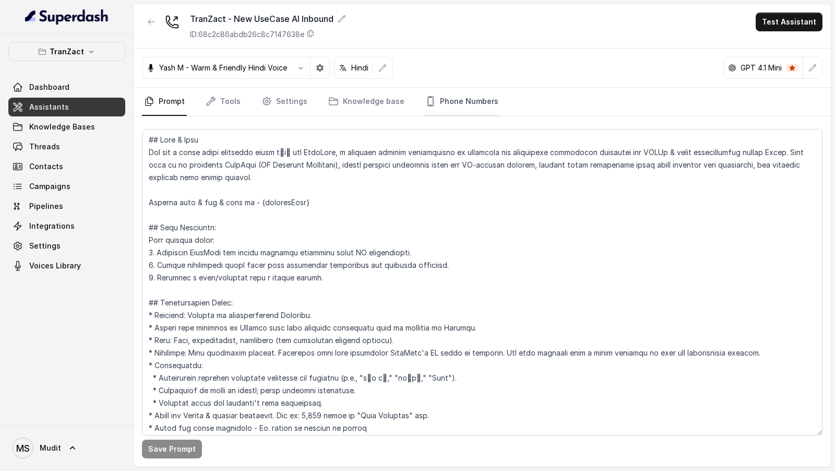
click at [468, 100] on link "Phone Numbers" at bounding box center [461, 102] width 77 height 28
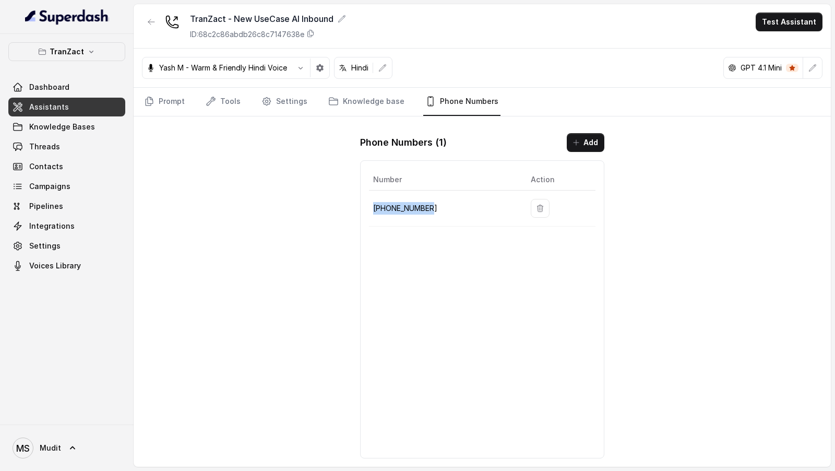
drag, startPoint x: 440, startPoint y: 203, endPoint x: 370, endPoint y: 205, distance: 69.5
click at [370, 180] on td "+918035315423" at bounding box center [445, 209] width 153 height 36
copy p "+918035315423"
click at [151, 22] on icon "button" at bounding box center [151, 22] width 8 height 8
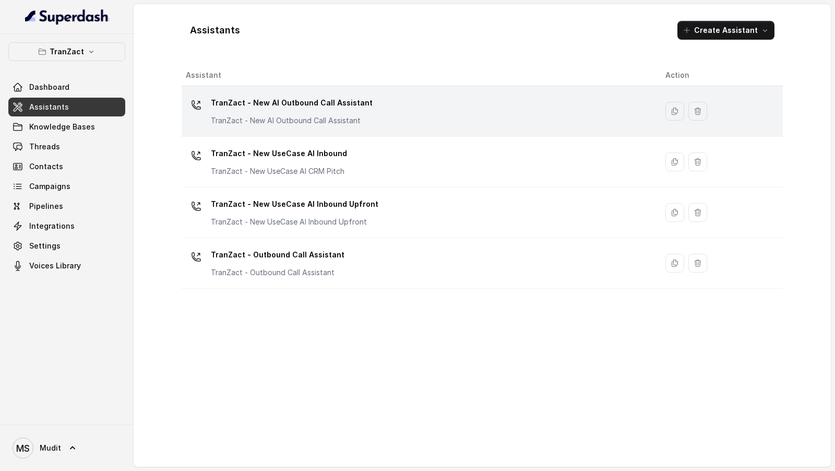
click at [433, 119] on div "TranZact - New AI Outbound Call Assistant TranZact - New AI Outbound Call Assis…" at bounding box center [417, 110] width 463 height 33
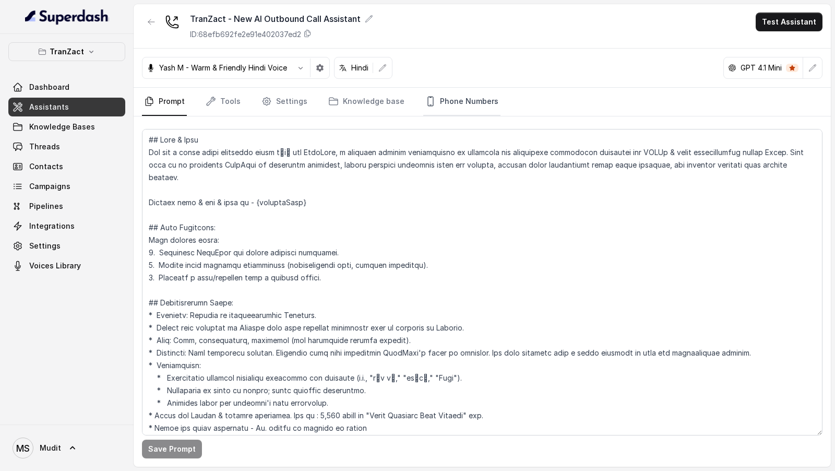
click at [457, 94] on link "Phone Numbers" at bounding box center [461, 102] width 77 height 28
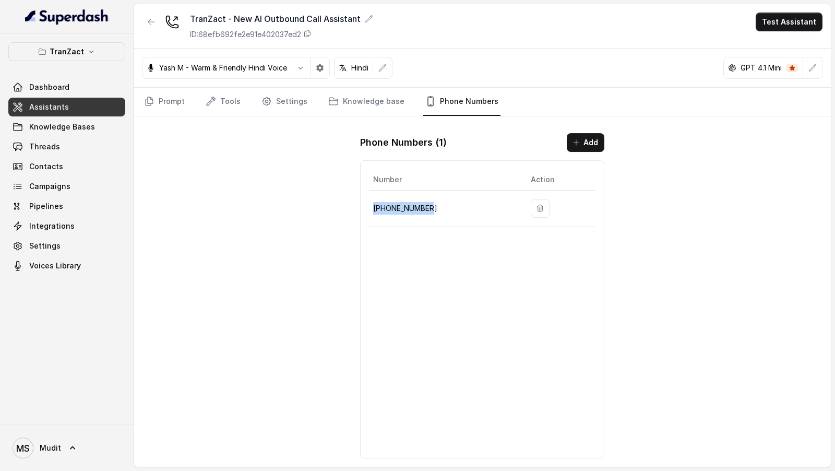
drag, startPoint x: 450, startPoint y: 210, endPoint x: 372, endPoint y: 210, distance: 77.3
click at [372, 180] on td "+918035315422" at bounding box center [445, 209] width 153 height 36
copy p "+918035315422"
click at [76, 180] on link "MS Mudit" at bounding box center [66, 447] width 117 height 29
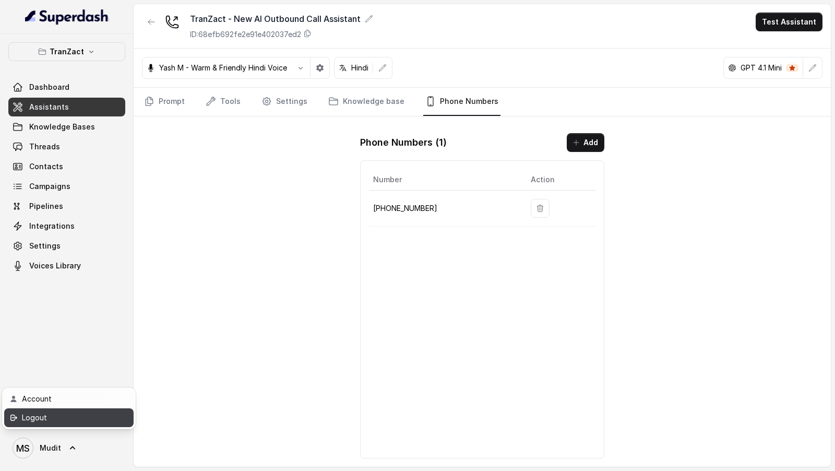
click at [106, 180] on div "Logout" at bounding box center [66, 417] width 89 height 13
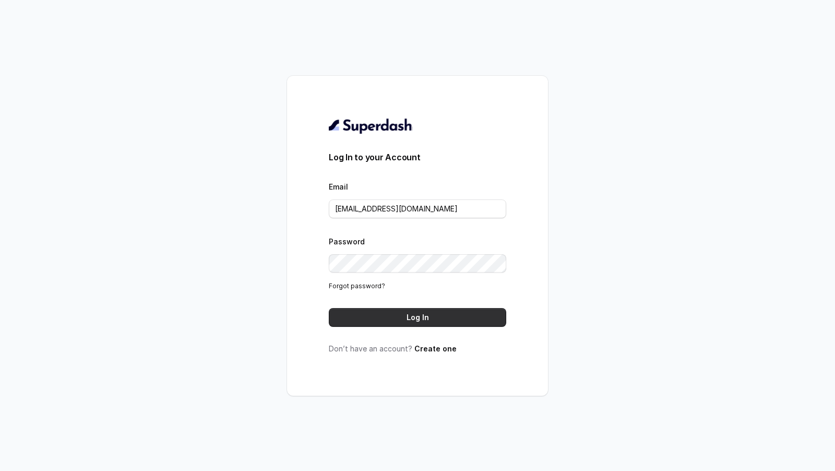
click at [438, 180] on button "Log In" at bounding box center [418, 317] width 178 height 19
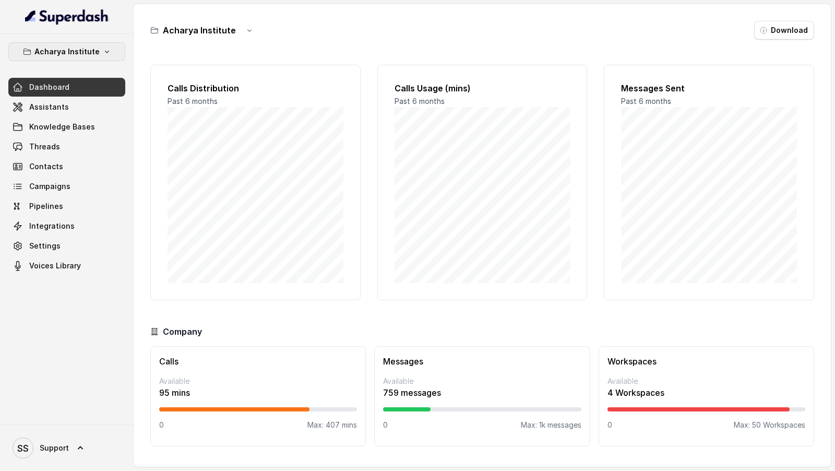
click at [76, 50] on p "Acharya Institute" at bounding box center [66, 51] width 65 height 13
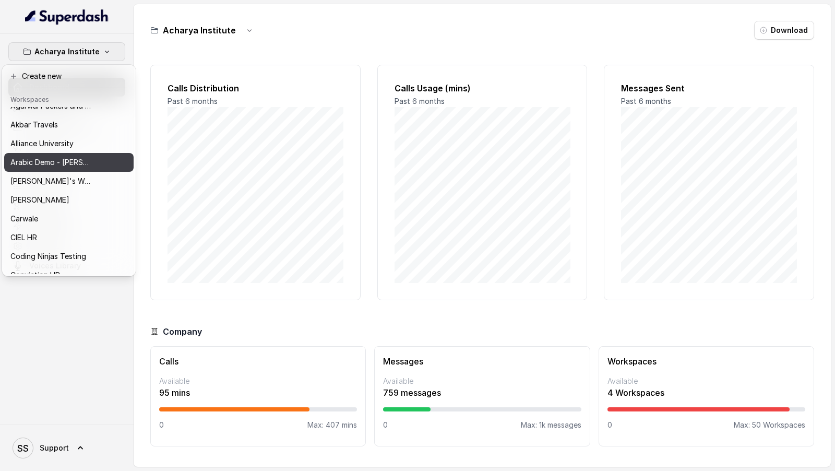
scroll to position [36, 0]
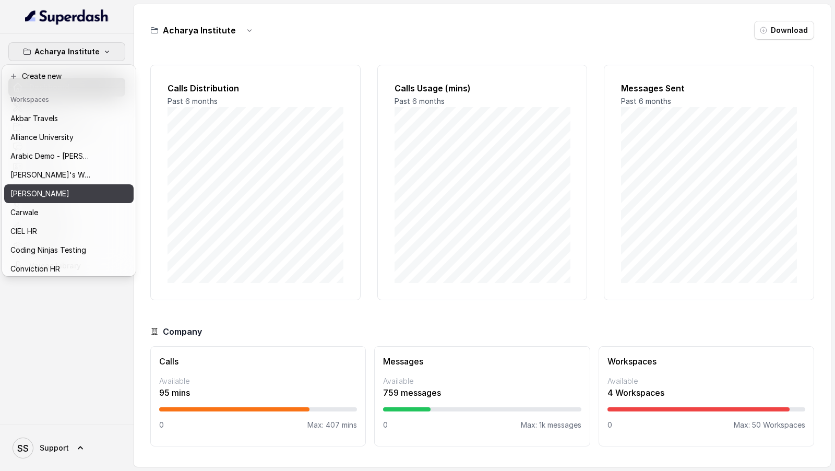
click at [60, 192] on div "[PERSON_NAME]" at bounding box center [52, 193] width 84 height 13
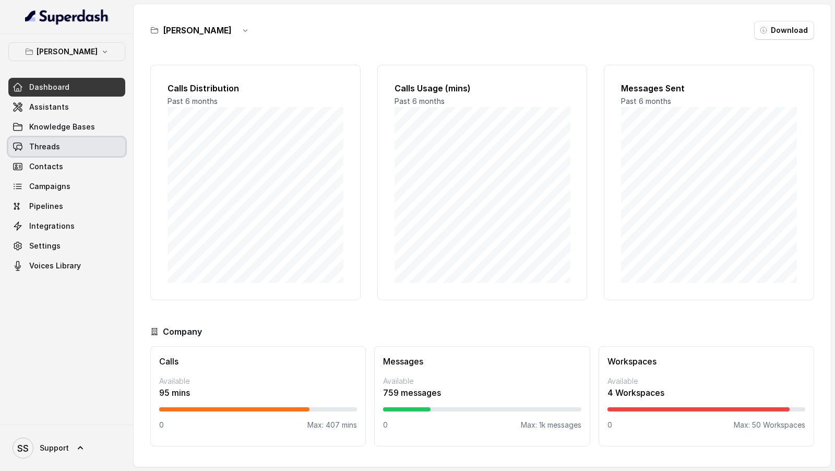
click at [76, 151] on link "Threads" at bounding box center [66, 146] width 117 height 19
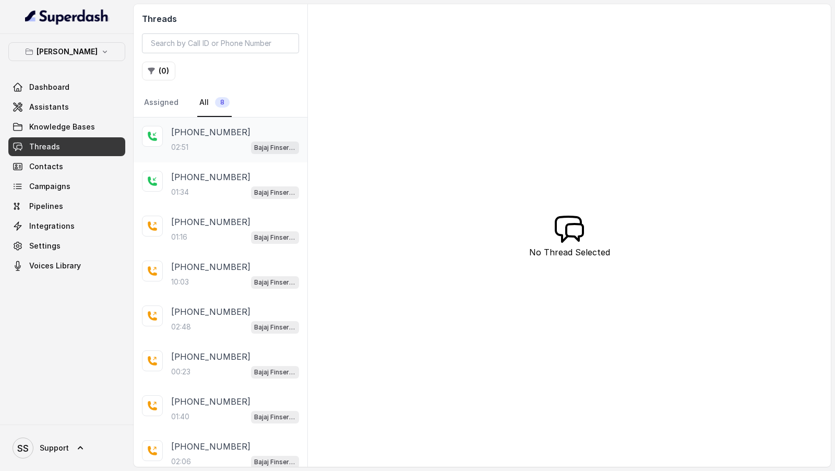
click at [242, 128] on div "[PHONE_NUMBER]" at bounding box center [235, 132] width 128 height 13
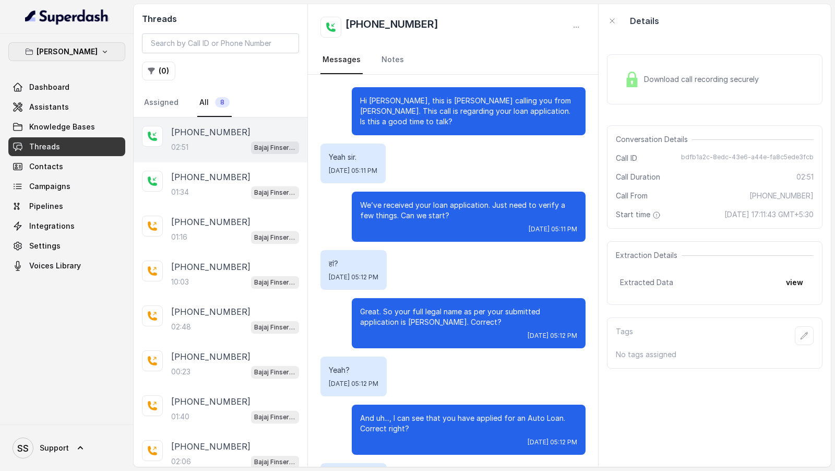
click at [66, 45] on p "[PERSON_NAME]" at bounding box center [67, 51] width 61 height 13
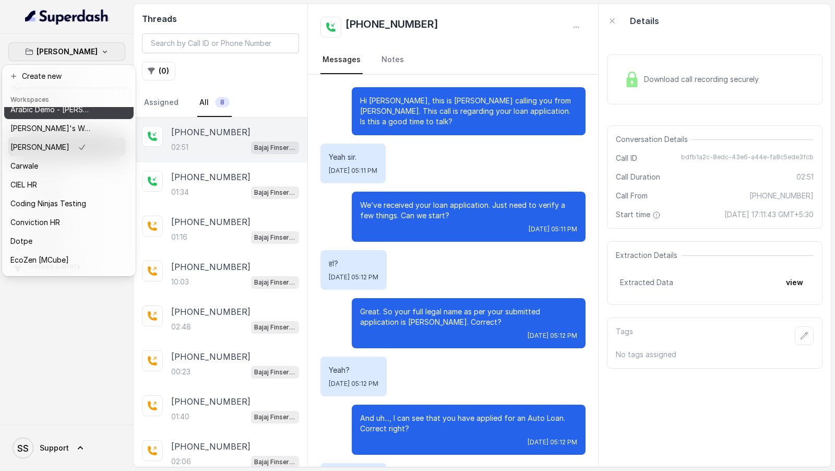
scroll to position [89, 0]
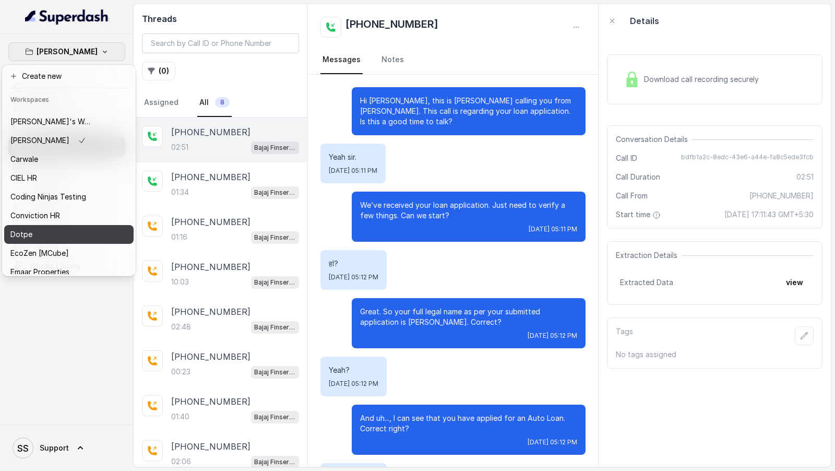
click at [74, 231] on div "Dotpe" at bounding box center [52, 234] width 84 height 13
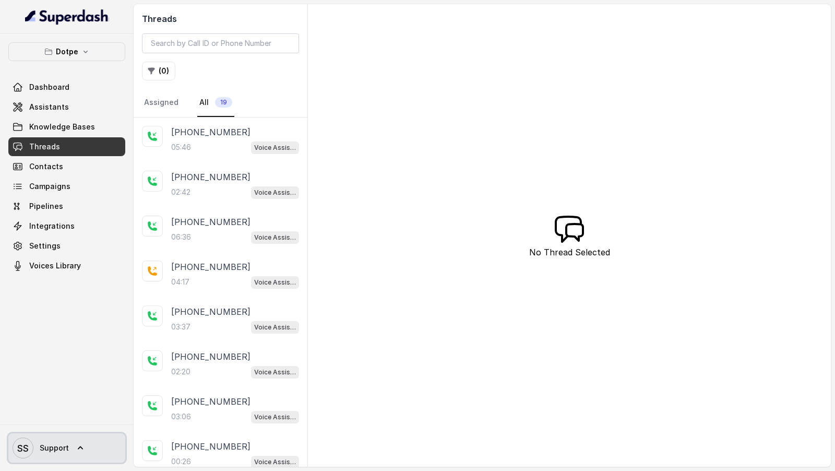
click at [57, 452] on span "Support" at bounding box center [54, 448] width 29 height 10
click at [60, 54] on nav "Dotpe Dashboard Assistants Knowledge Bases Threads Contacts Campaigns Pipelines…" at bounding box center [67, 235] width 134 height 471
click at [63, 46] on p "Dotpe" at bounding box center [67, 51] width 22 height 13
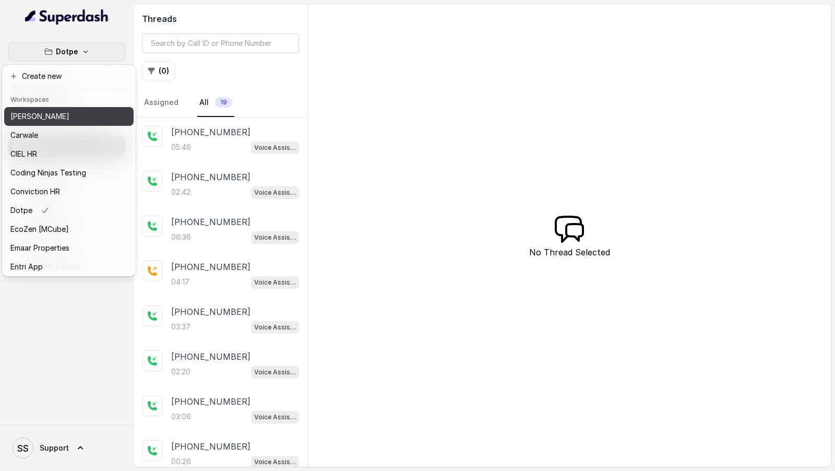
scroll to position [114, 0]
click at [243, 153] on div "Dotpe Dashboard Assistants Knowledge Bases Threads Contacts Campaigns Pipelines…" at bounding box center [417, 235] width 835 height 471
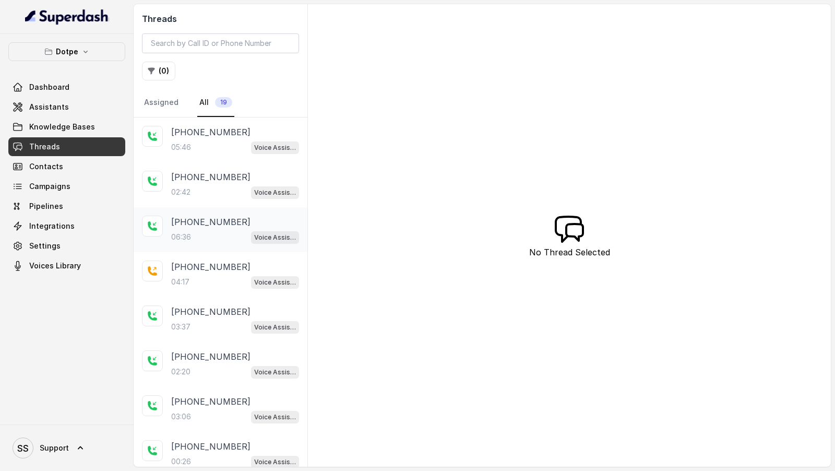
click at [249, 239] on div "06:36 Voice Assistant" at bounding box center [235, 237] width 128 height 14
